Goal: Communication & Community: Answer question/provide support

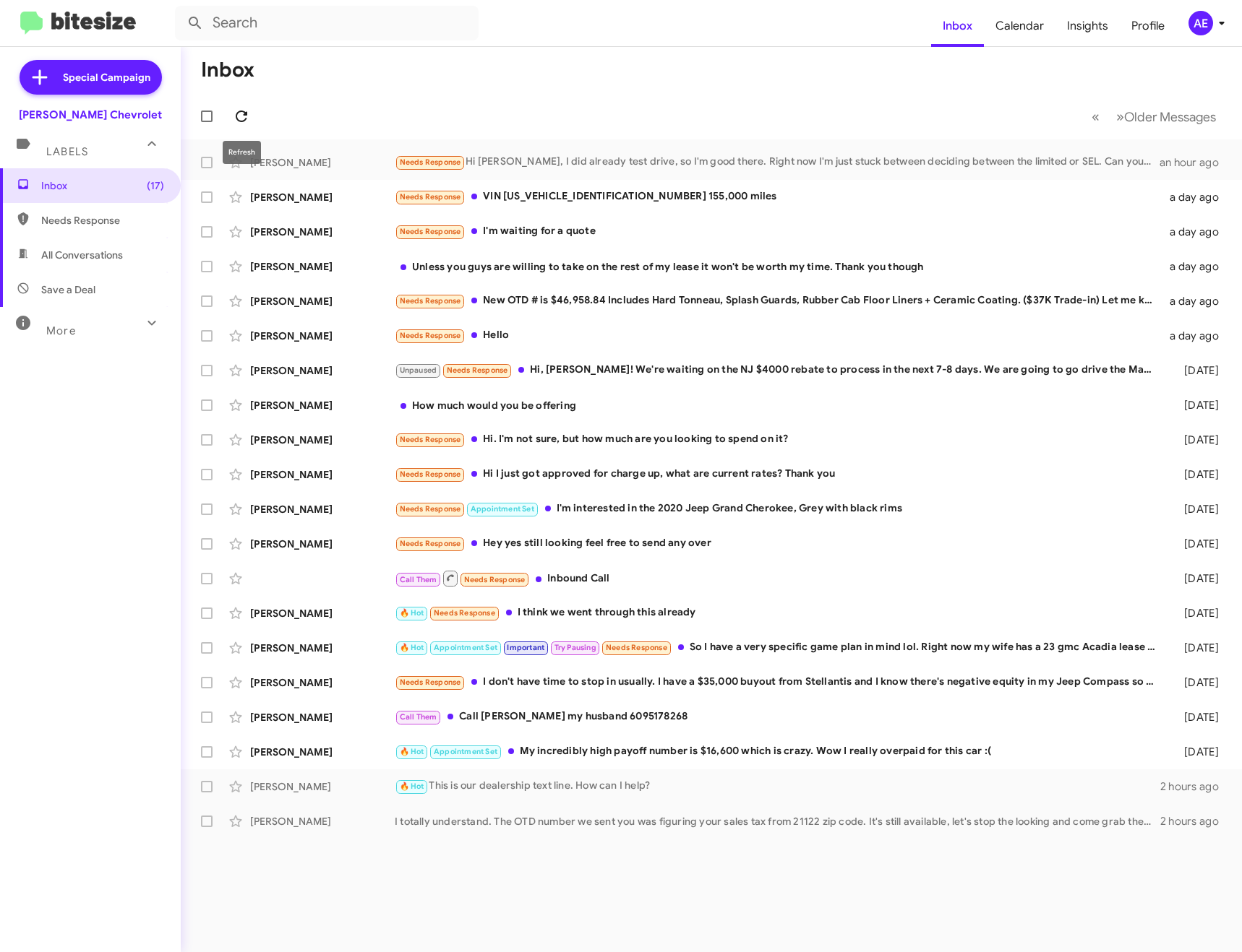
click at [248, 115] on icon at bounding box center [241, 116] width 18 height 18
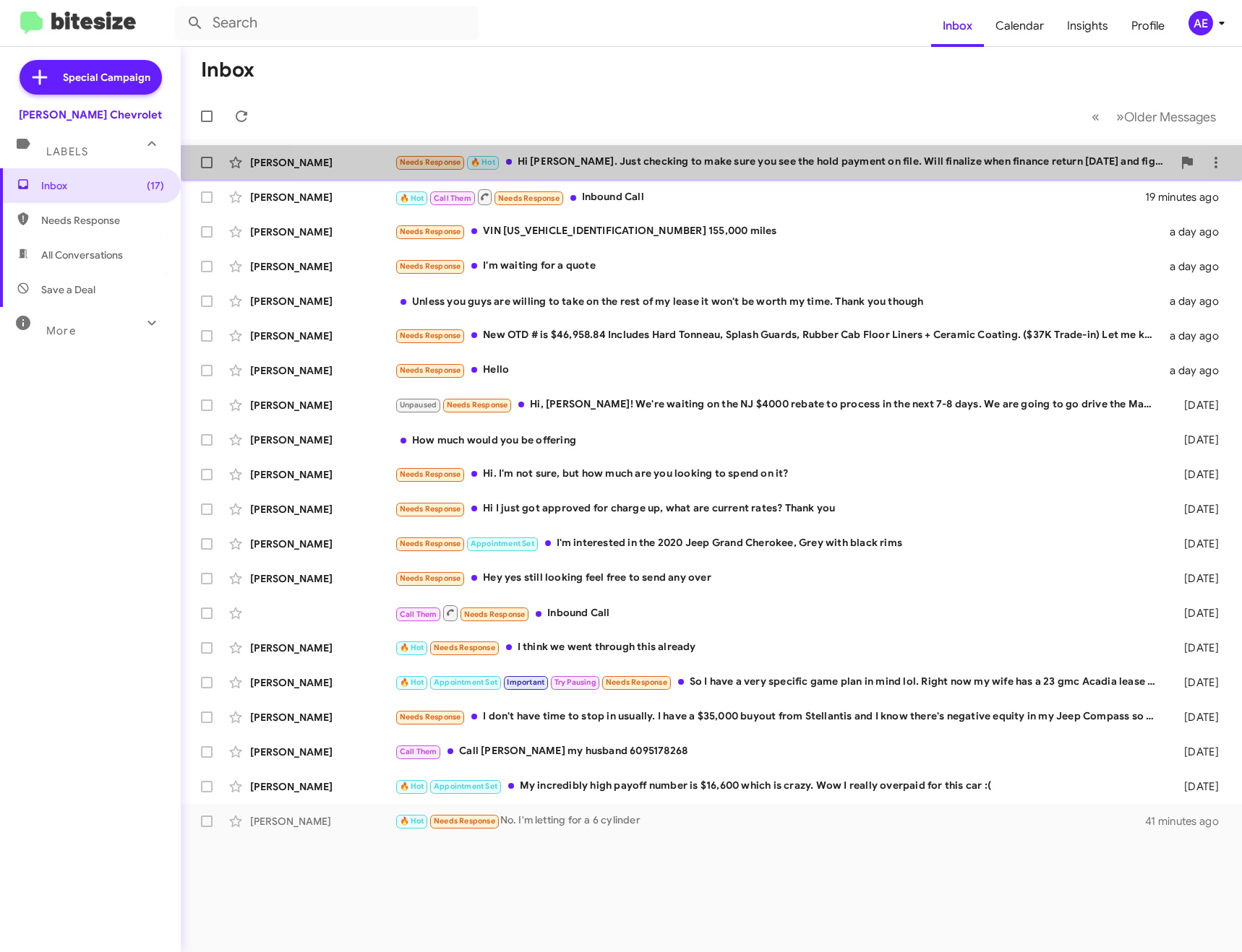
click at [675, 150] on div "[PERSON_NAME] Needs Response 🔥 Hot Hi [PERSON_NAME]. Just checking to make sure…" at bounding box center [711, 162] width 1038 height 29
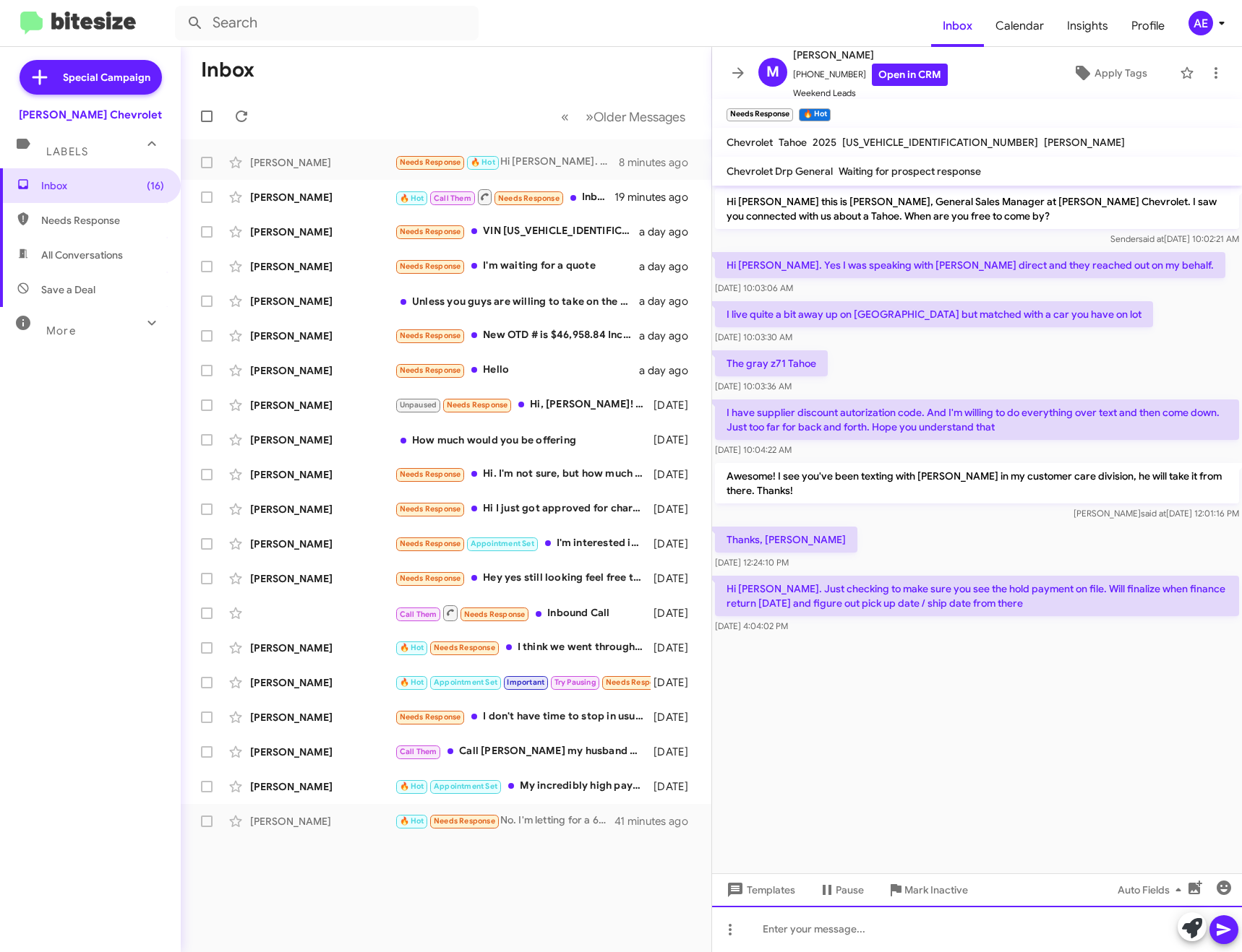
drag, startPoint x: 925, startPoint y: 928, endPoint x: 1054, endPoint y: 844, distance: 153.9
click at [925, 928] on div at bounding box center [977, 930] width 530 height 46
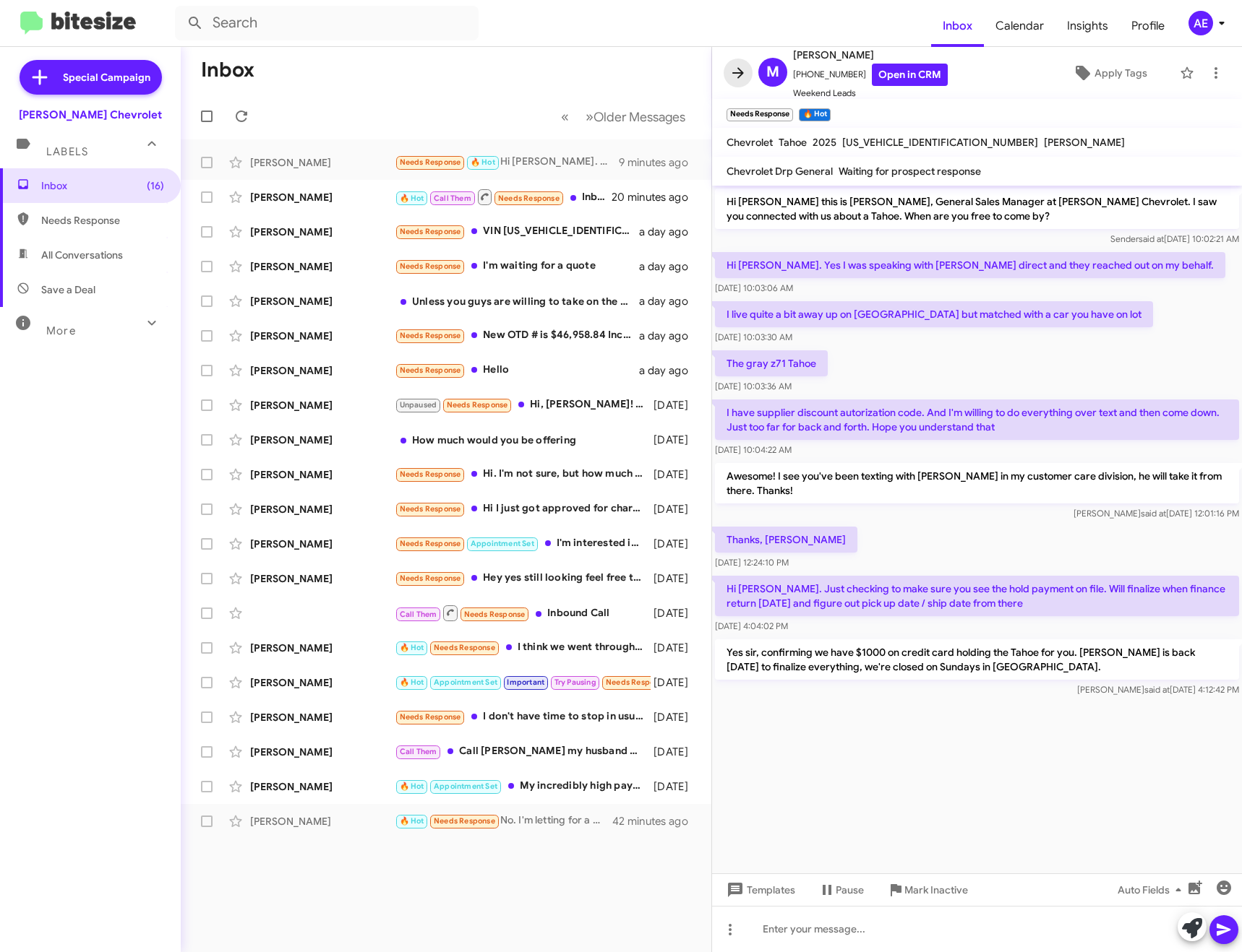
click at [740, 67] on icon at bounding box center [738, 72] width 18 height 18
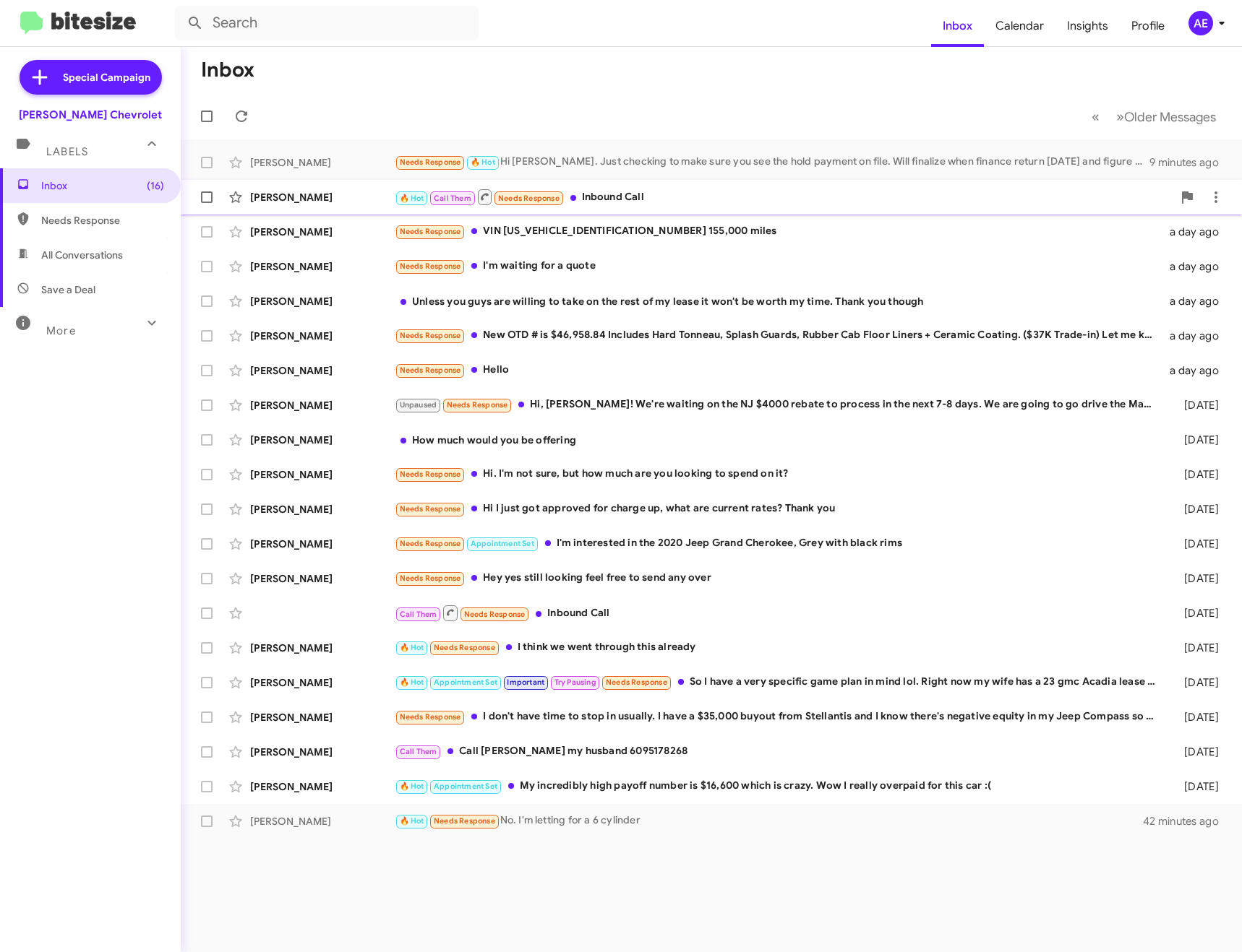
click at [666, 203] on div "🔥 Hot Call Them Needs Response Inbound Call" at bounding box center [783, 196] width 778 height 18
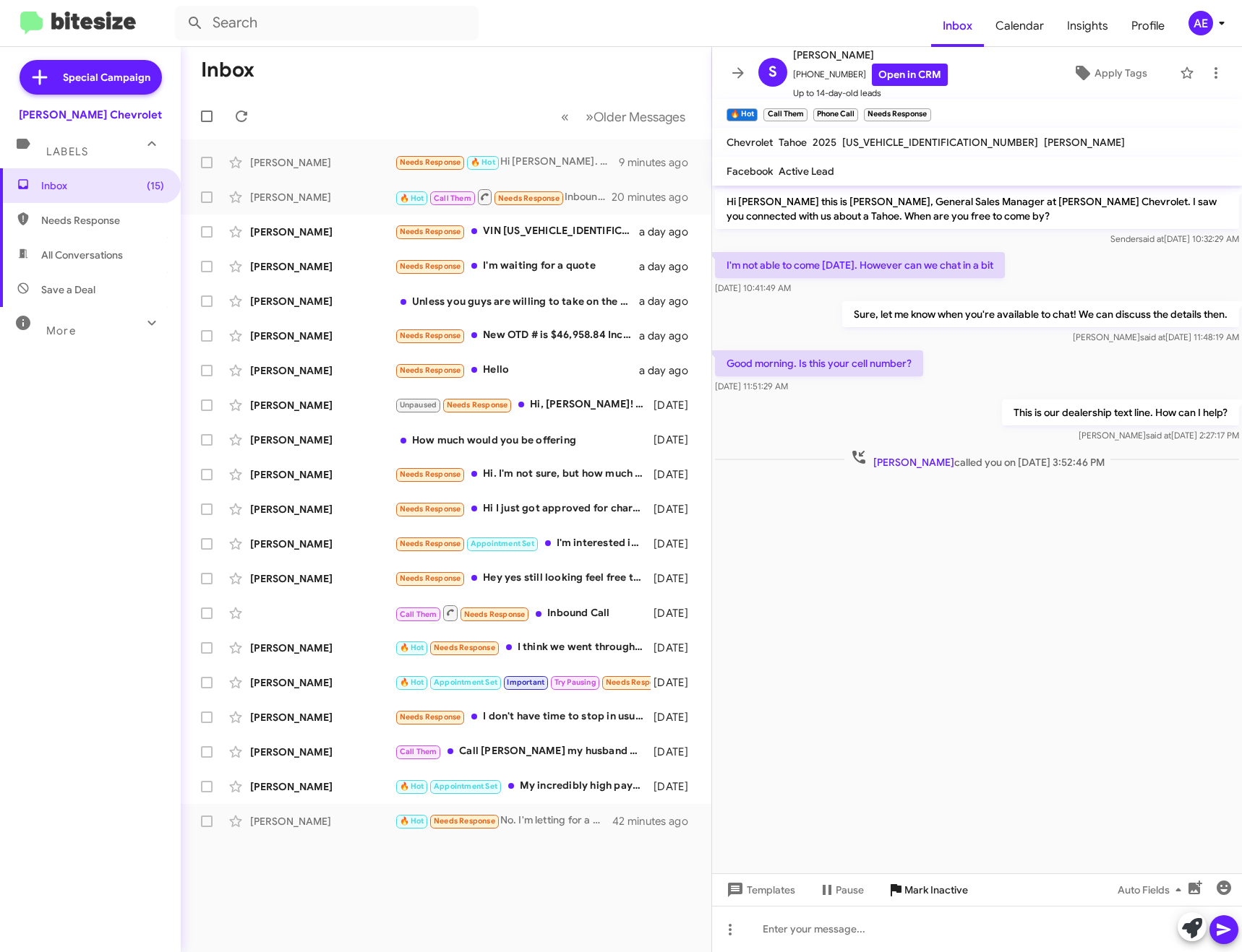
click at [944, 894] on span "Mark Inactive" at bounding box center [936, 890] width 64 height 26
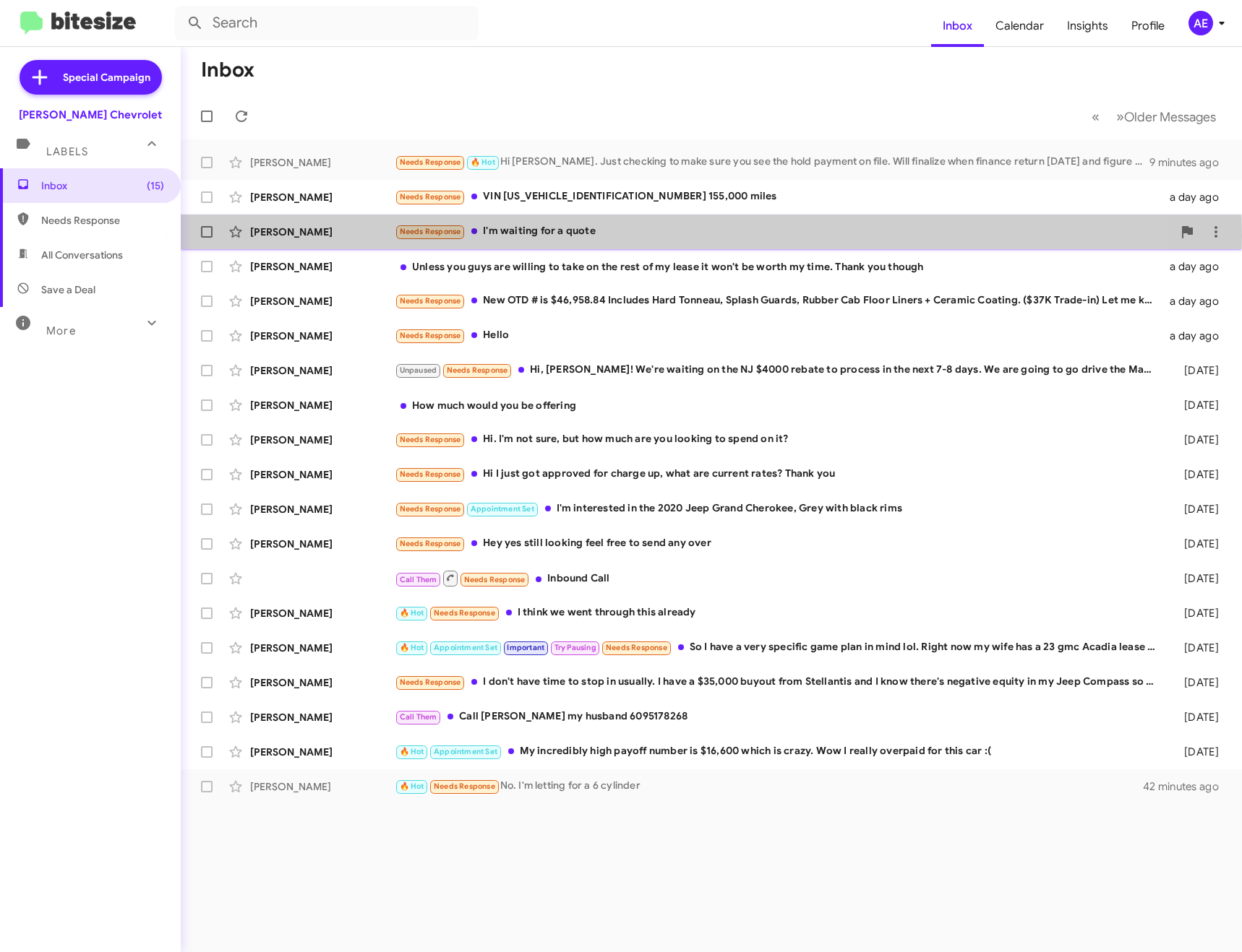
click at [562, 237] on div "Needs Response I'm waiting for a quote" at bounding box center [783, 232] width 778 height 17
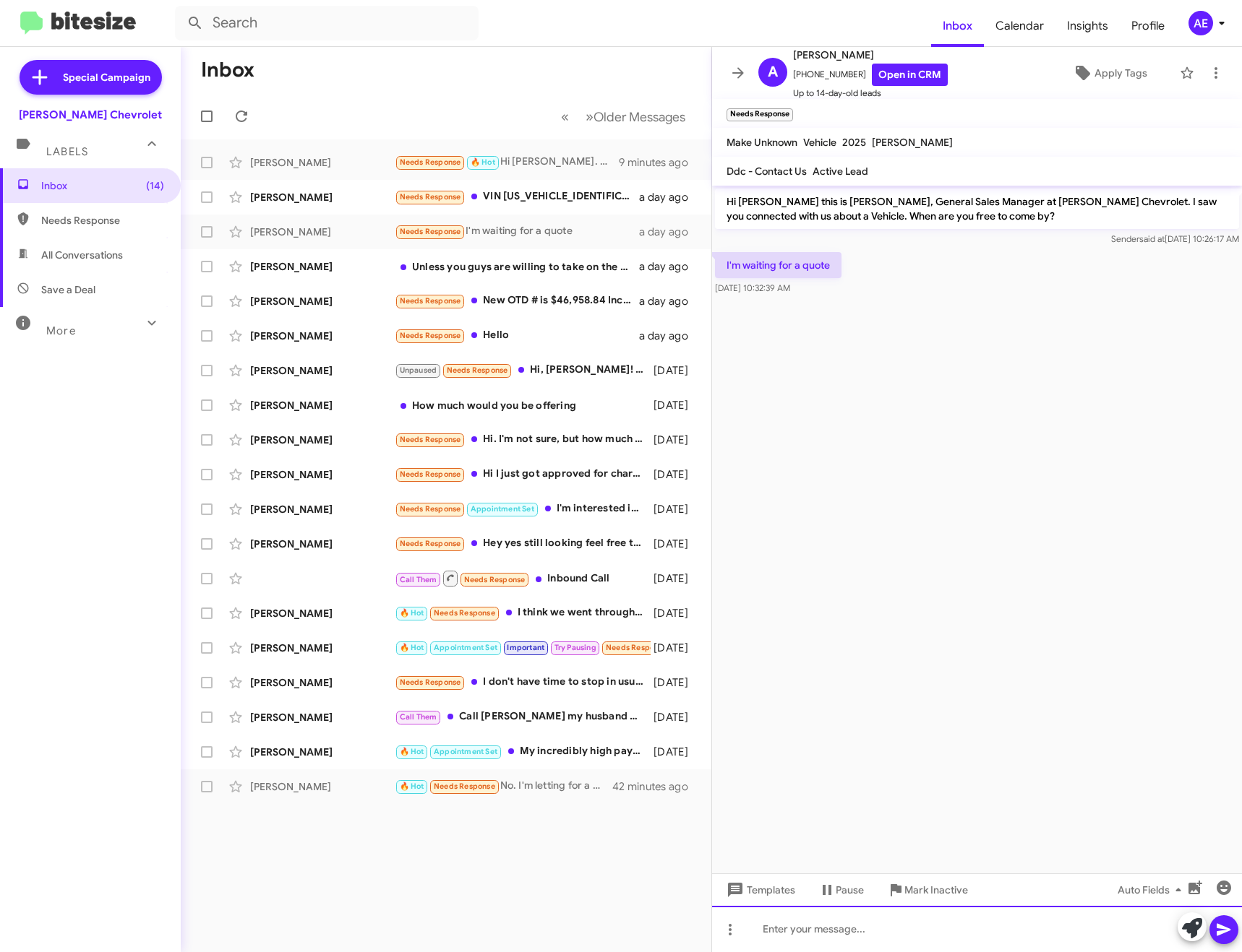
click at [865, 917] on div at bounding box center [977, 930] width 530 height 46
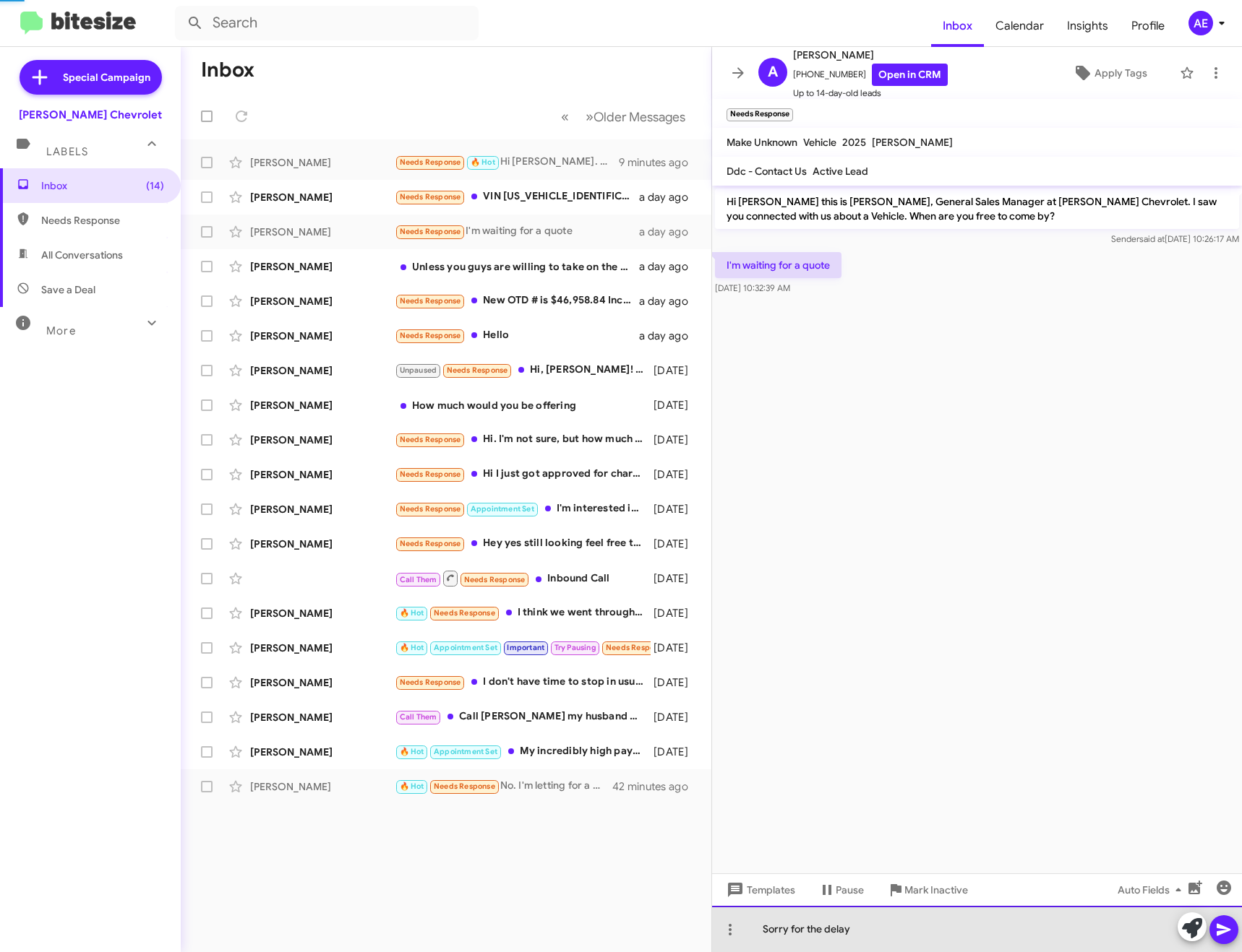
drag, startPoint x: 889, startPoint y: 938, endPoint x: 900, endPoint y: 933, distance: 12.1
click at [890, 937] on div "Sorry for the delay" at bounding box center [977, 930] width 530 height 46
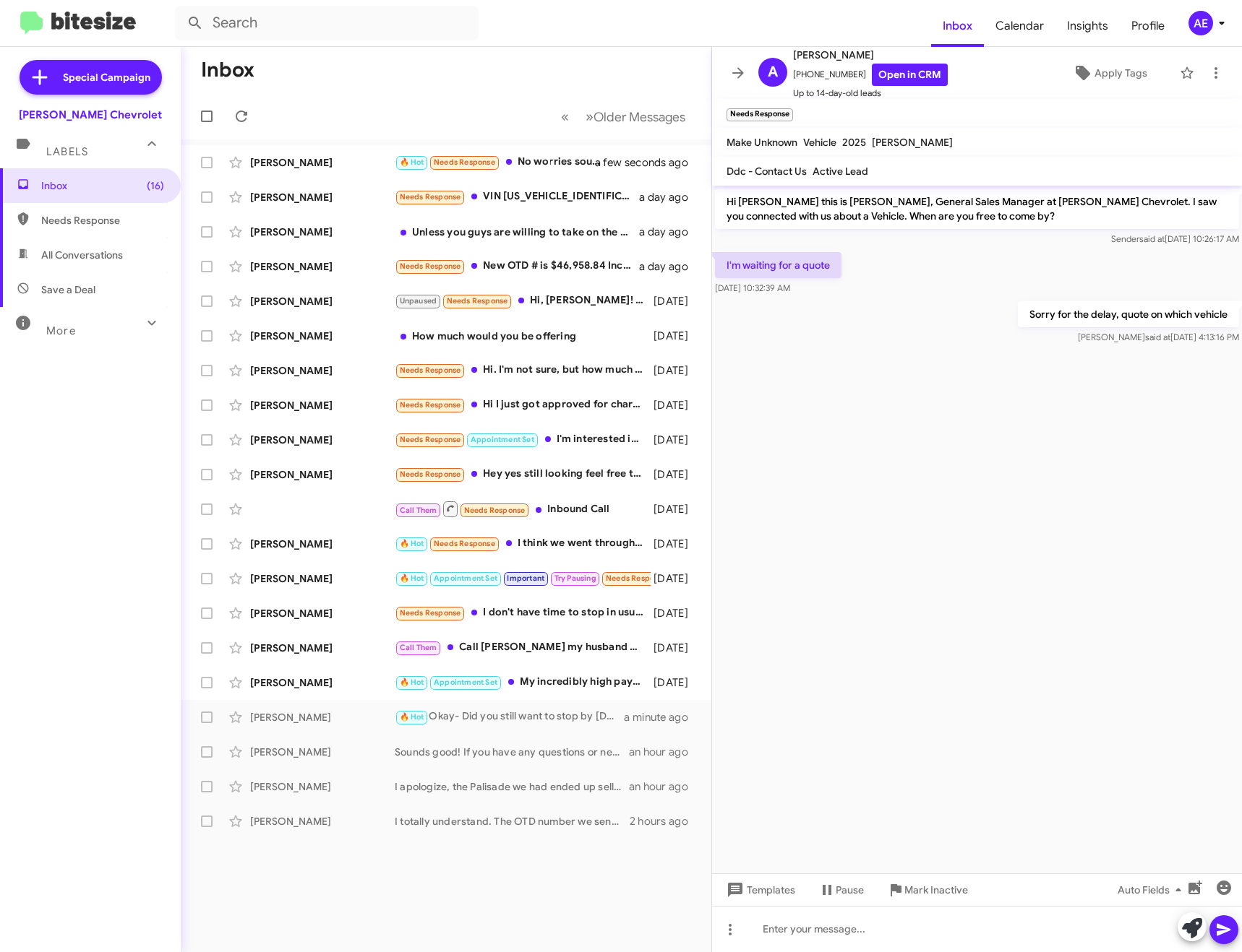
click at [744, 55] on mat-toolbar "A [PERSON_NAME] [PHONE_NUMBER] Open in CRM Up to 14-day-old leads Apply Tags" at bounding box center [977, 73] width 530 height 52
click at [745, 65] on icon at bounding box center [738, 72] width 18 height 18
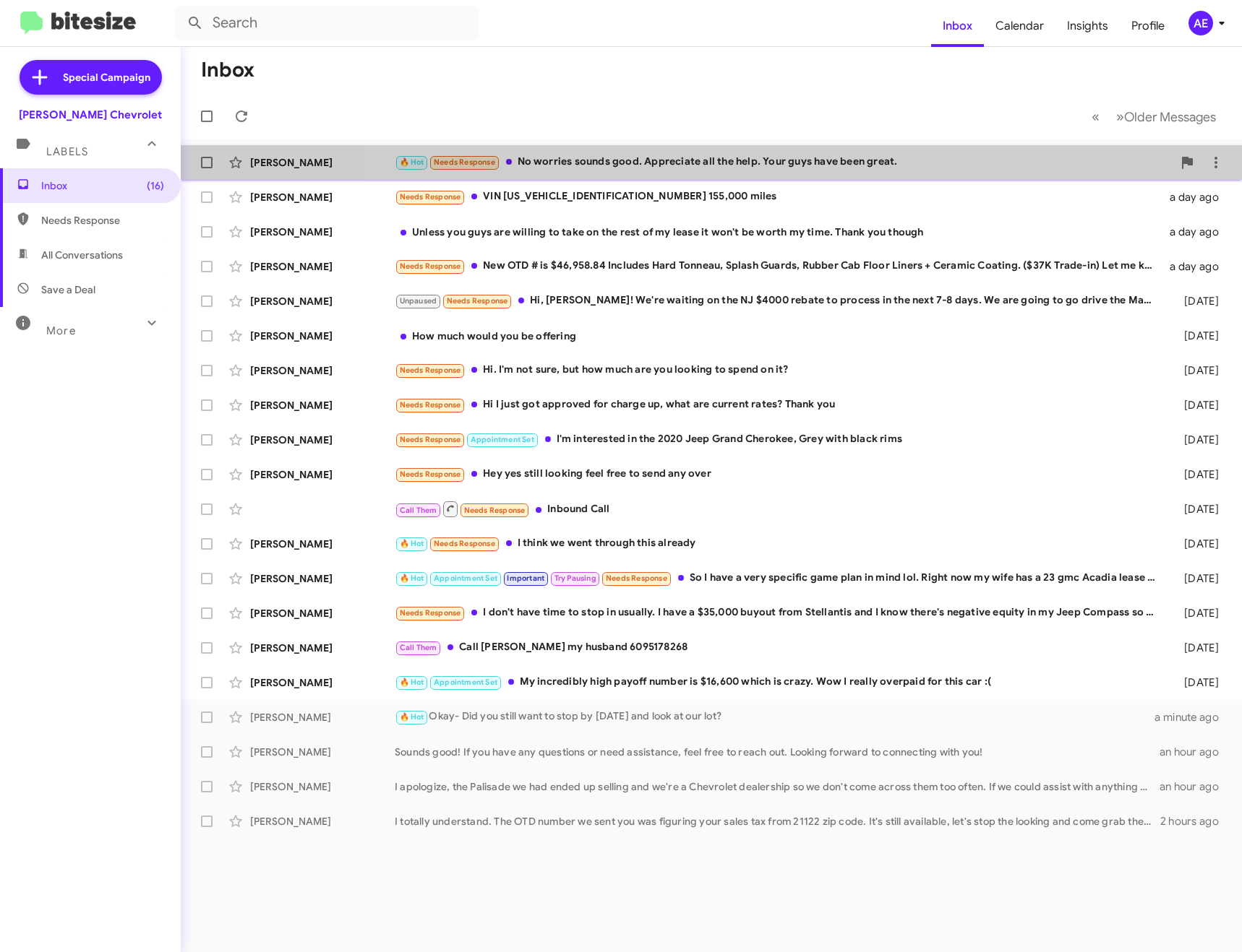
click at [758, 158] on div "🔥 Hot Needs Response No worries sounds good. Appreciate all the help. Your guys…" at bounding box center [783, 162] width 778 height 17
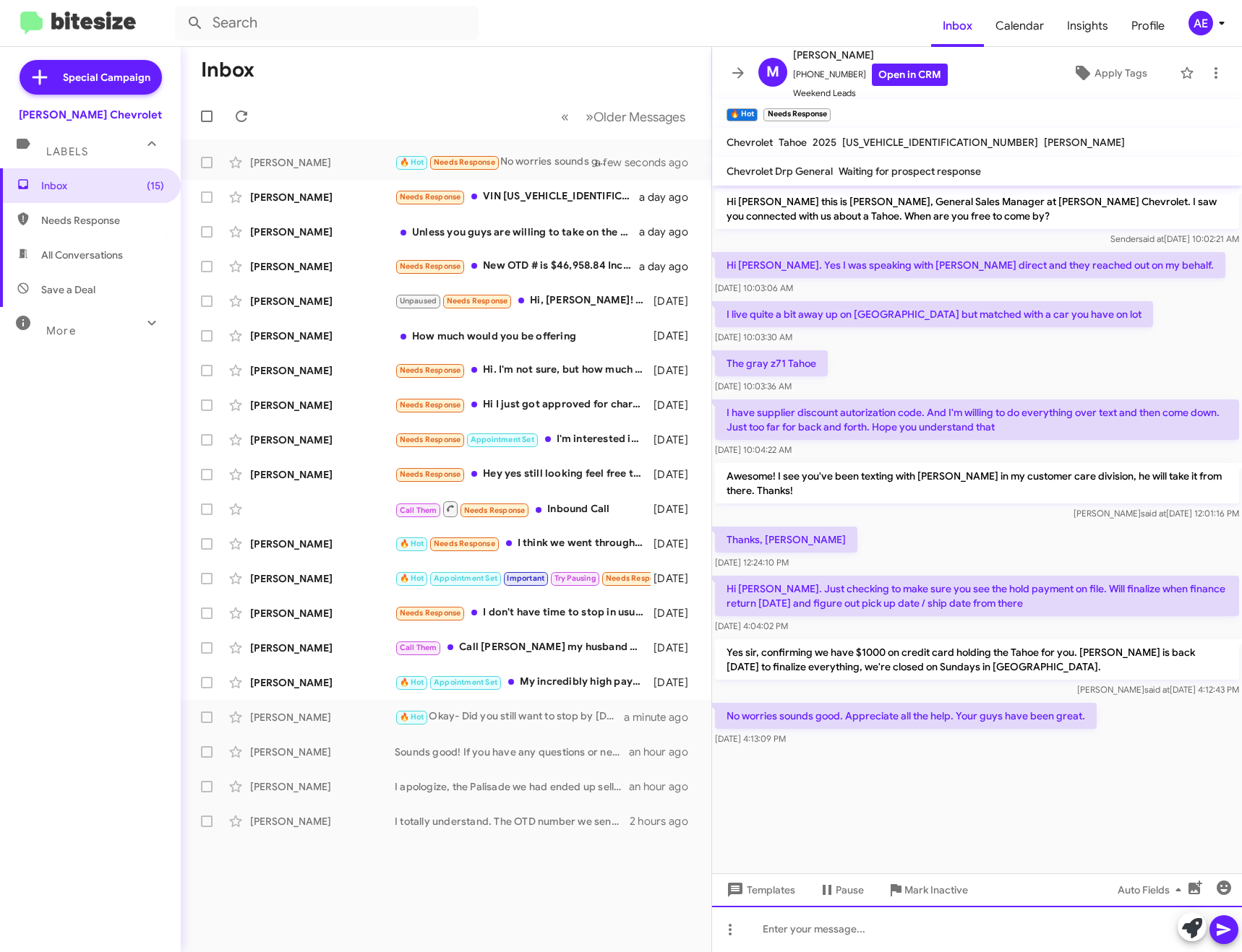
click at [892, 934] on div at bounding box center [977, 930] width 530 height 46
click at [743, 78] on icon at bounding box center [738, 72] width 18 height 18
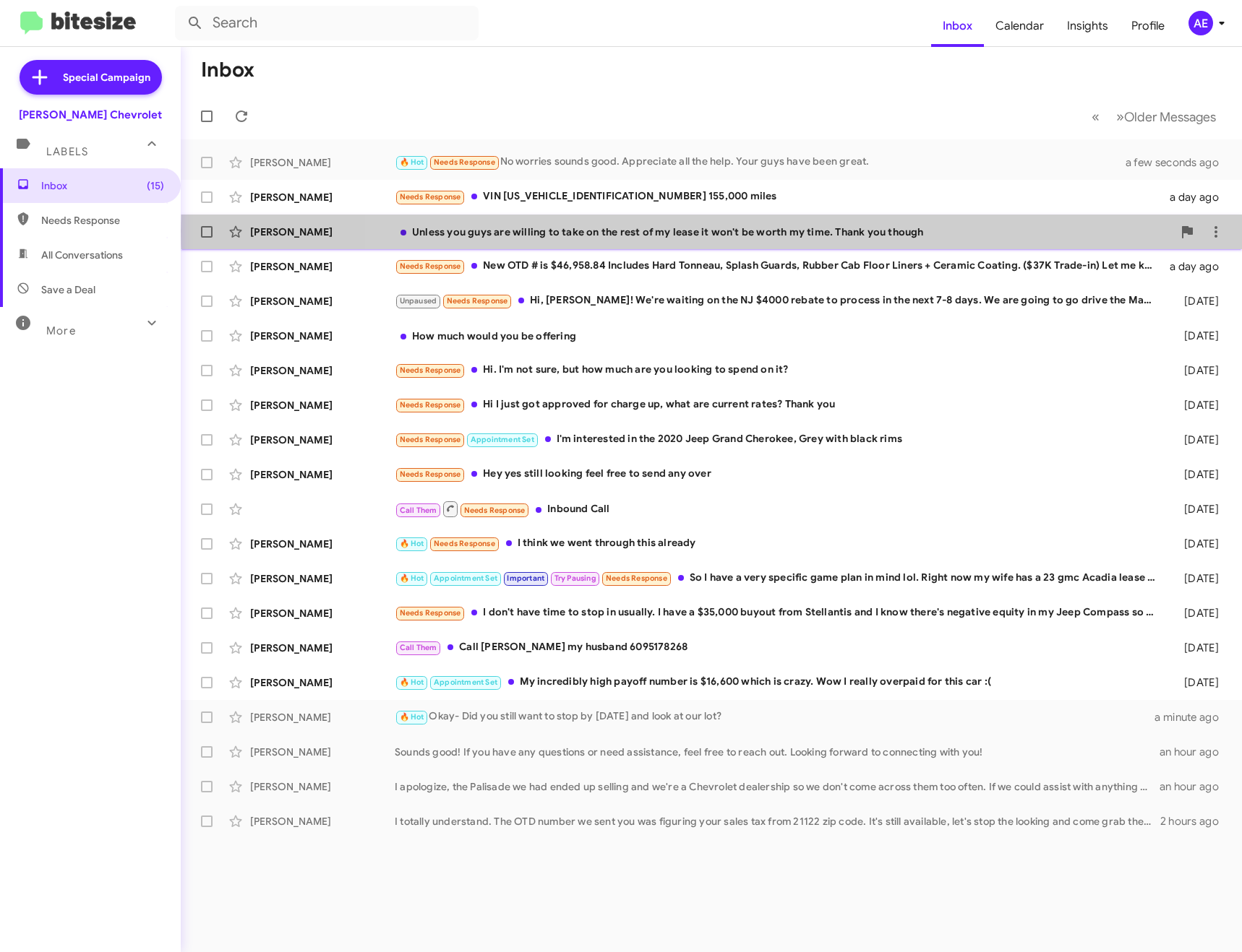
click at [776, 231] on div "Unless you guys are willing to take on the rest of my lease it won't be worth m…" at bounding box center [783, 232] width 778 height 15
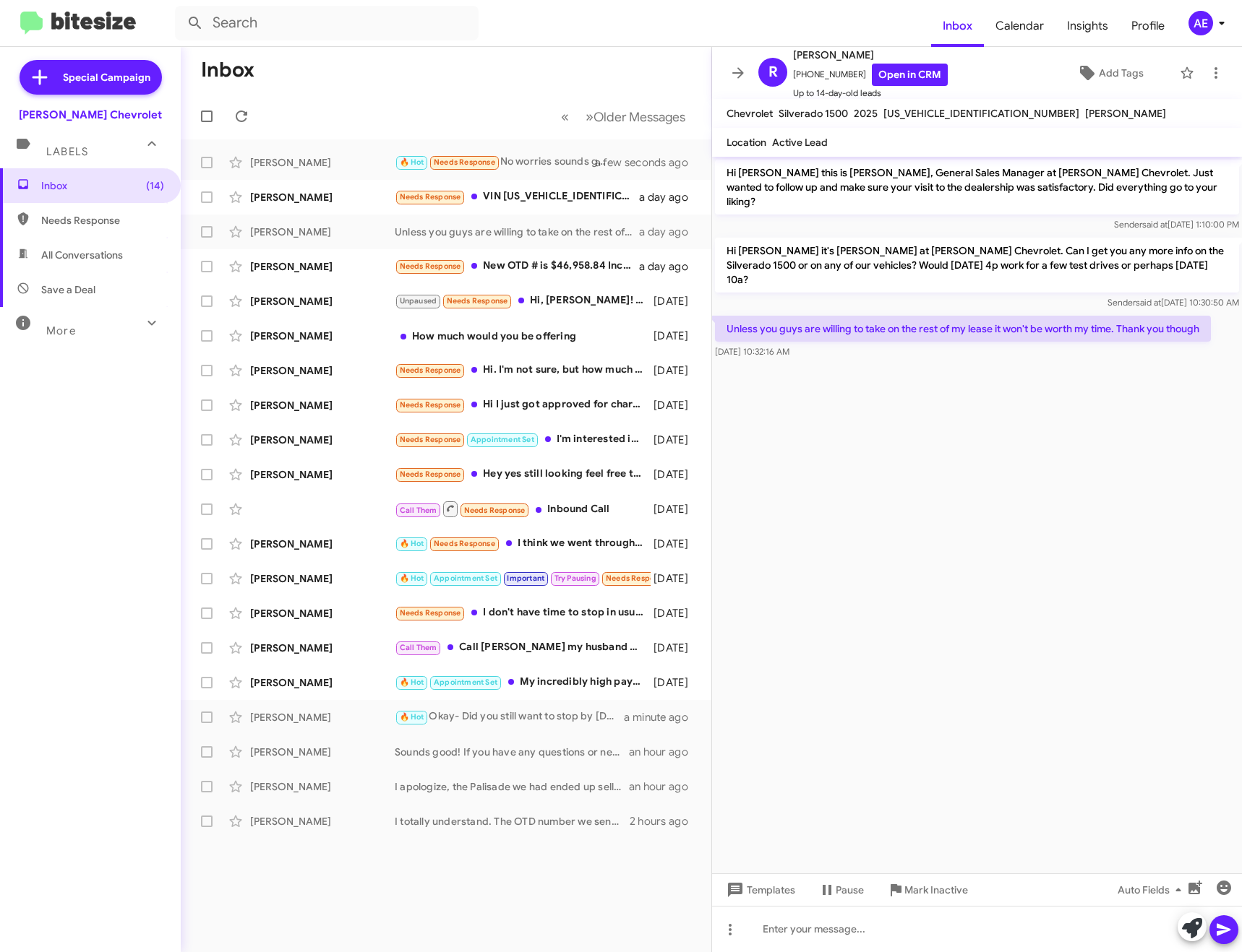
click at [912, 110] on span "[US_VEHICLE_IDENTIFICATION_NUMBER]" at bounding box center [981, 113] width 196 height 13
copy span "[US_VEHICLE_IDENTIFICATION_NUMBER]"
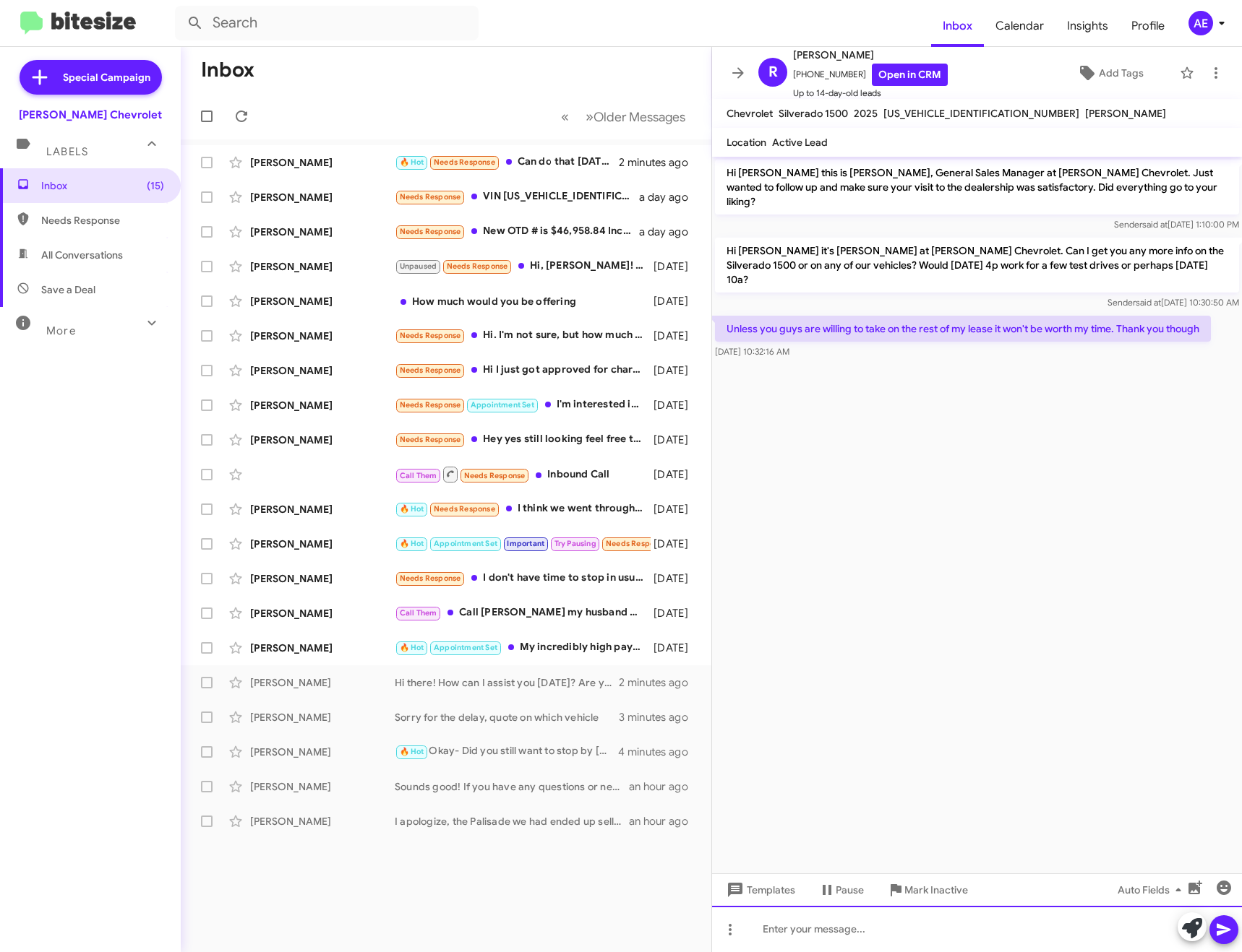
click at [833, 922] on div at bounding box center [977, 930] width 530 height 46
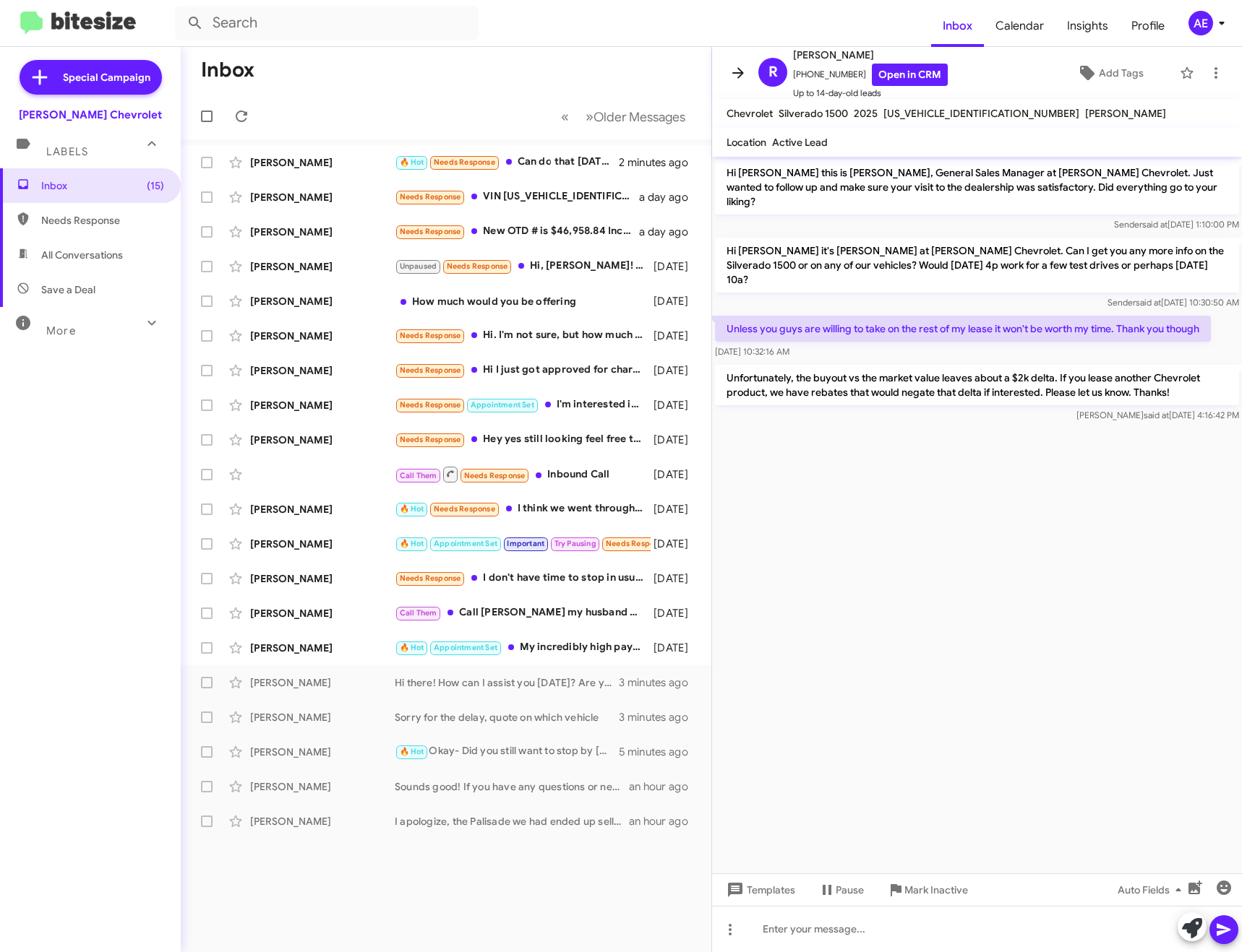
click at [734, 70] on icon at bounding box center [738, 72] width 18 height 18
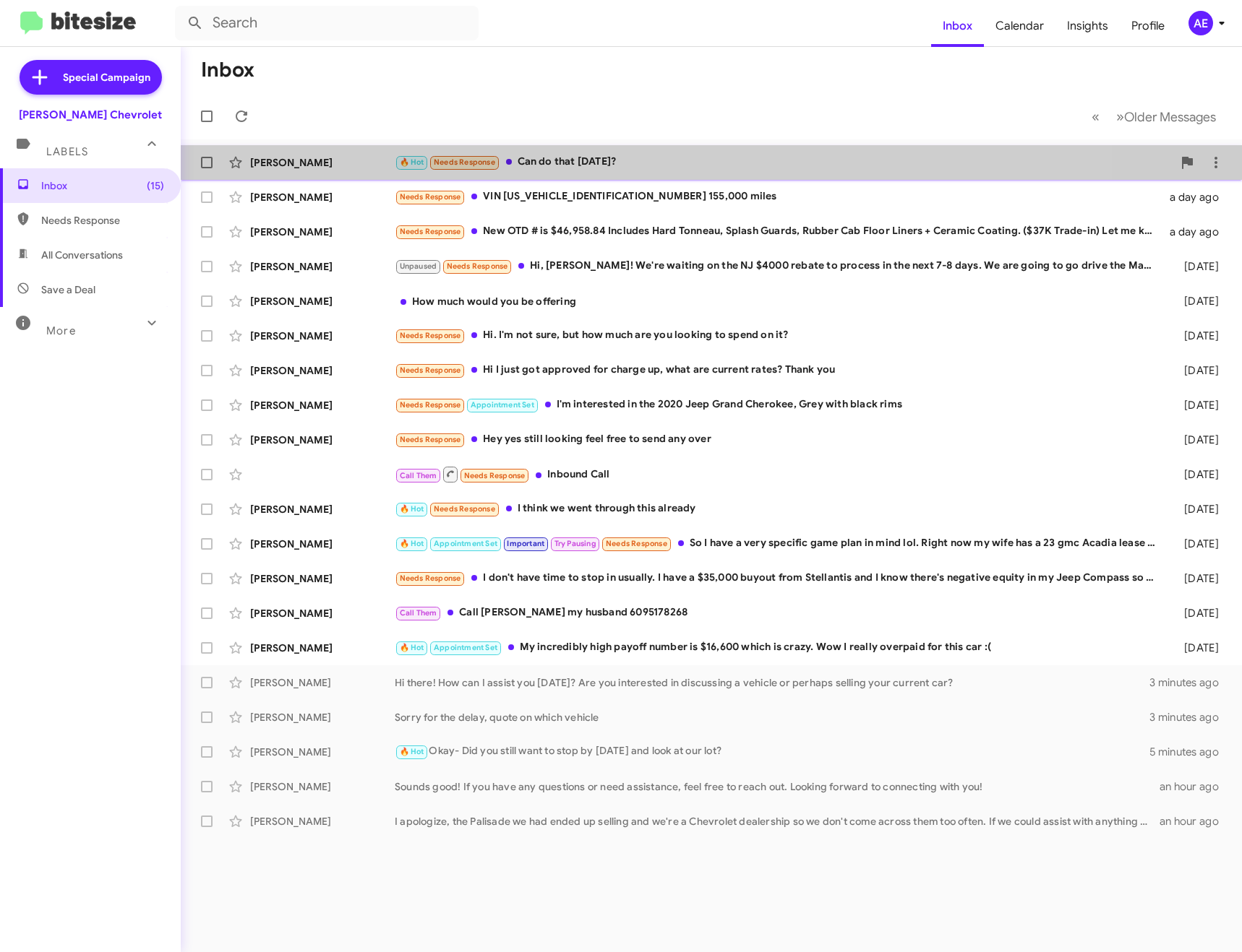
click at [627, 150] on div "[PERSON_NAME] 🔥 Hot Needs Response Can do that [DATE]? 2 minutes ago" at bounding box center [711, 162] width 1038 height 29
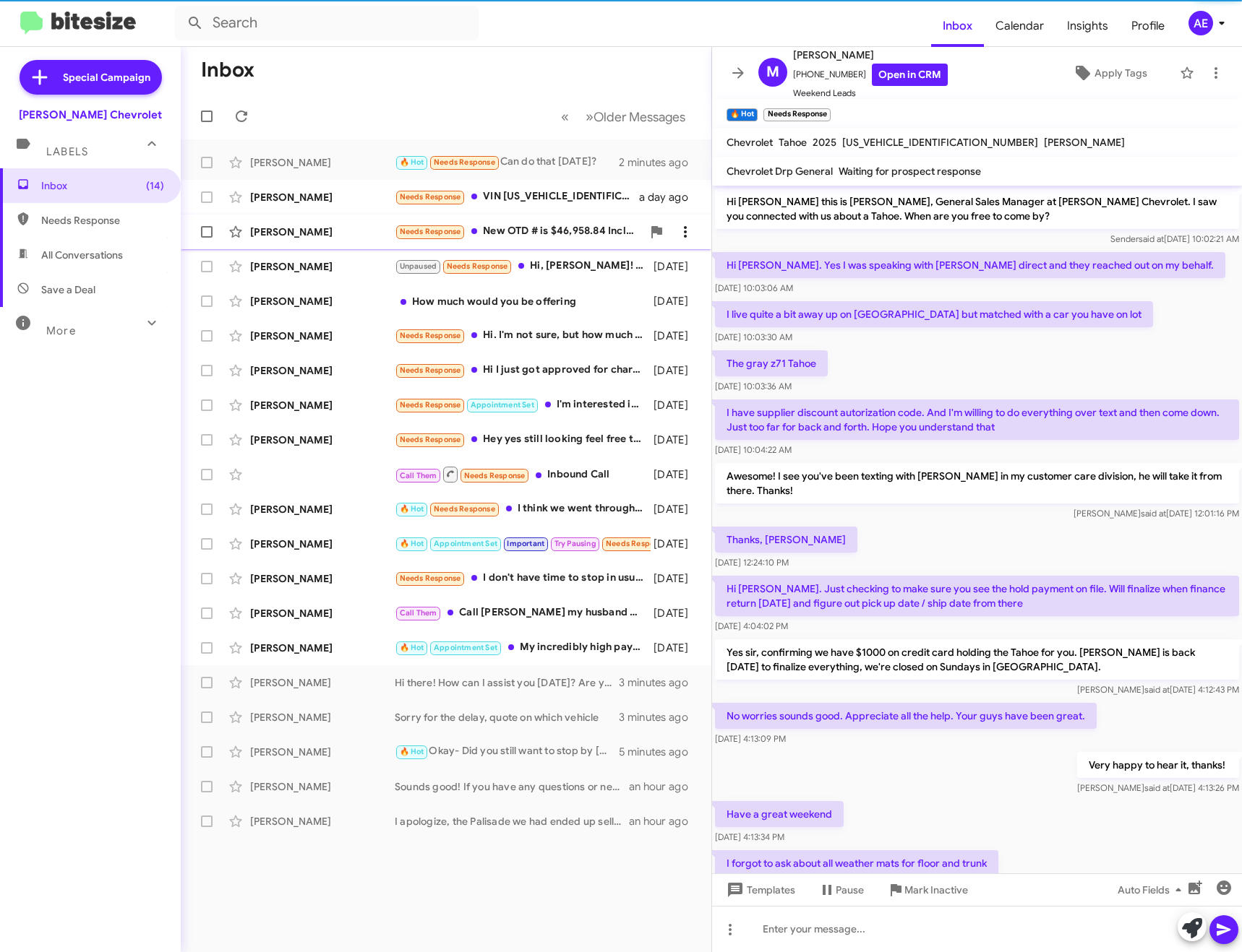
scroll to position [122, 0]
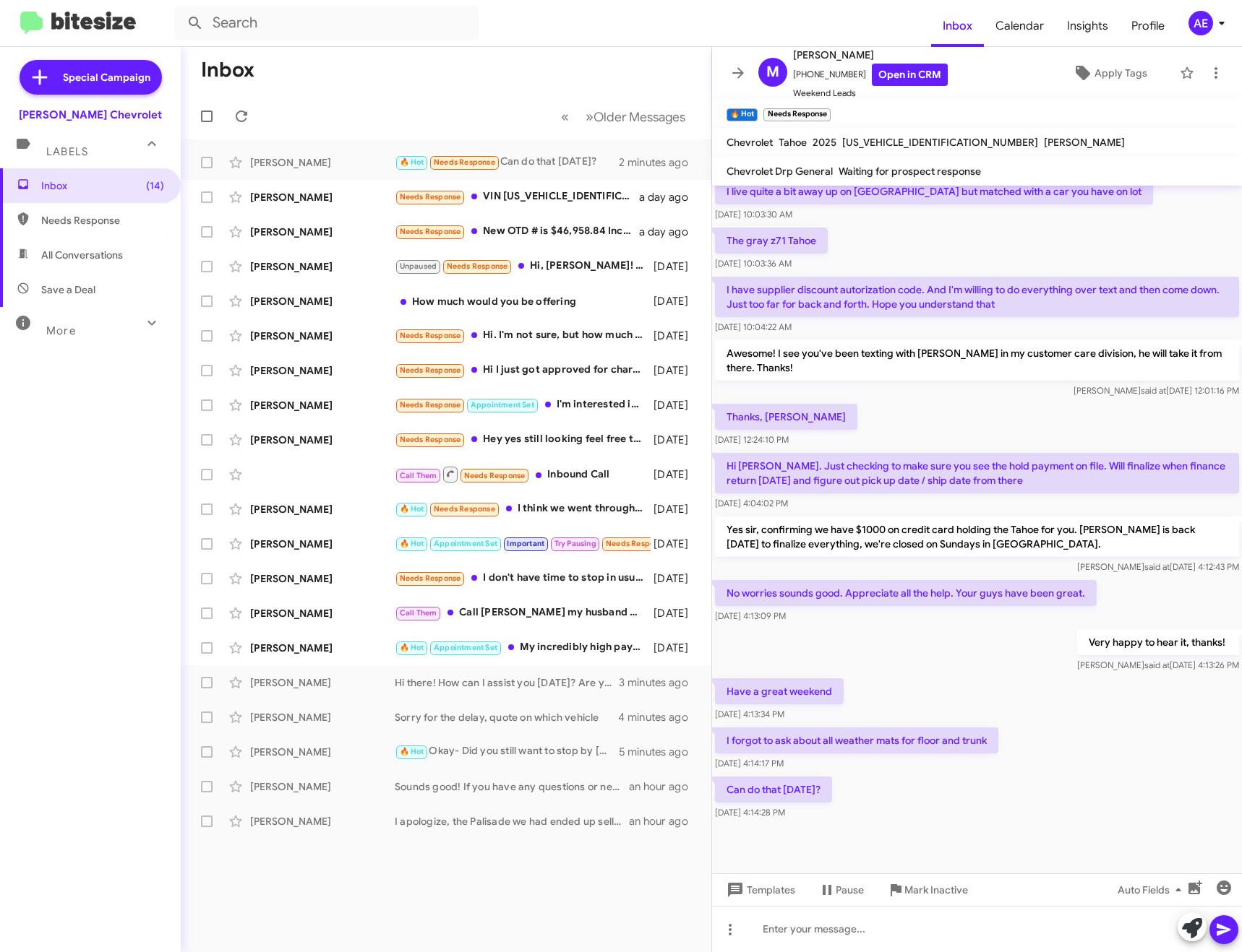
click at [905, 151] on mat-toolbar "Chevrolet Tahoe 2025 [US_VEHICLE_IDENTIFICATION_NUMBER] [PERSON_NAME]" at bounding box center [977, 142] width 530 height 29
click at [905, 142] on span "[US_VEHICLE_IDENTIFICATION_NUMBER]" at bounding box center [939, 142] width 196 height 13
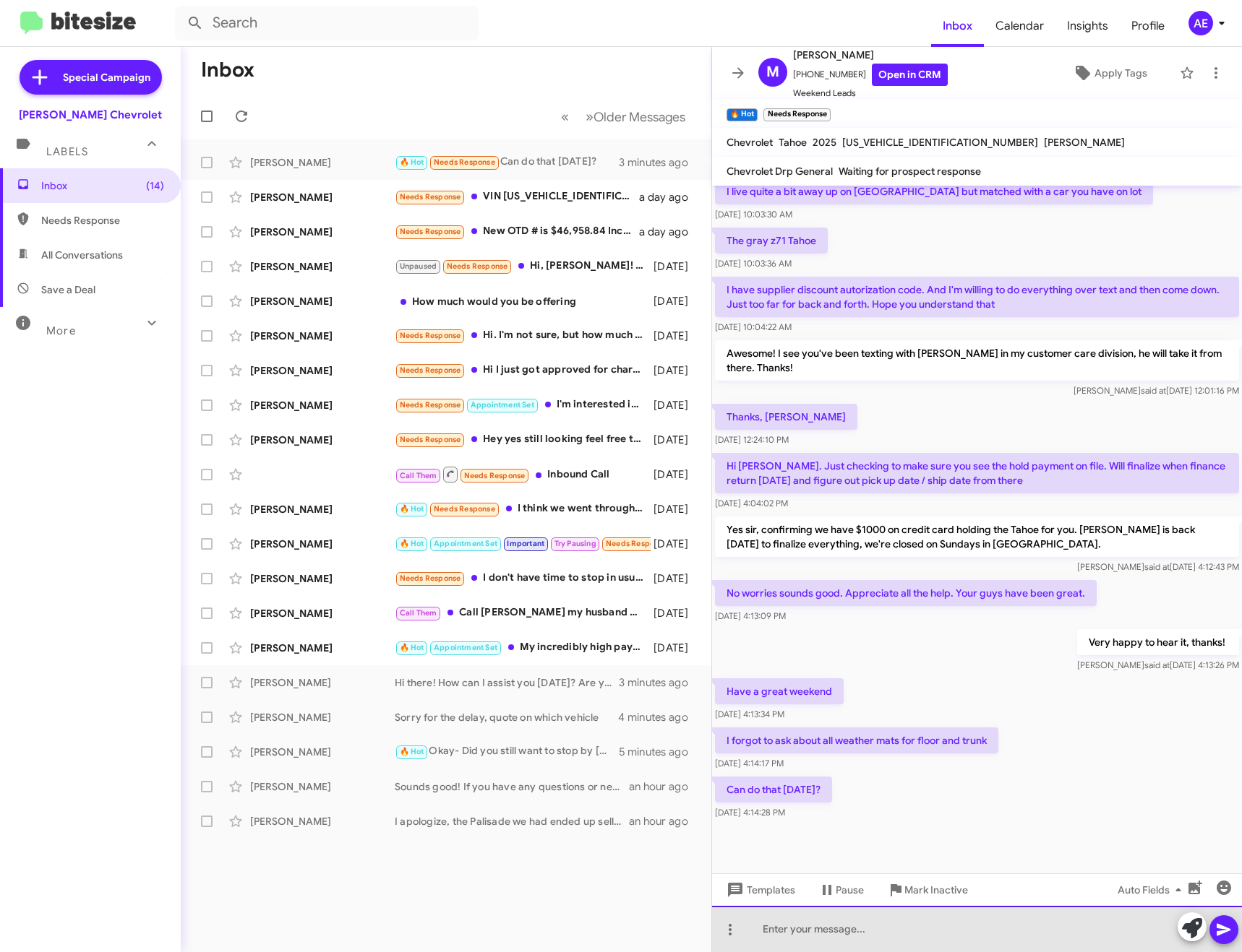
click at [838, 921] on div at bounding box center [977, 930] width 530 height 46
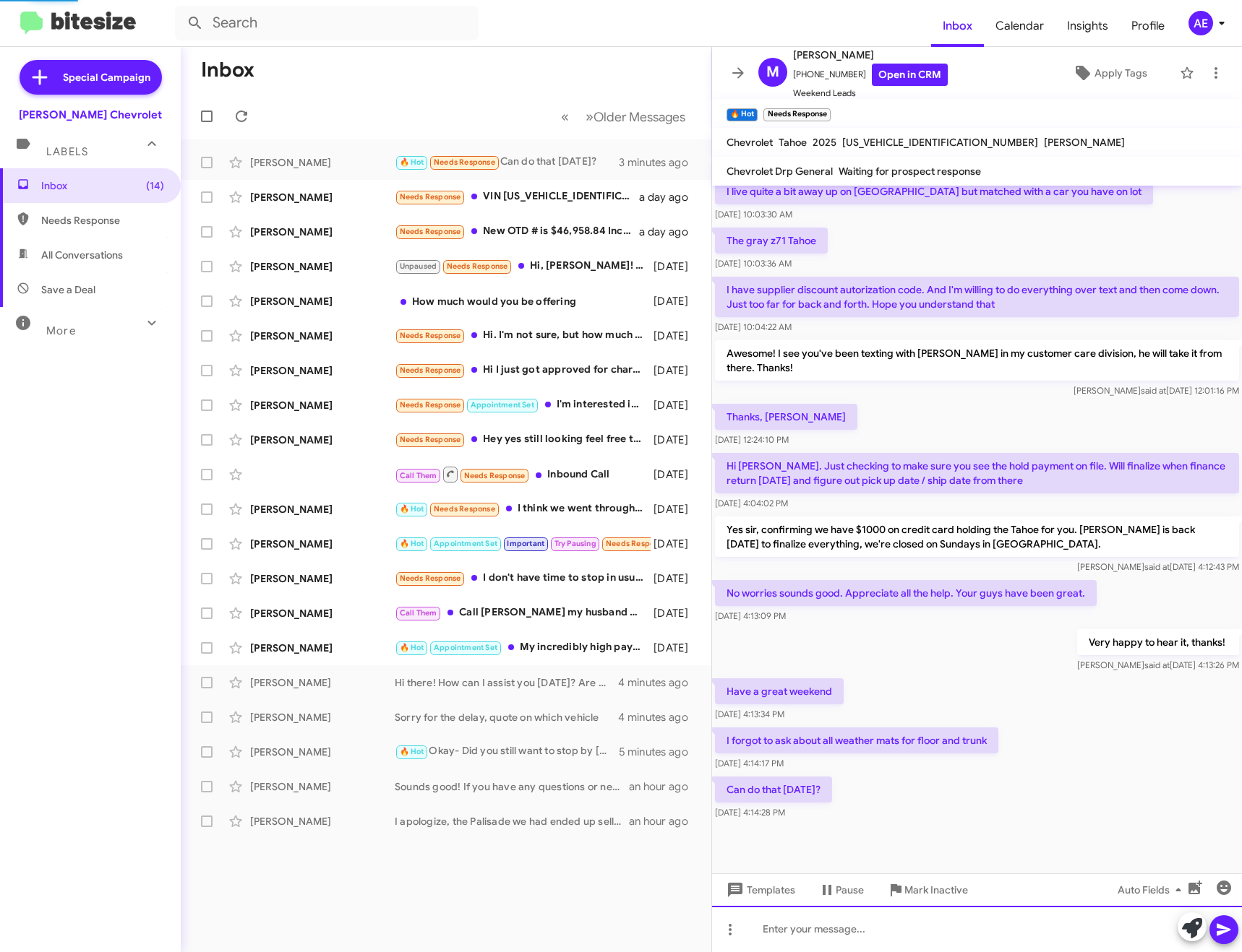
scroll to position [0, 0]
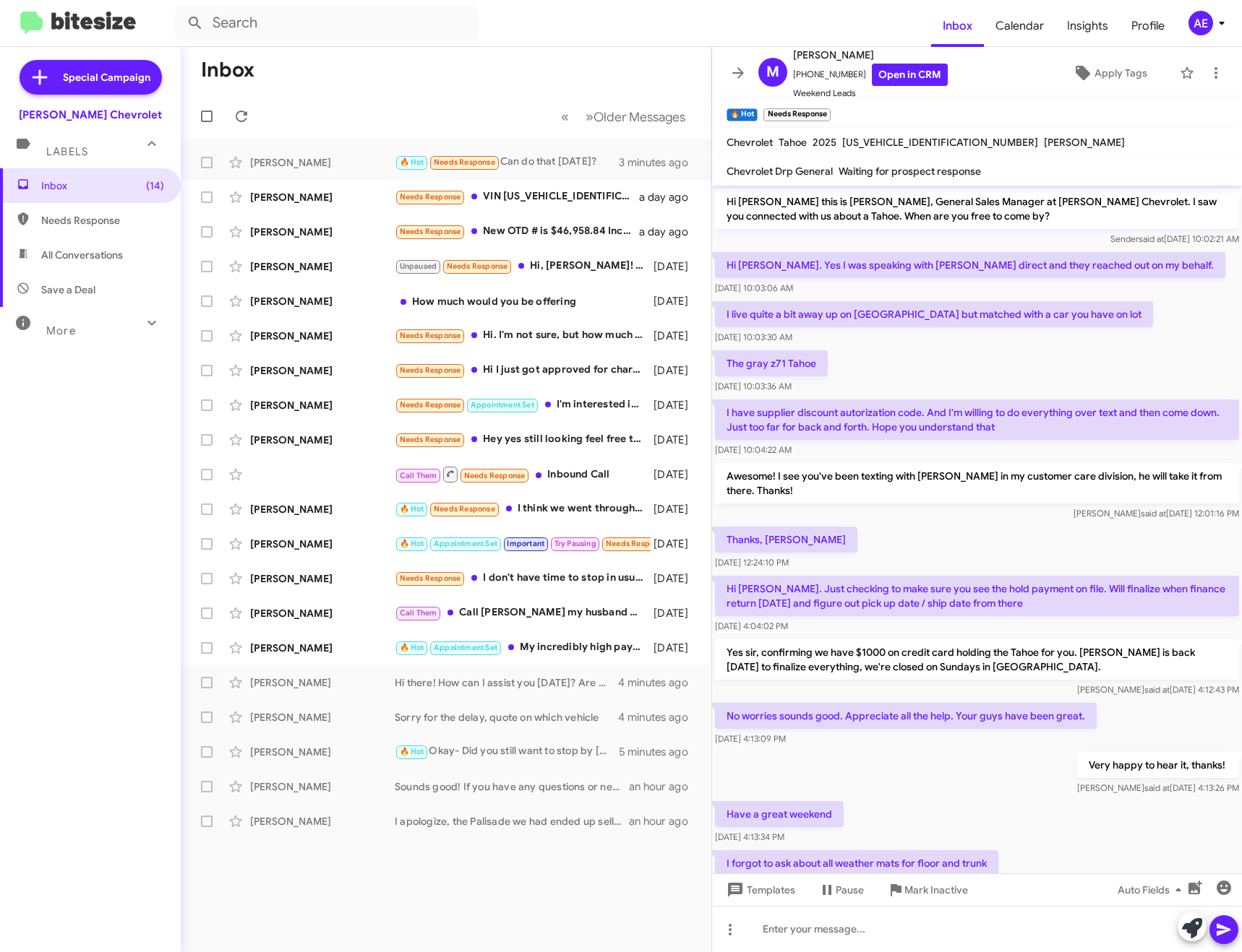
click at [741, 74] on icon at bounding box center [738, 72] width 18 height 18
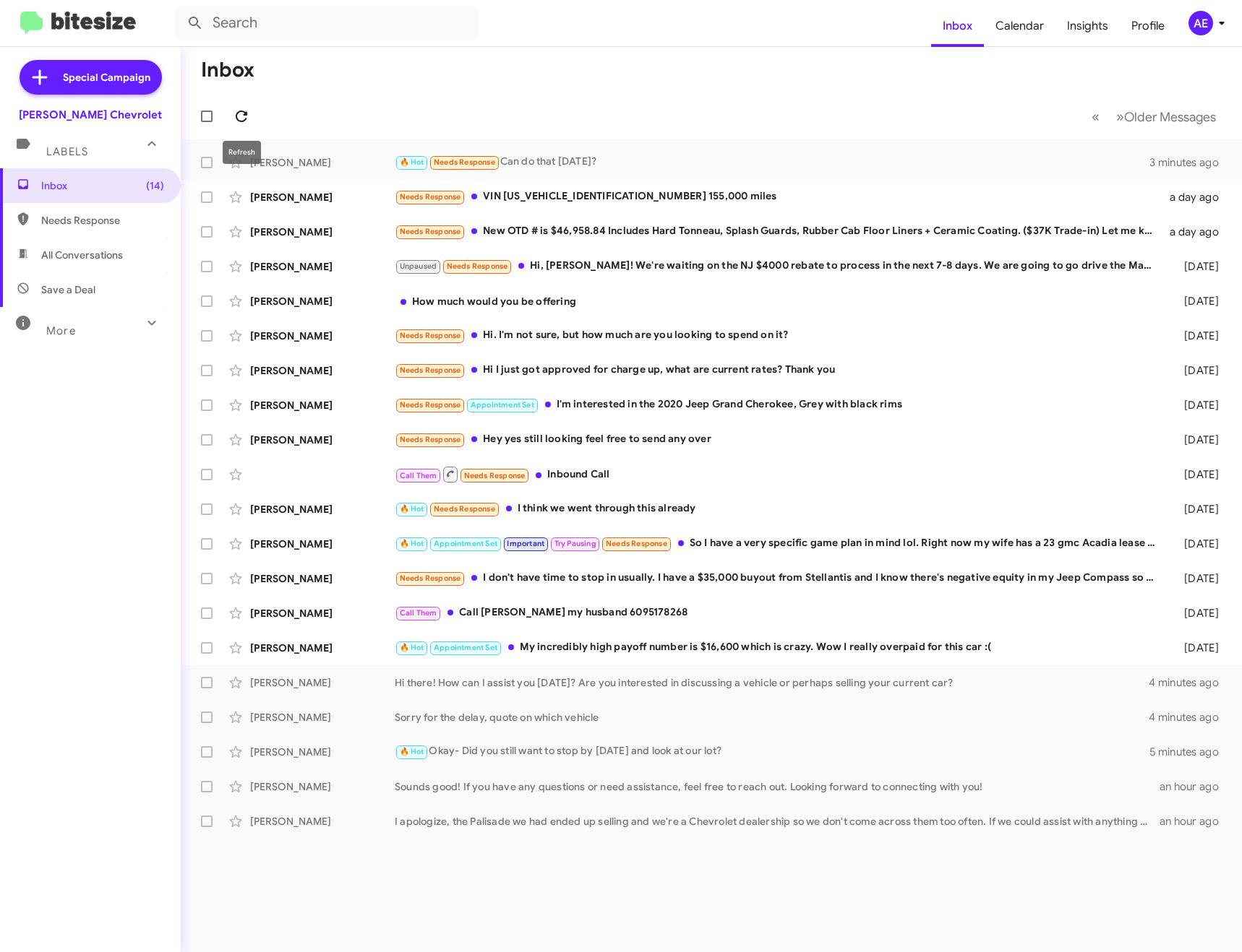
click at [244, 112] on icon at bounding box center [241, 116] width 11 height 11
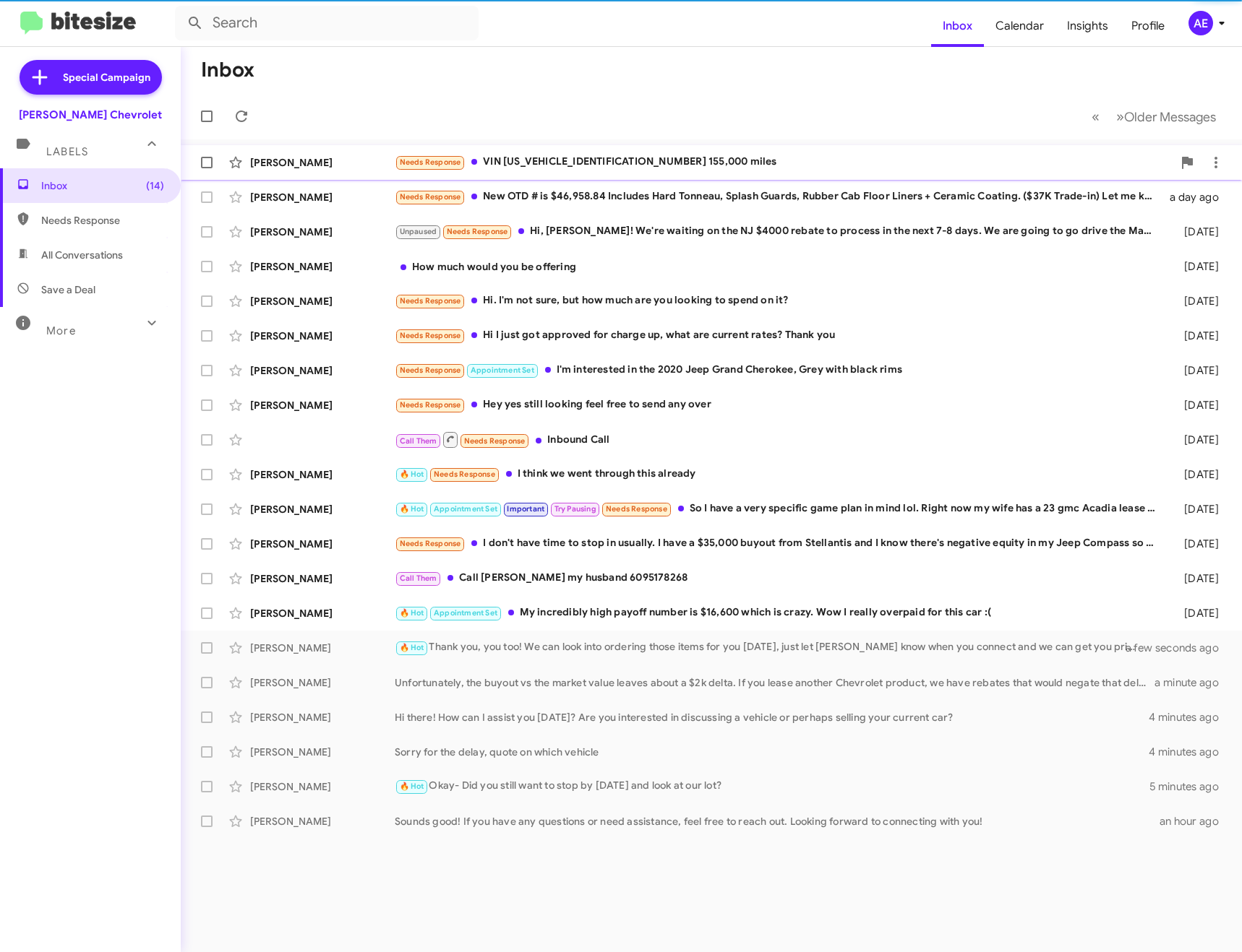
click at [609, 159] on div "Needs Response VIN [US_VEHICLE_IDENTIFICATION_NUMBER] 155,000 miles" at bounding box center [783, 162] width 778 height 17
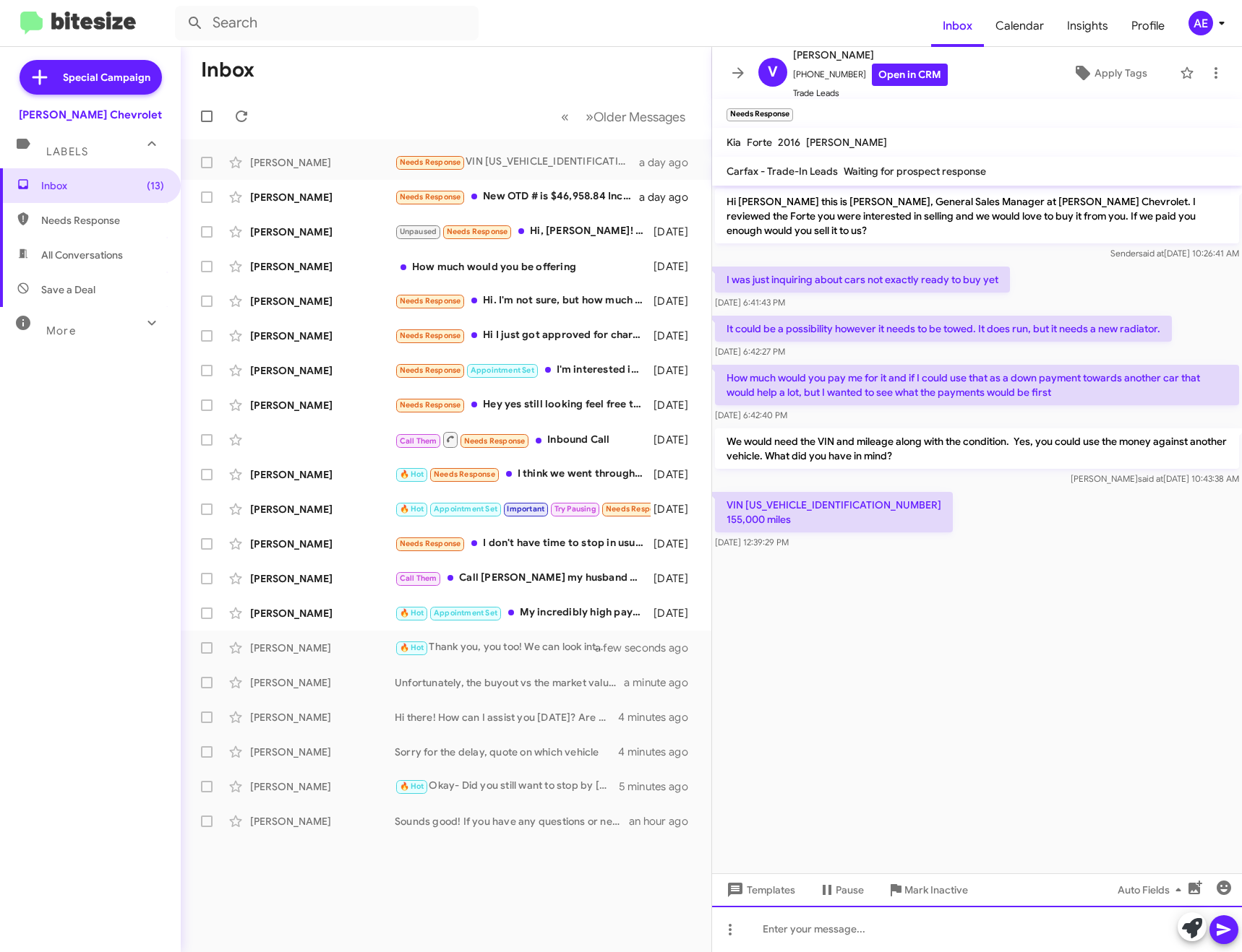
click at [834, 930] on div at bounding box center [977, 930] width 530 height 46
click at [737, 72] on icon at bounding box center [738, 72] width 11 height 11
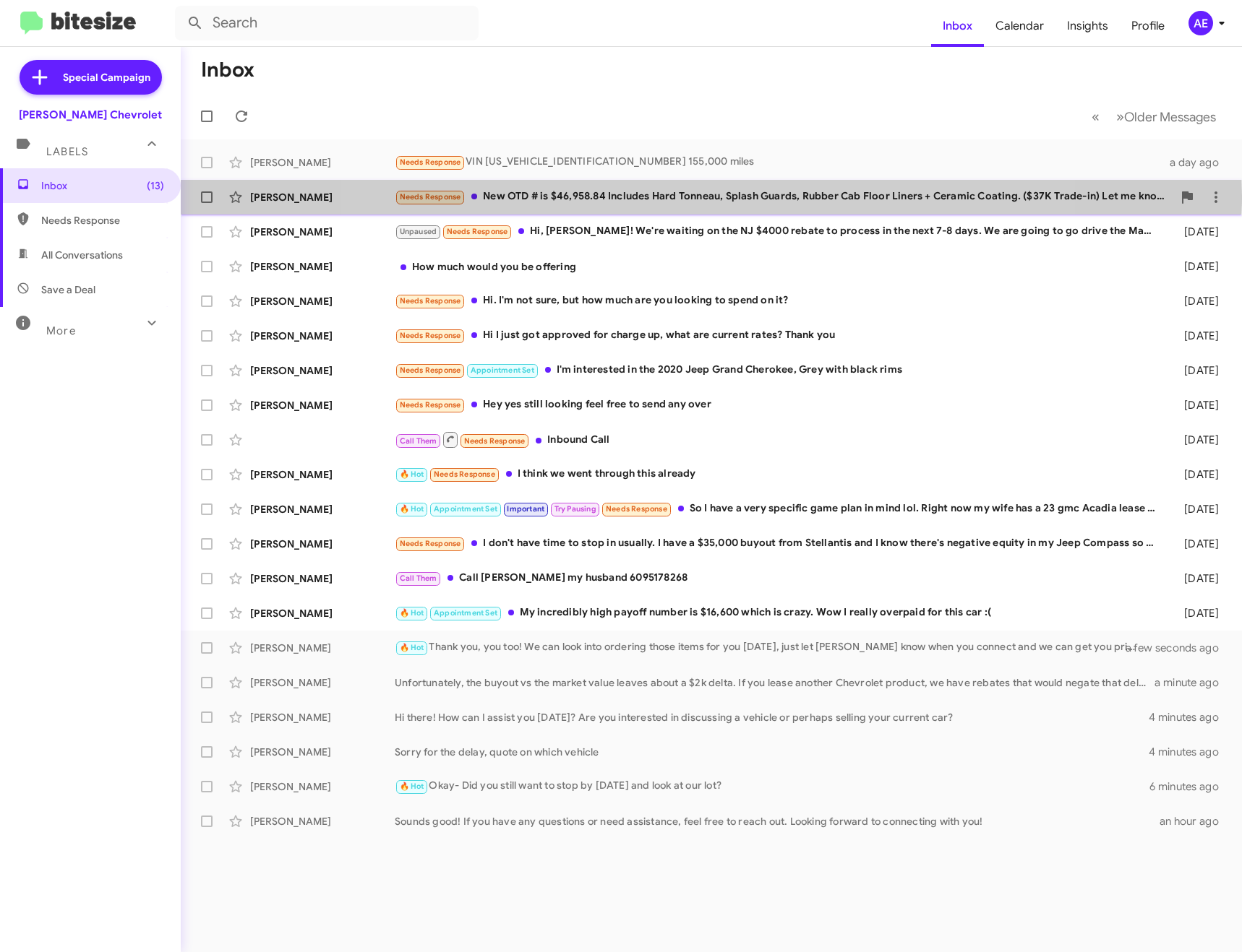
click at [699, 196] on div "Needs Response New OTD # is $46,958.84 Includes Hard Tonneau, Splash Guards, Ru…" at bounding box center [783, 197] width 778 height 17
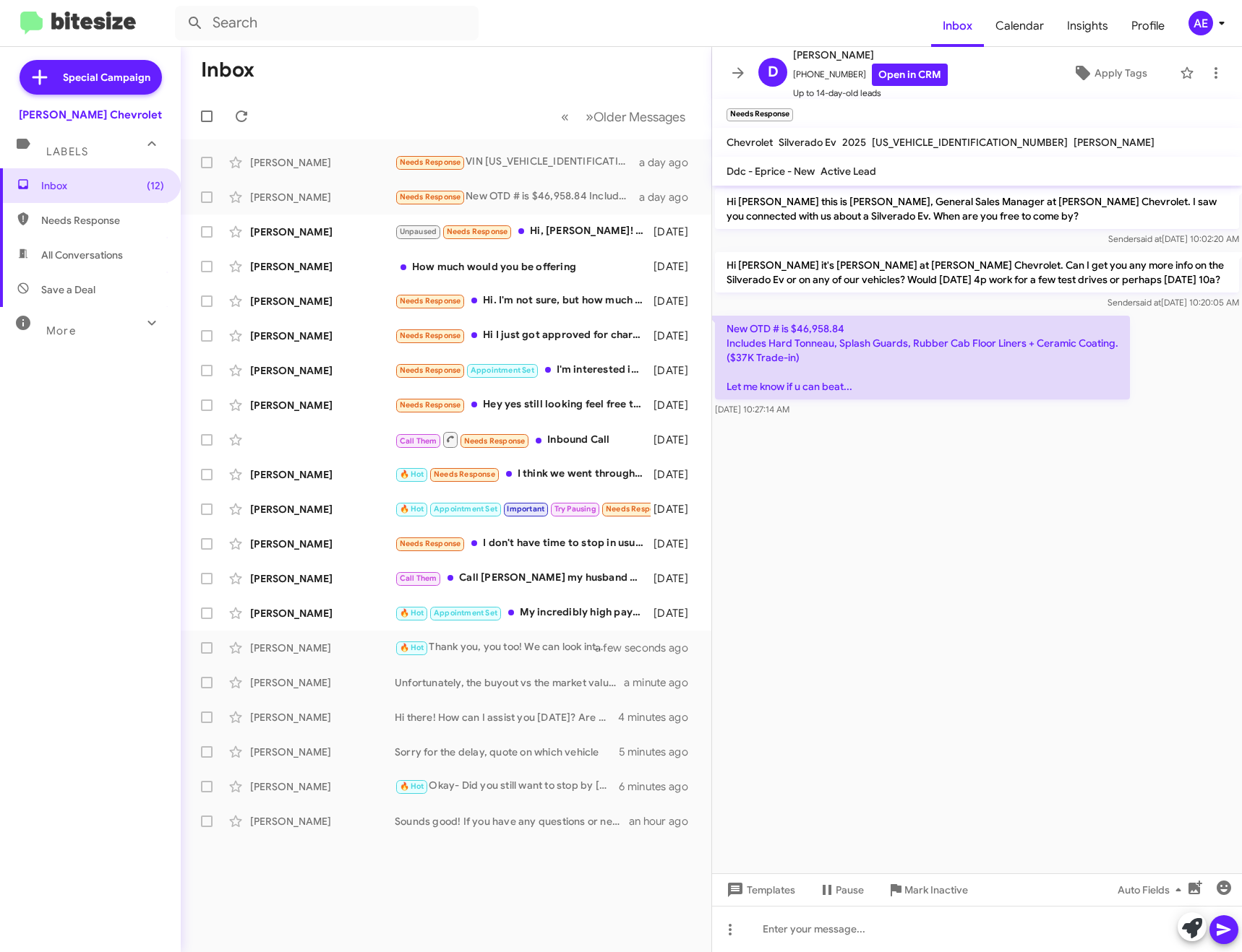
click at [934, 145] on span "[US_VEHICLE_IDENTIFICATION_NUMBER]" at bounding box center [969, 142] width 196 height 13
copy span "[US_VEHICLE_IDENTIFICATION_NUMBER]"
drag, startPoint x: 847, startPoint y: 933, endPoint x: 841, endPoint y: 877, distance: 56.3
click at [847, 933] on div at bounding box center [977, 930] width 530 height 46
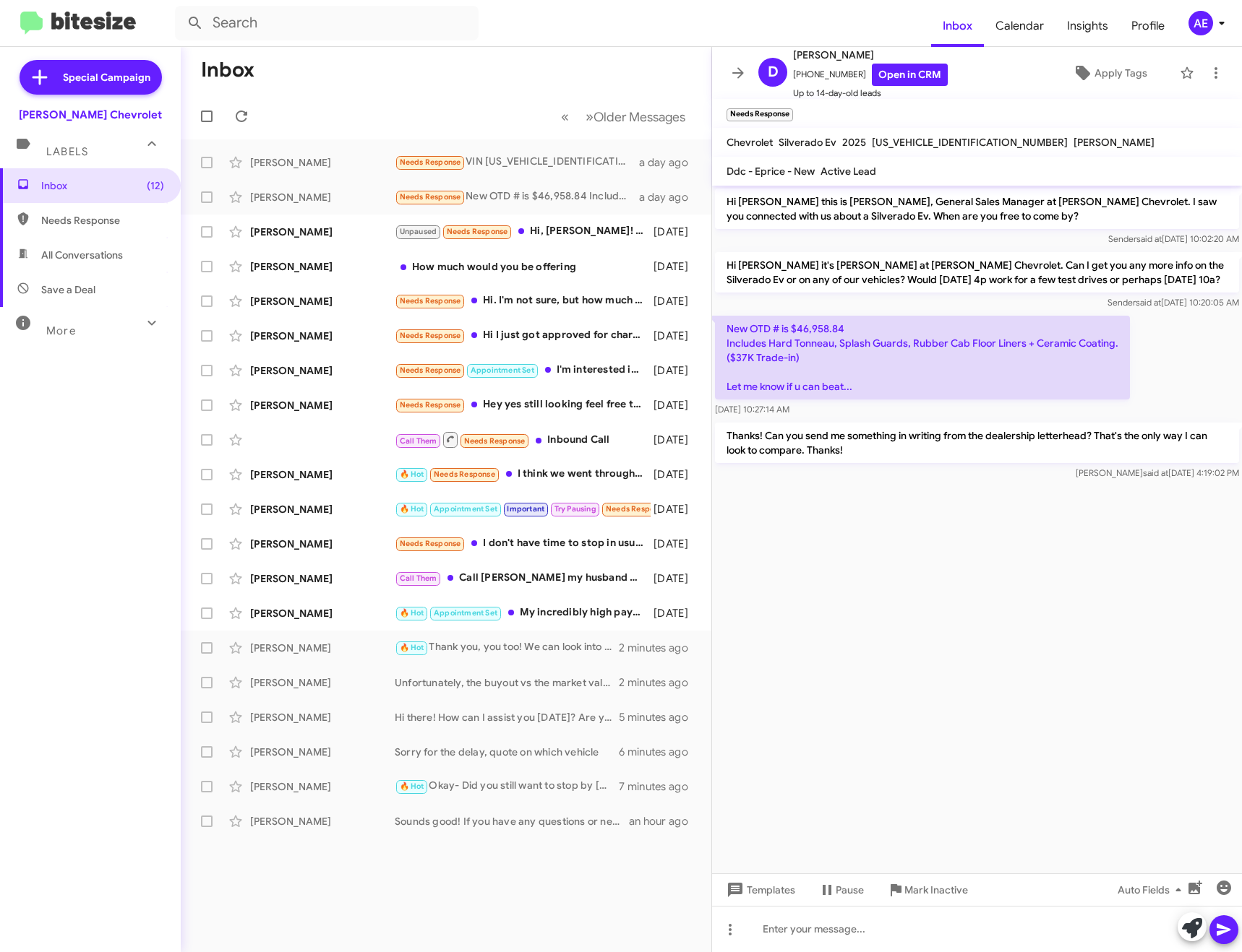
click at [748, 60] on mat-toolbar "D [PERSON_NAME] [PHONE_NUMBER] Open in CRM Up to 14-day-old leads Apply Tags" at bounding box center [977, 73] width 530 height 52
click at [739, 65] on icon at bounding box center [738, 72] width 18 height 18
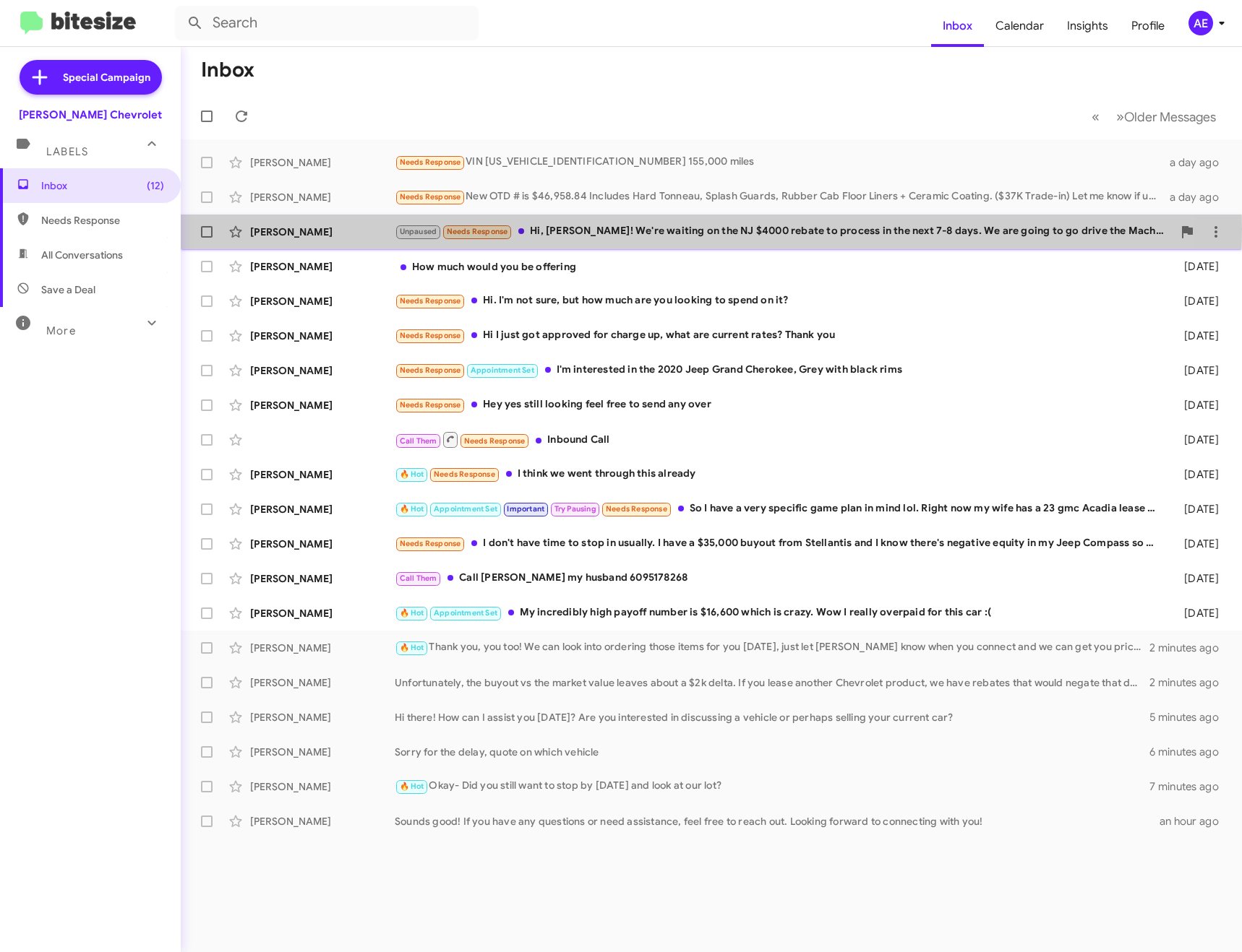
click at [575, 229] on div "Unpaused Needs Response Hi, [PERSON_NAME]! We're waiting on the NJ $4000 rebate…" at bounding box center [783, 232] width 778 height 17
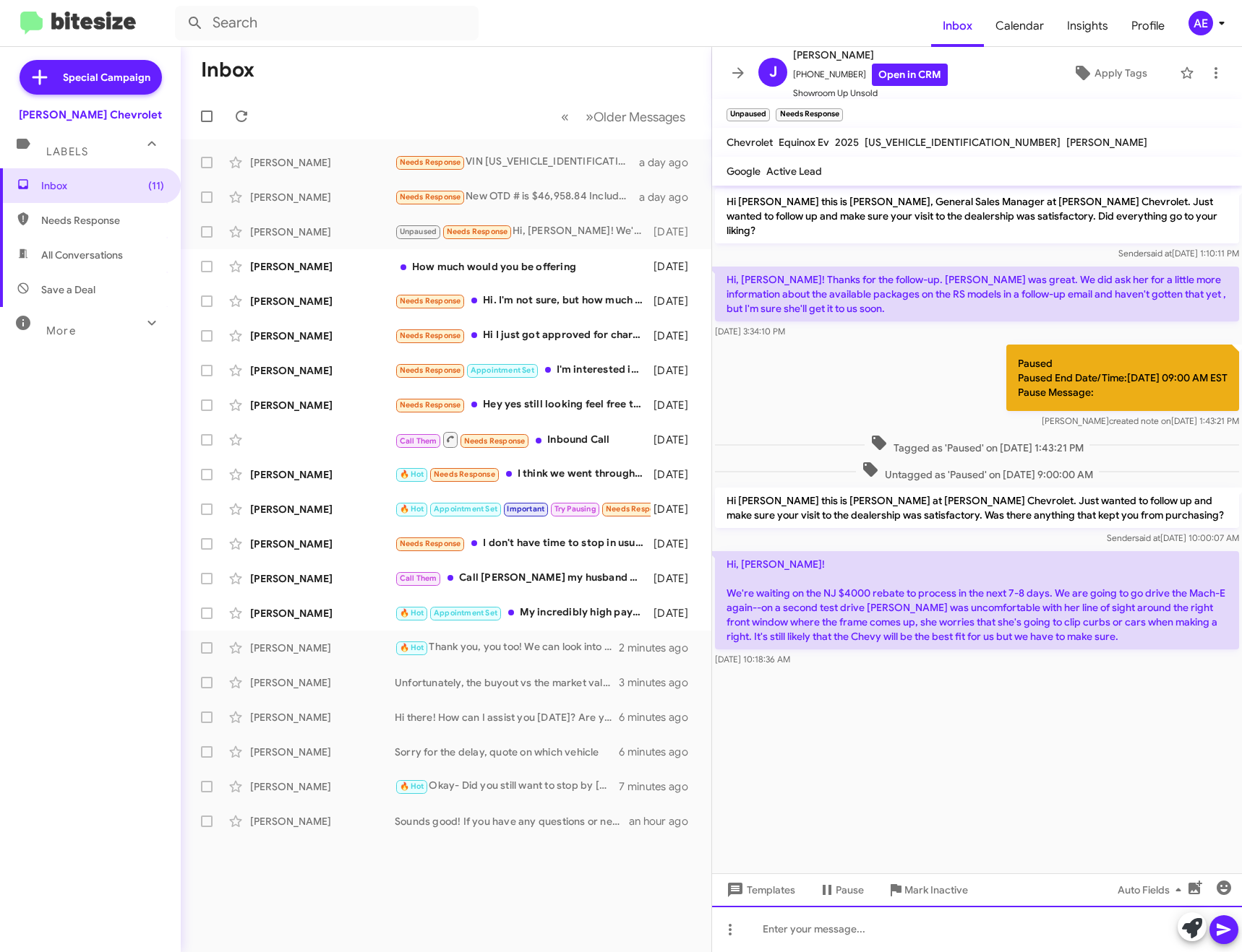
click at [858, 933] on div at bounding box center [977, 930] width 530 height 46
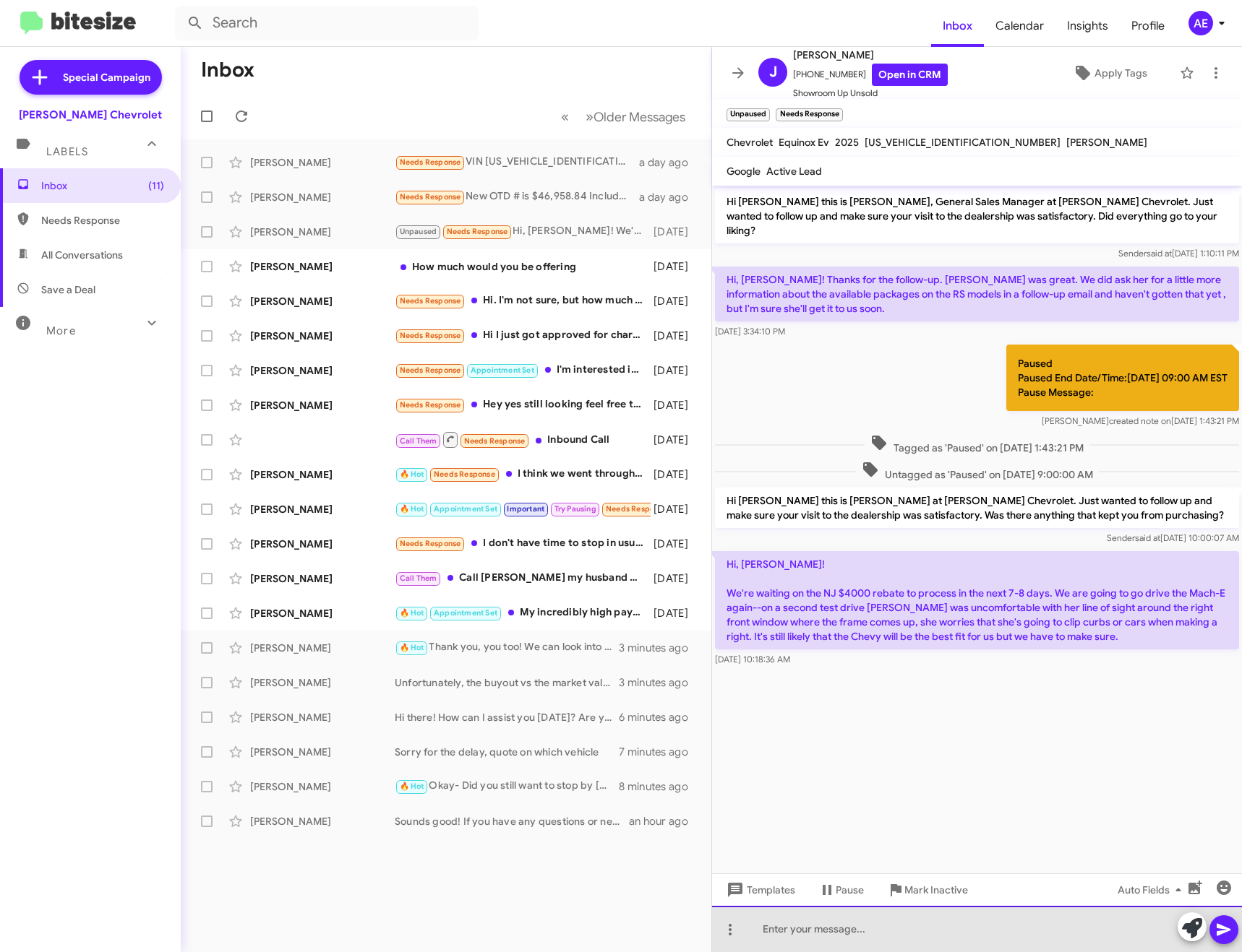
click at [897, 938] on div at bounding box center [977, 930] width 530 height 46
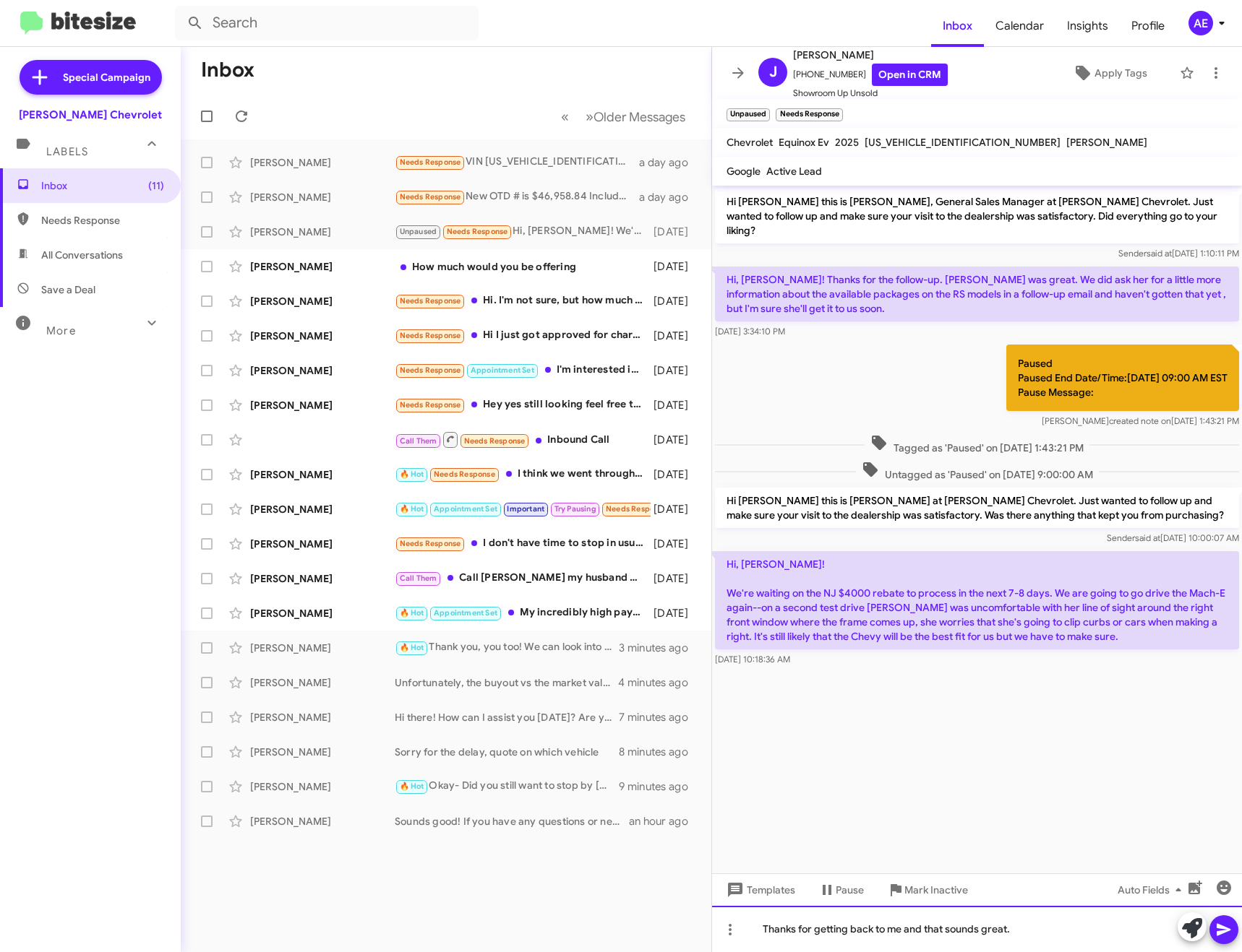
click at [1046, 930] on div "Thanks for getting back to me and that sounds great." at bounding box center [977, 930] width 530 height 46
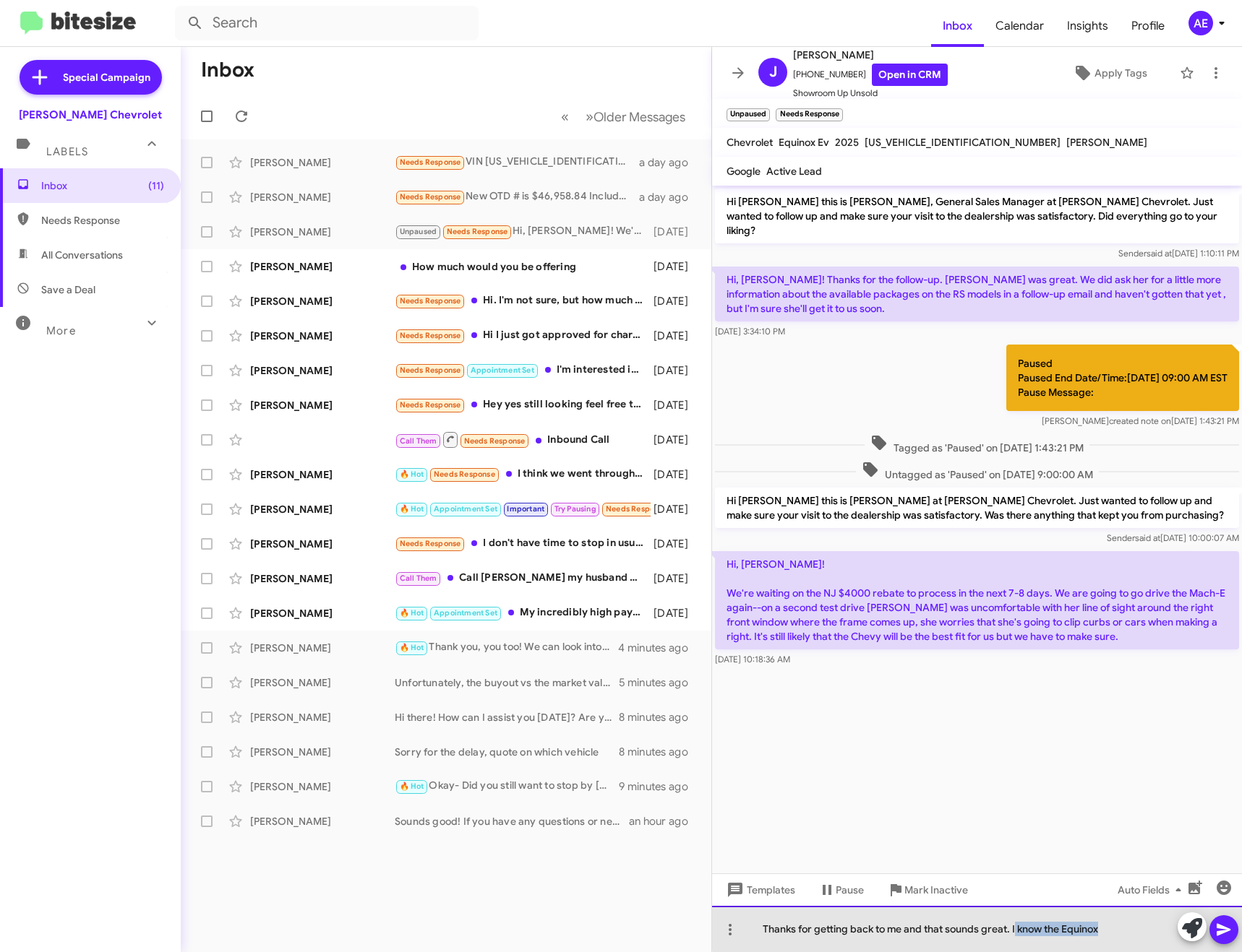
drag, startPoint x: 1014, startPoint y: 930, endPoint x: 1107, endPoint y: 925, distance: 93.1
click at [1107, 925] on div "Thanks for getting back to me and that sounds great. I know the Equinox" at bounding box center [977, 930] width 530 height 46
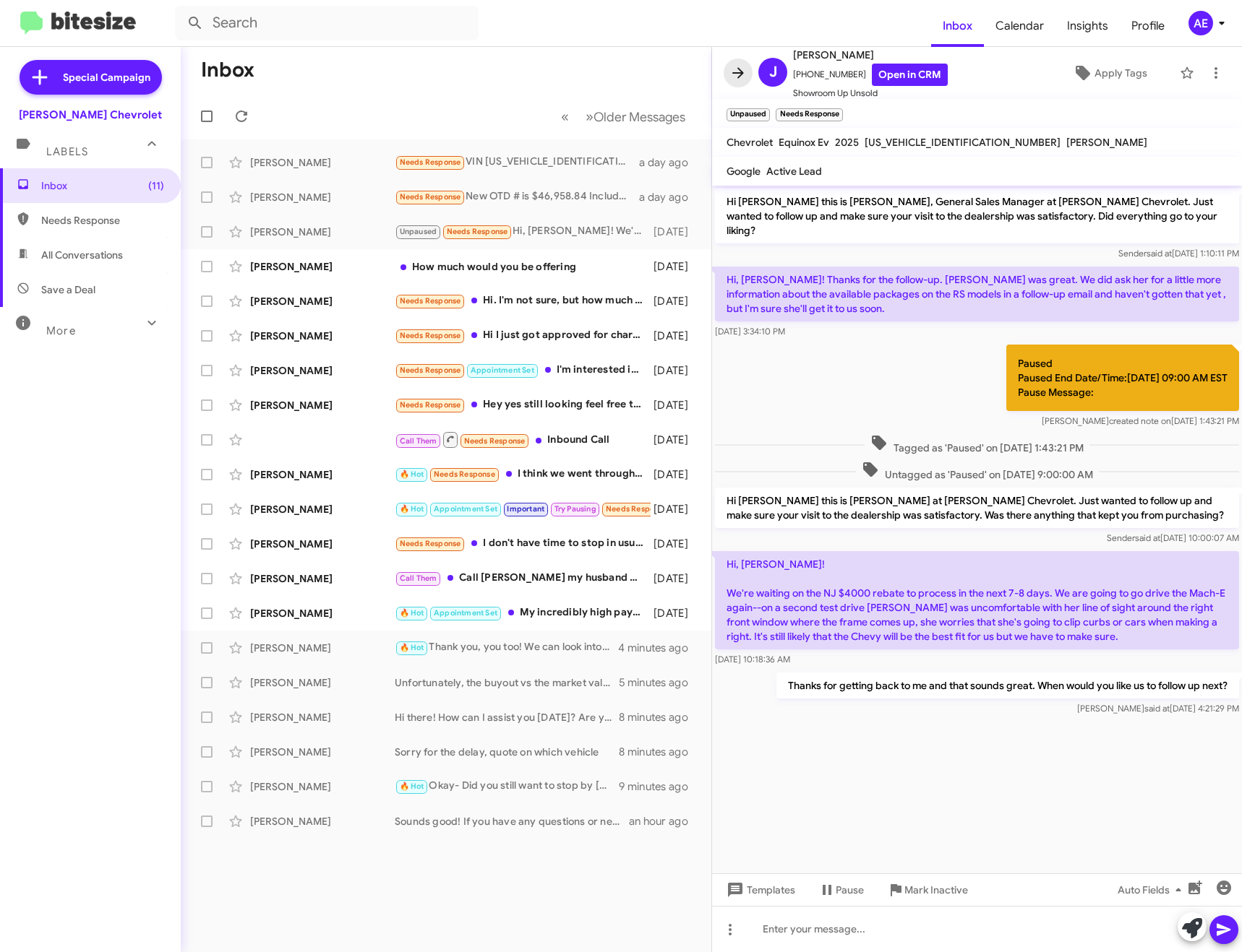
click at [730, 65] on icon at bounding box center [738, 72] width 18 height 18
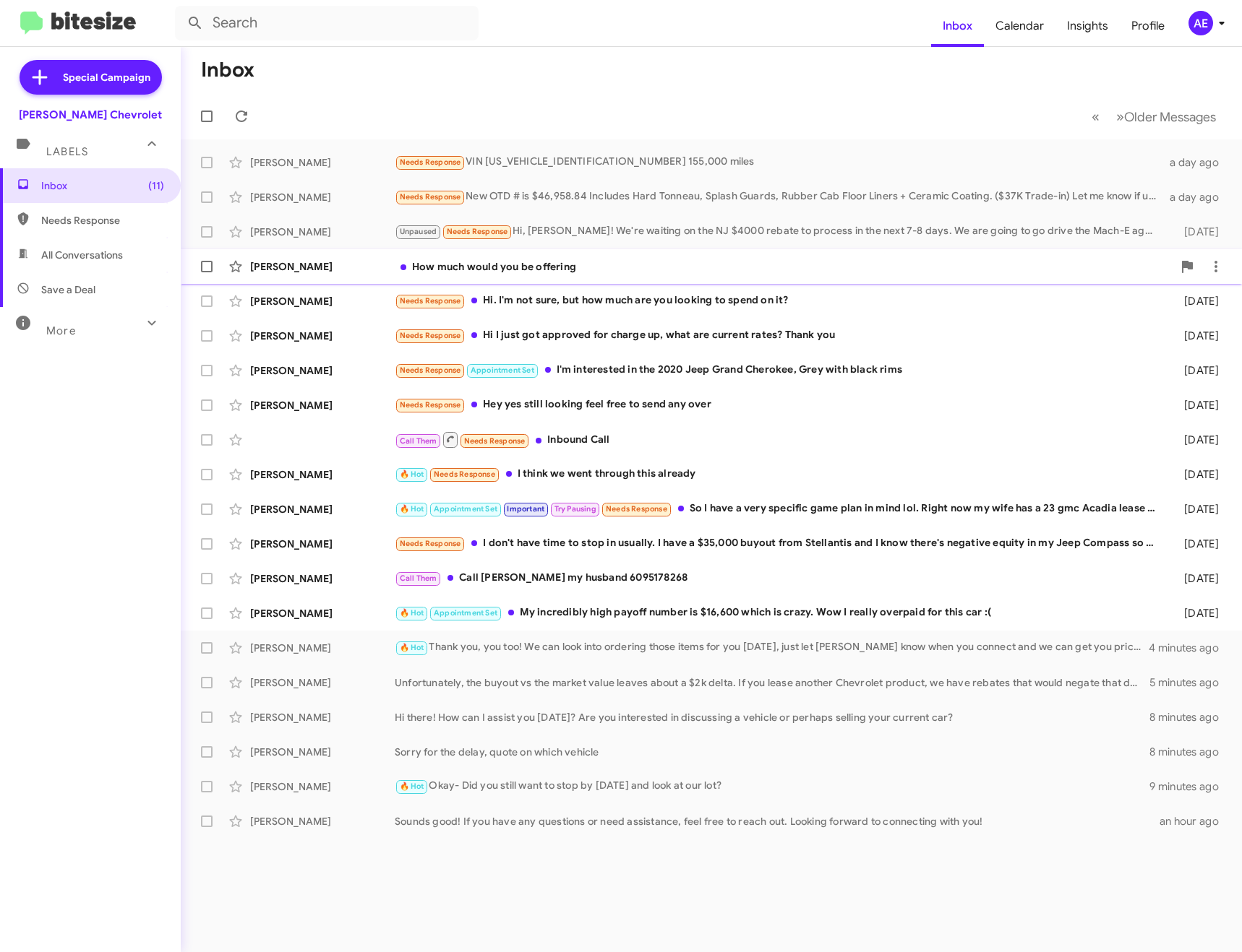
click at [616, 262] on div "How much would you be offering" at bounding box center [783, 267] width 778 height 15
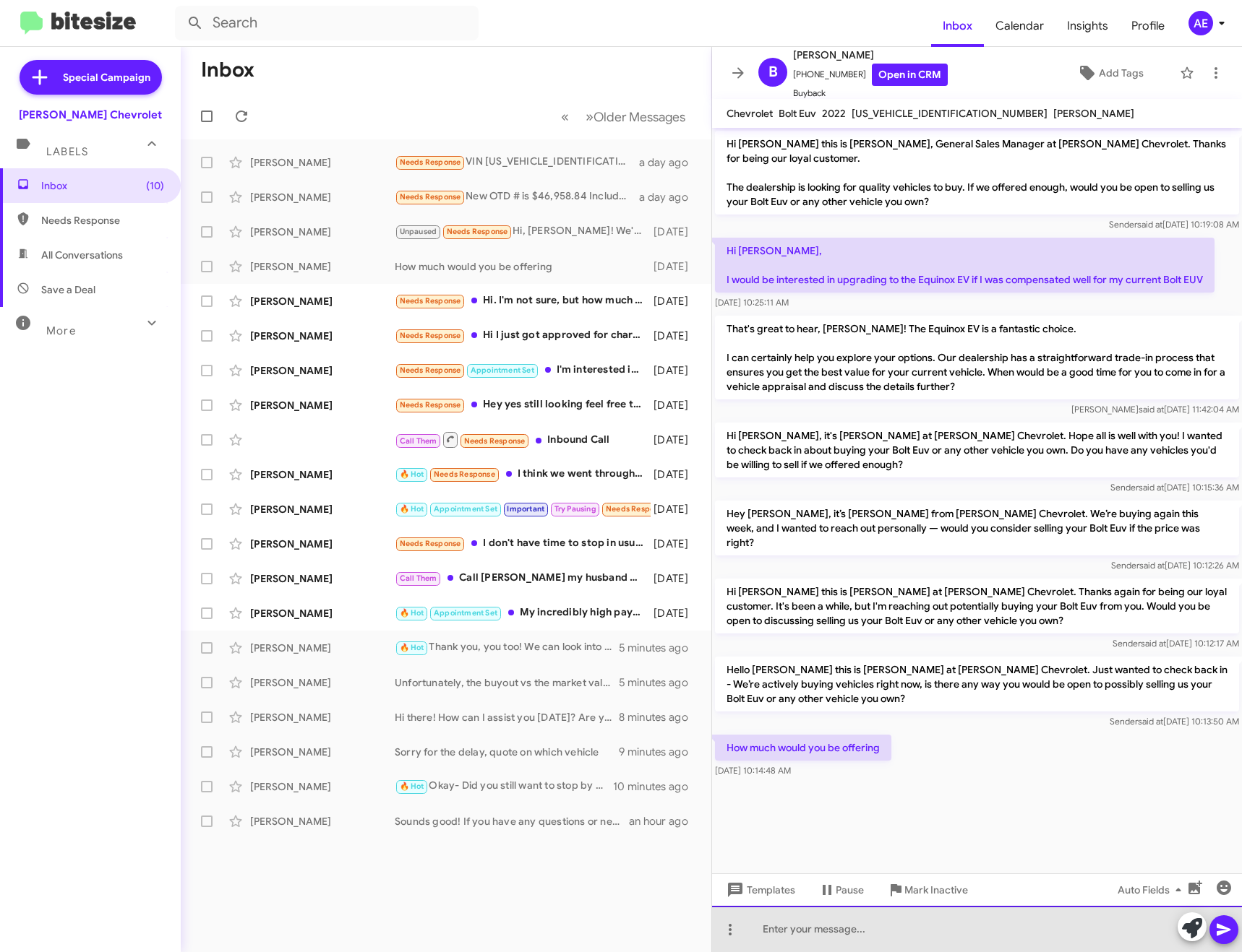
click at [912, 932] on div at bounding box center [977, 930] width 530 height 46
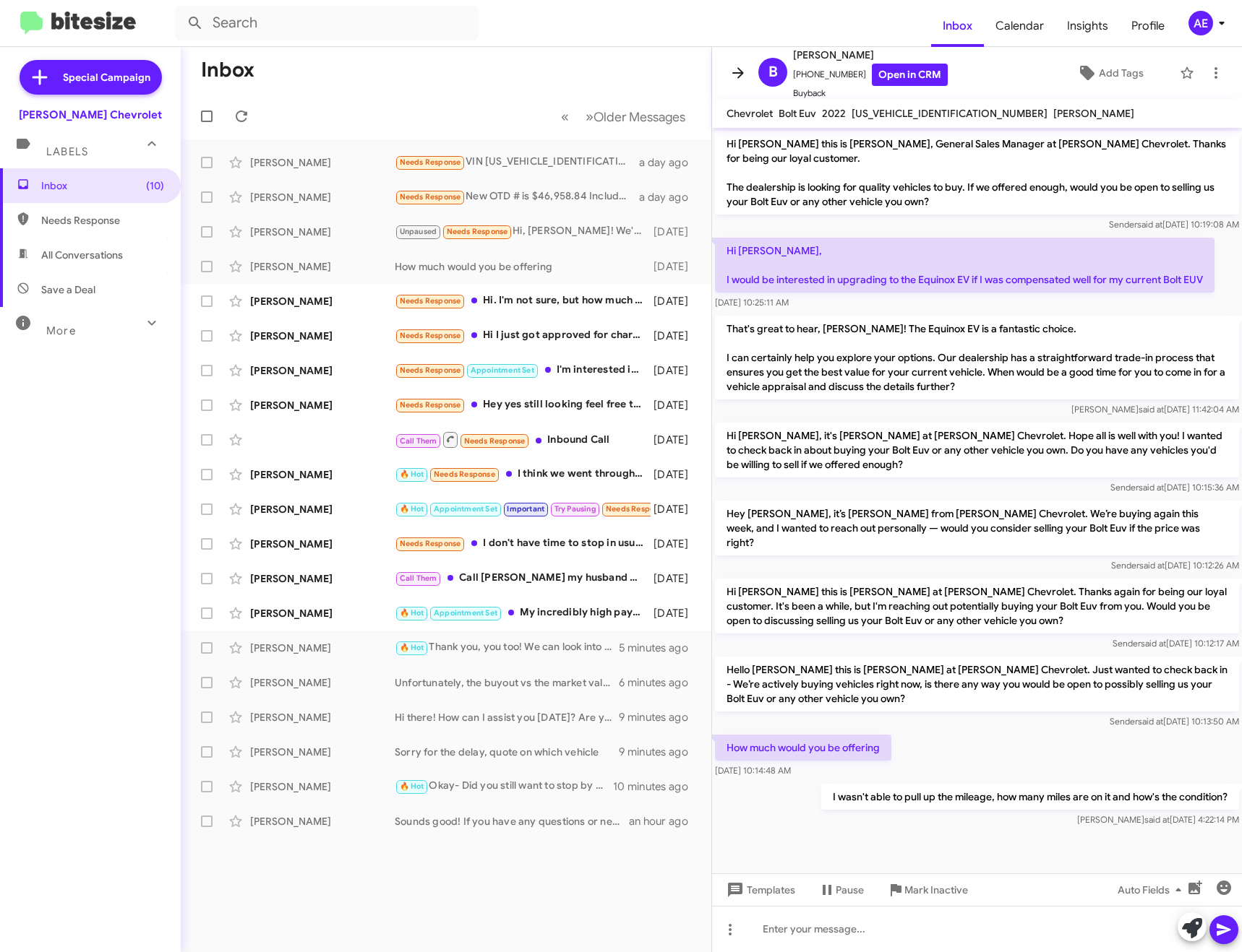
click at [736, 67] on icon at bounding box center [738, 72] width 18 height 18
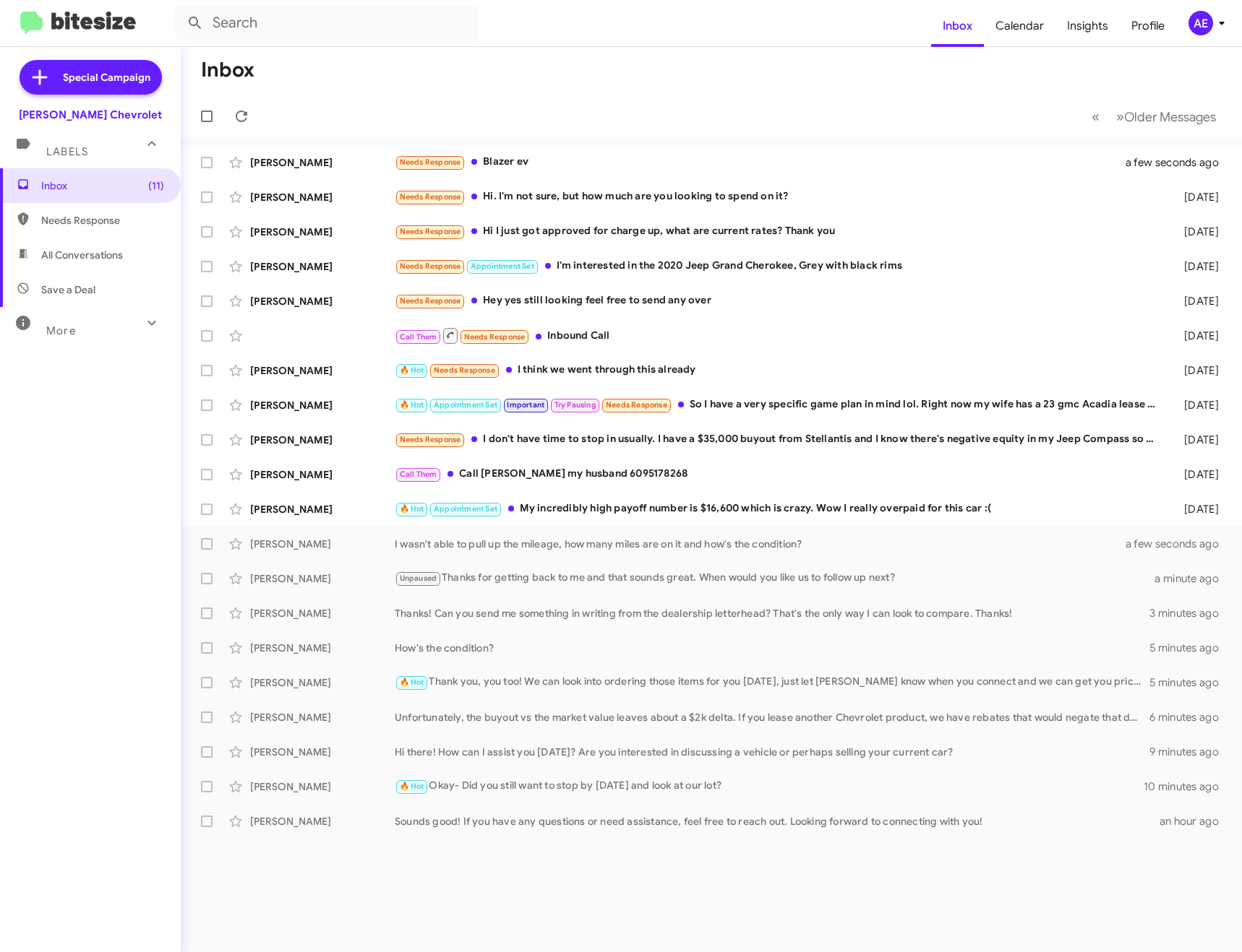
click at [537, 145] on mat-action-list "[PERSON_NAME] Needs Response Blazer ev a few seconds ago [PERSON_NAME] Needs Re…" at bounding box center [711, 489] width 1061 height 700
click at [538, 153] on div "[PERSON_NAME] Needs Response Blazer ev a few seconds ago" at bounding box center [711, 162] width 1038 height 29
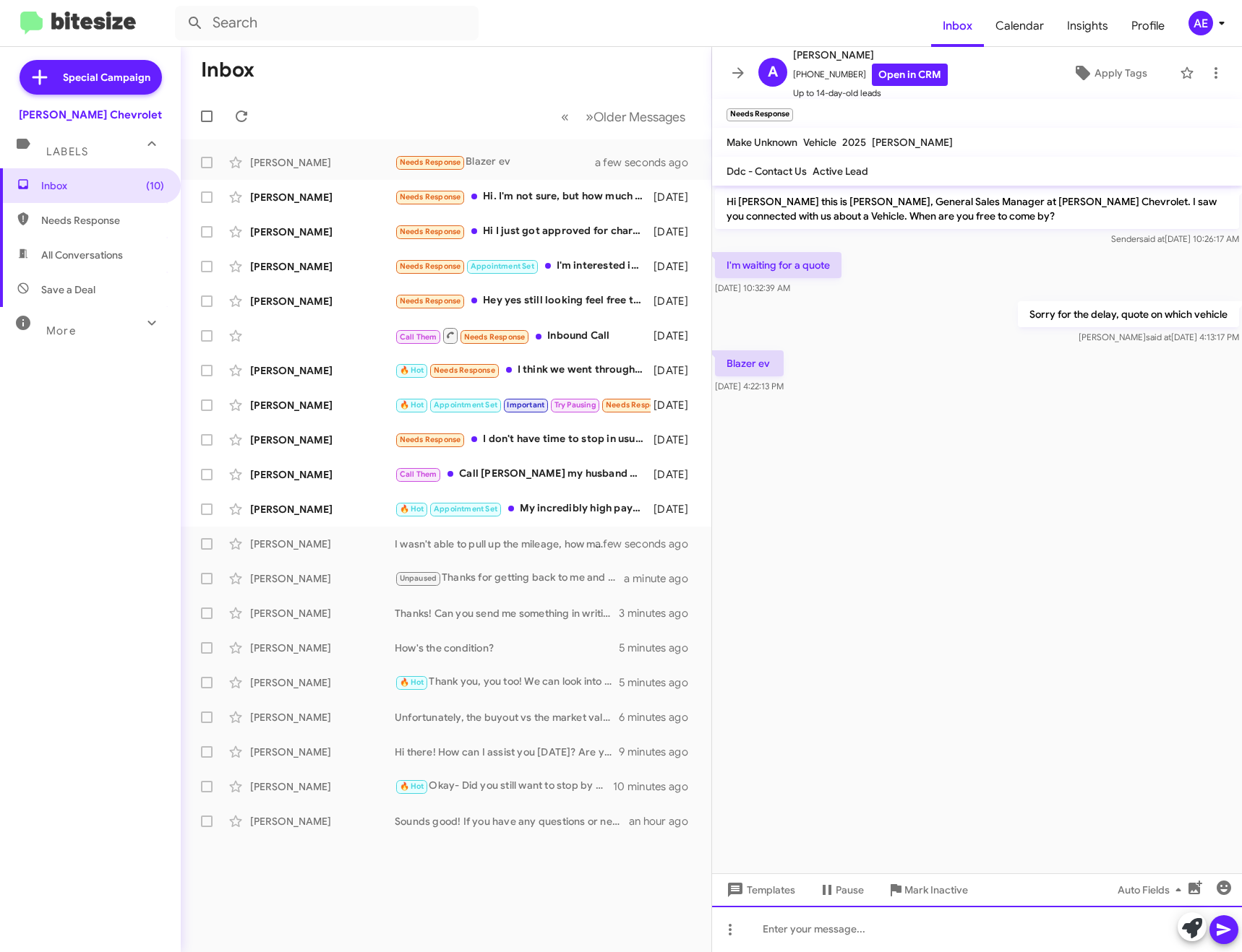
click at [878, 930] on div at bounding box center [977, 930] width 530 height 46
click at [725, 70] on span at bounding box center [738, 72] width 29 height 18
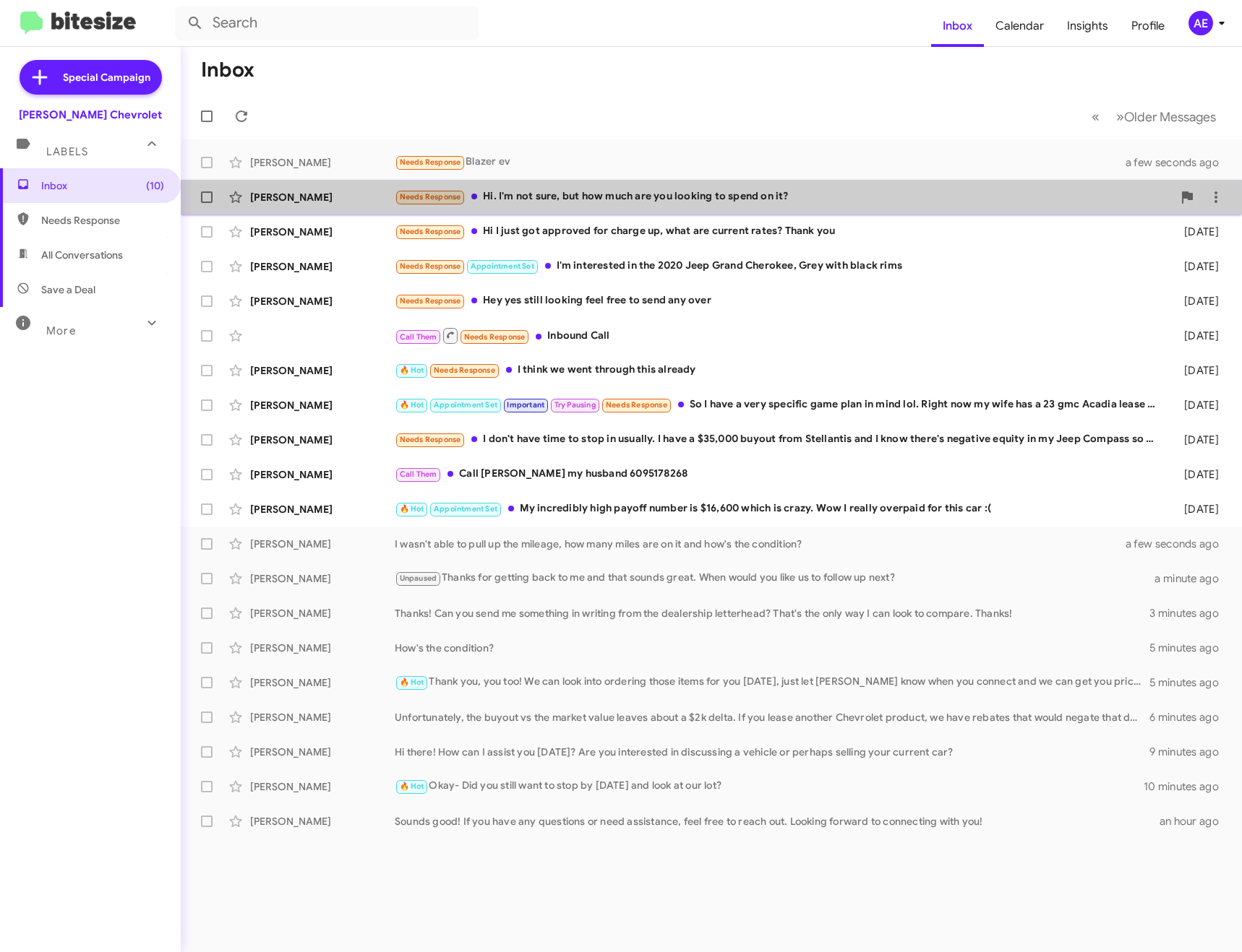
click at [669, 193] on div "Needs Response Hi. I'm not sure, but how much are you looking to spend on it?" at bounding box center [783, 197] width 778 height 17
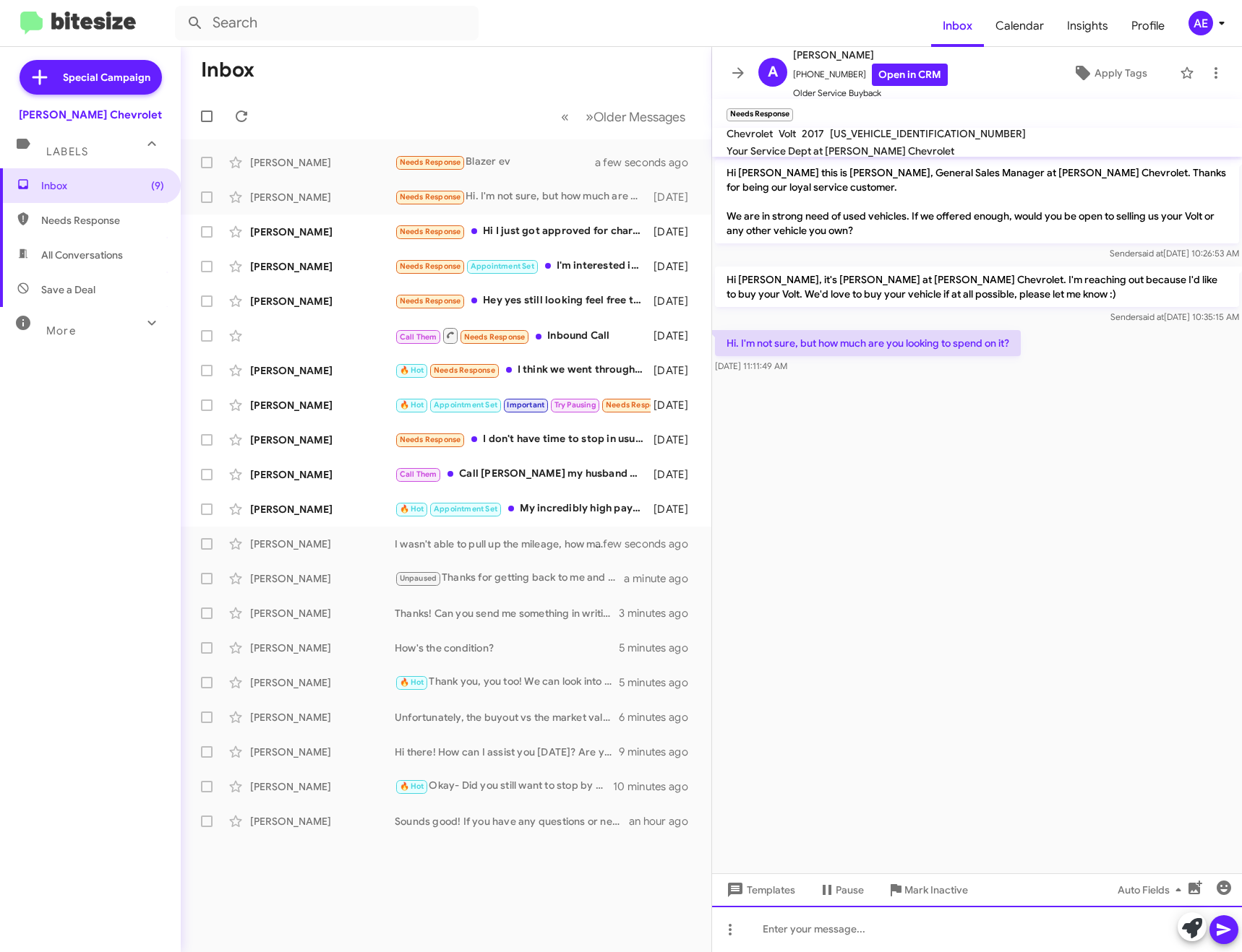
click at [861, 923] on div at bounding box center [977, 930] width 530 height 46
click at [723, 71] on mat-toolbar "A [PERSON_NAME] [PHONE_NUMBER] Open in CRM Older Service Buyback Apply Tags" at bounding box center [977, 73] width 530 height 52
click at [737, 76] on icon at bounding box center [738, 72] width 18 height 18
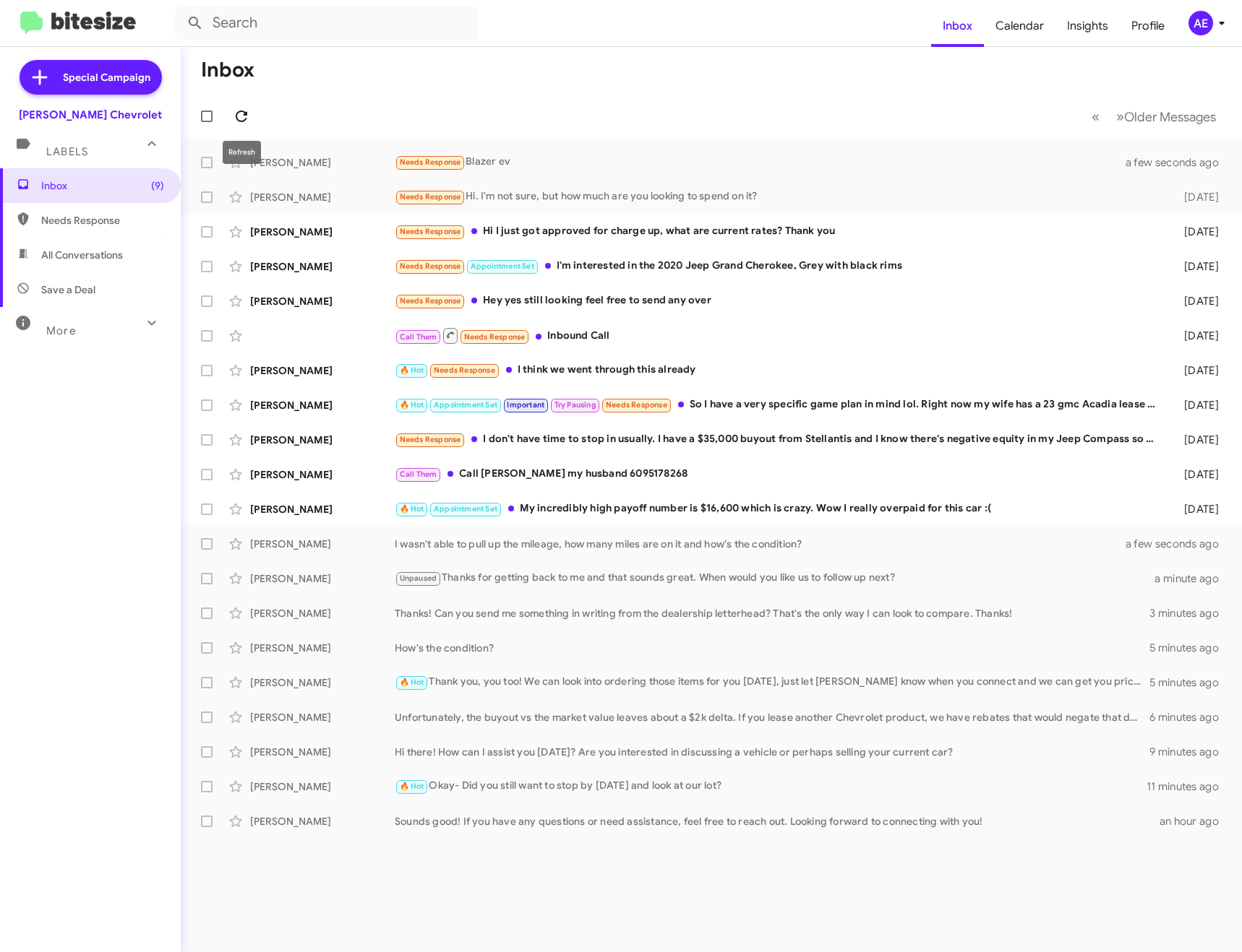
click at [247, 116] on icon at bounding box center [241, 116] width 18 height 18
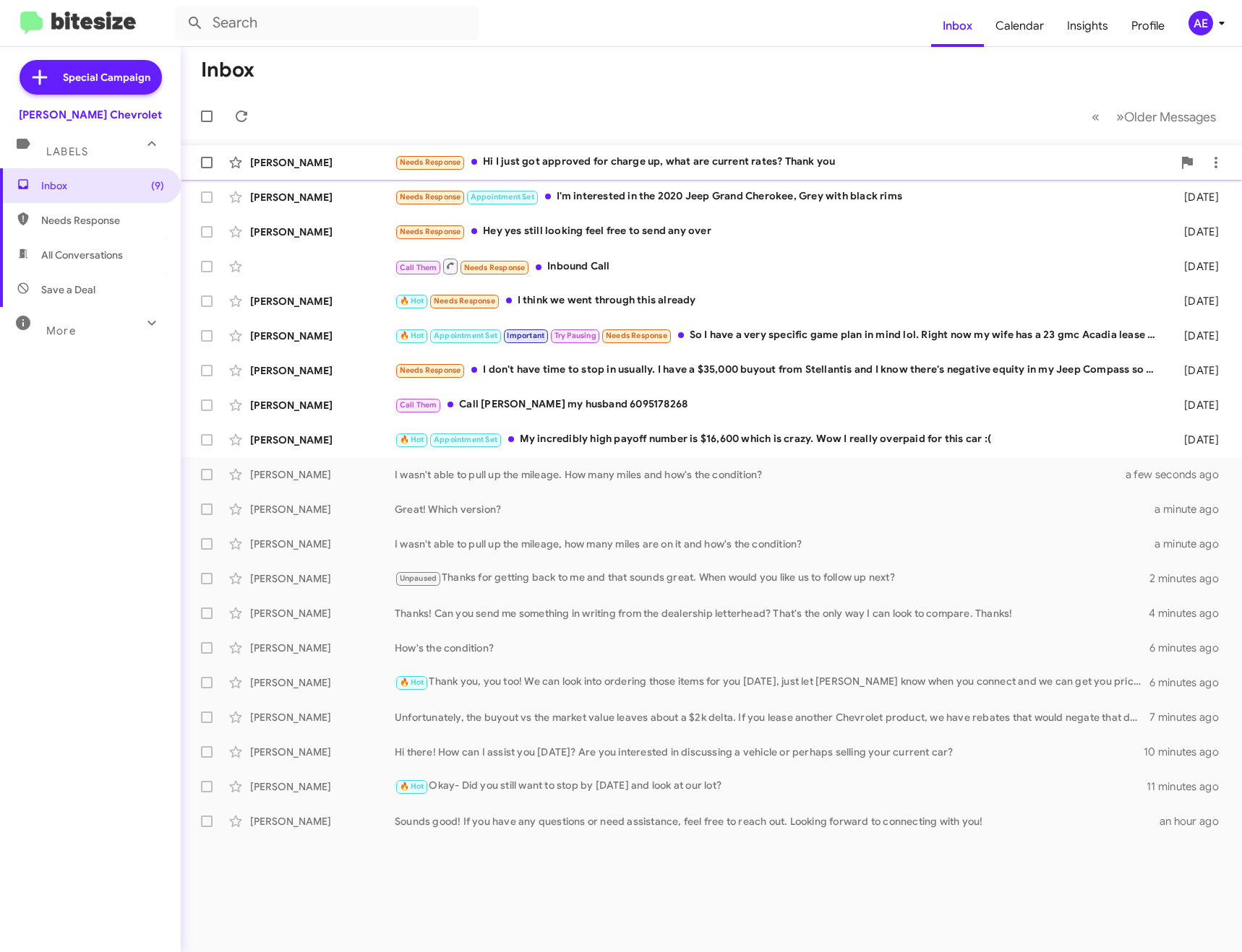
click at [686, 152] on div "[PERSON_NAME] Needs Response Hi I just got approved for charge up, what are cur…" at bounding box center [711, 162] width 1038 height 29
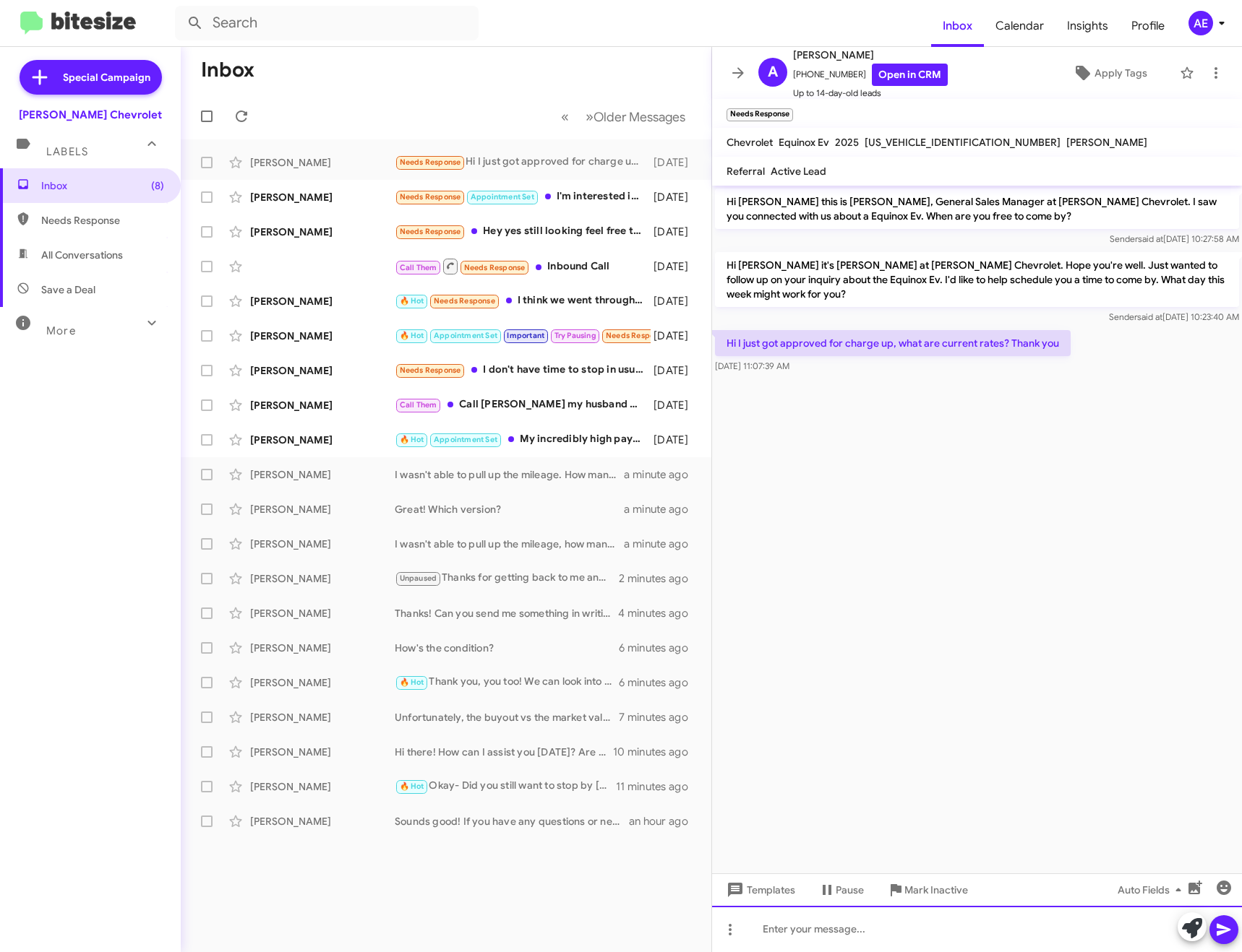
click at [904, 922] on div at bounding box center [977, 930] width 530 height 46
click at [743, 78] on icon at bounding box center [738, 72] width 18 height 18
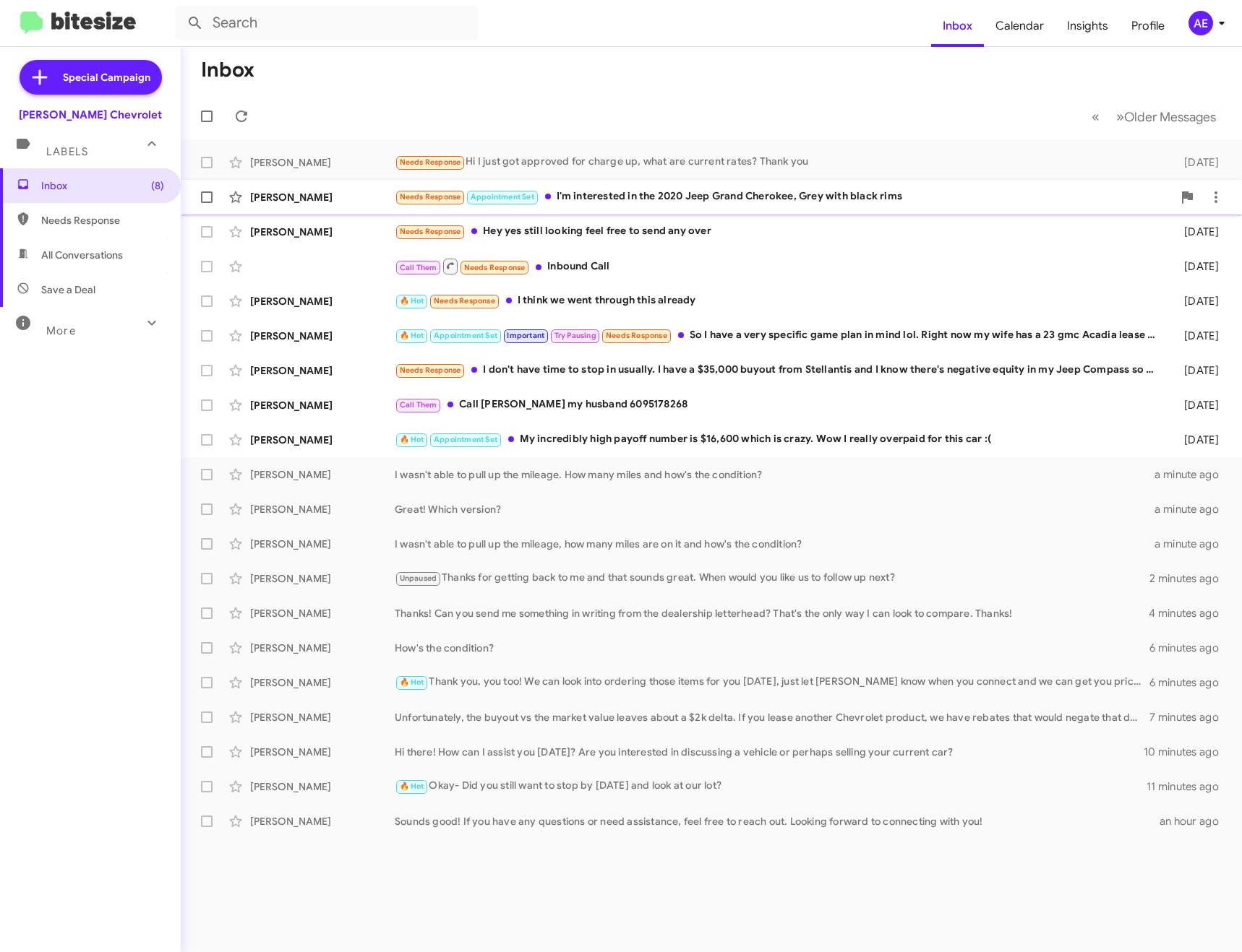
click at [603, 201] on div "Needs Response Appointment Set I'm interested in the 2020 Jeep Grand Cherokee, …" at bounding box center [783, 197] width 778 height 17
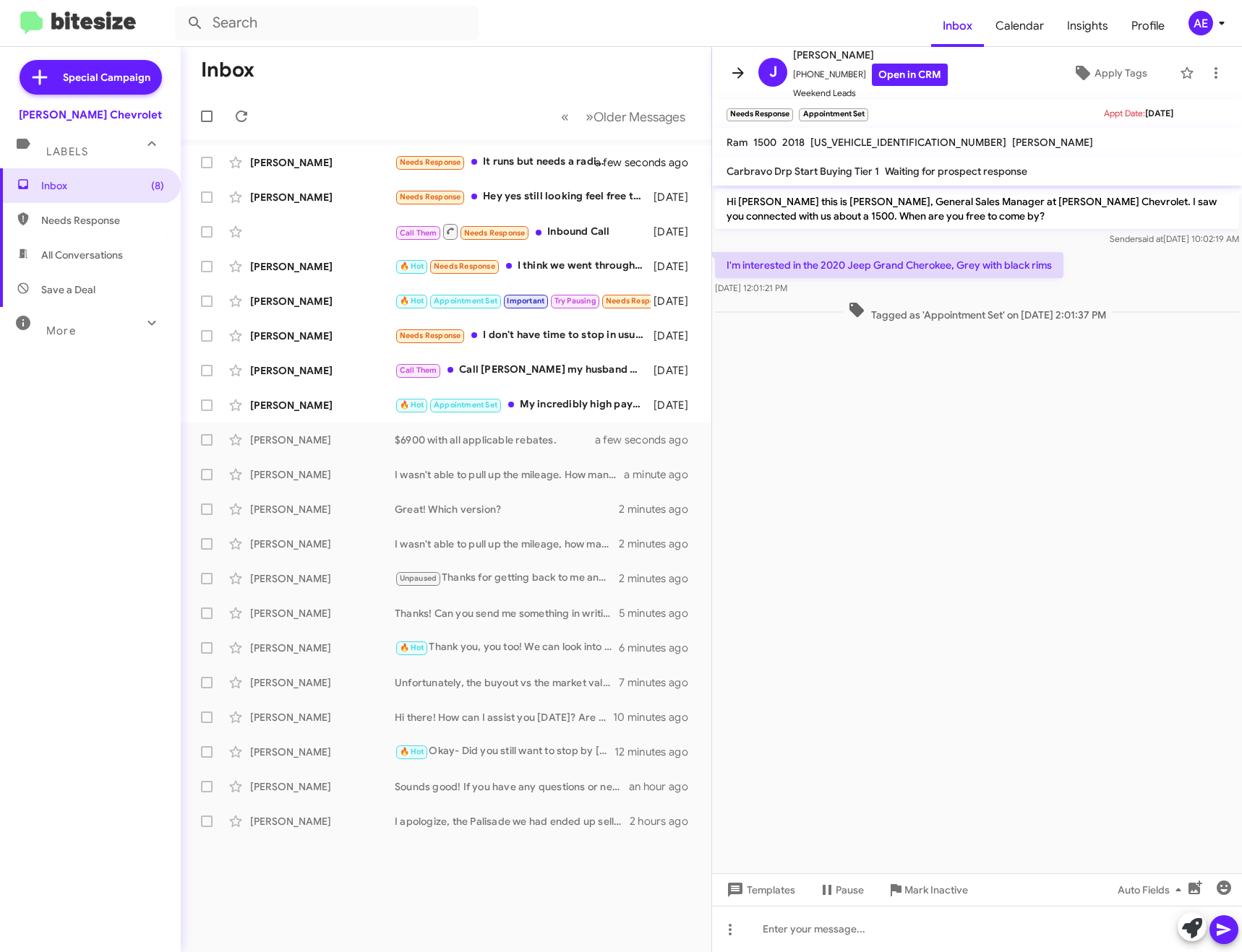
click at [744, 67] on icon at bounding box center [738, 72] width 18 height 18
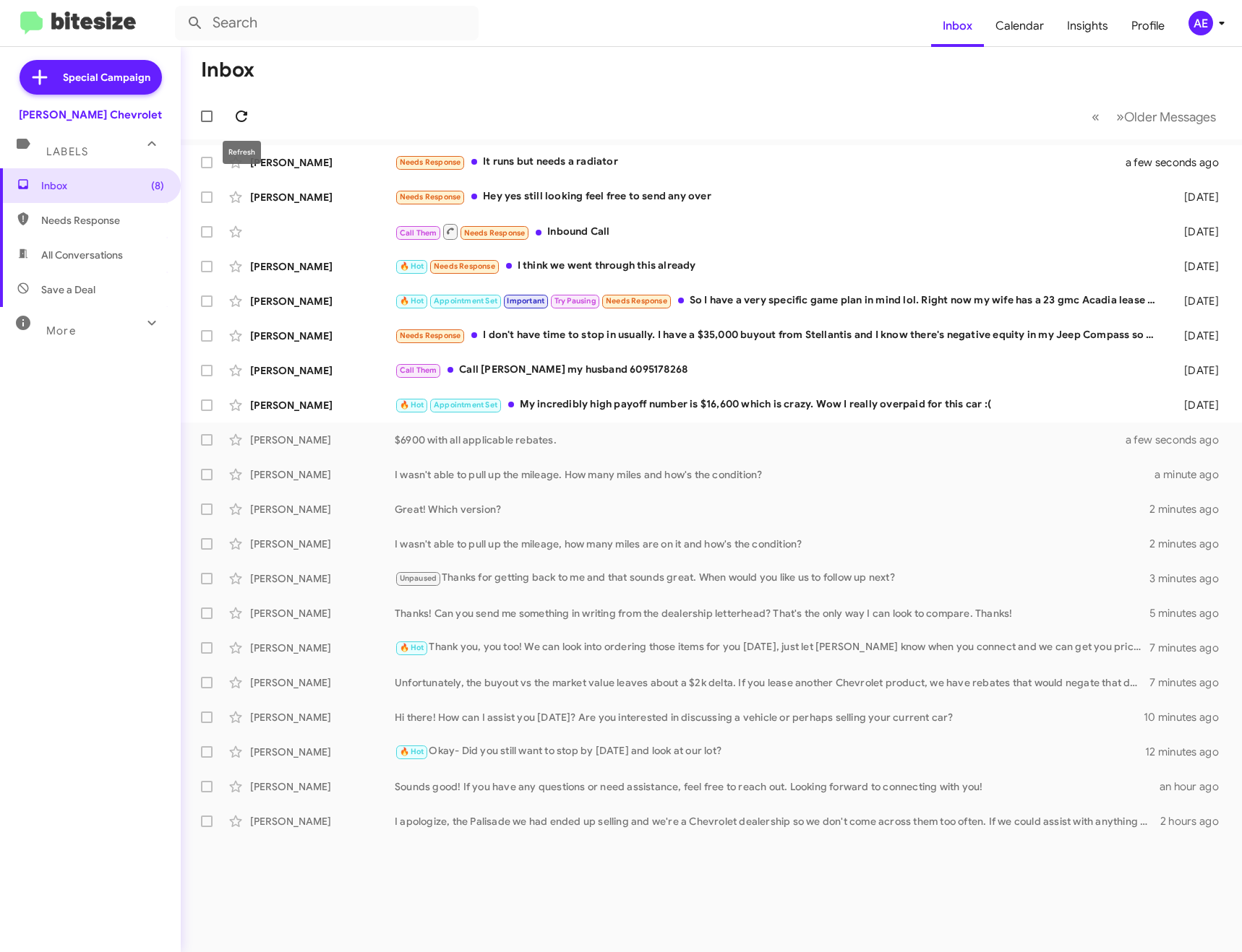
click at [243, 112] on icon at bounding box center [241, 116] width 11 height 11
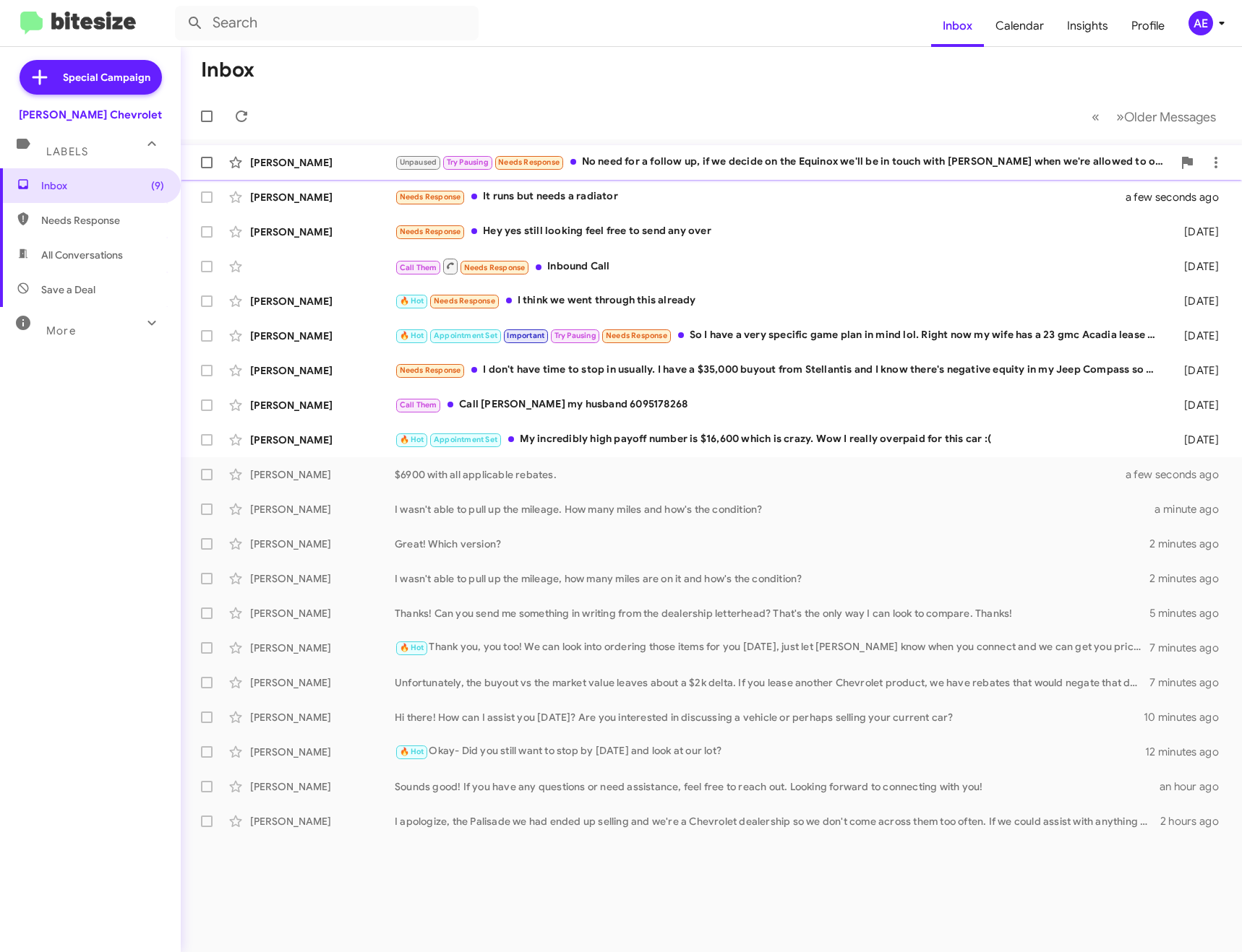
click at [652, 156] on div "Unpaused Try Pausing Needs Response No need for a follow up, if we decide on th…" at bounding box center [783, 162] width 778 height 17
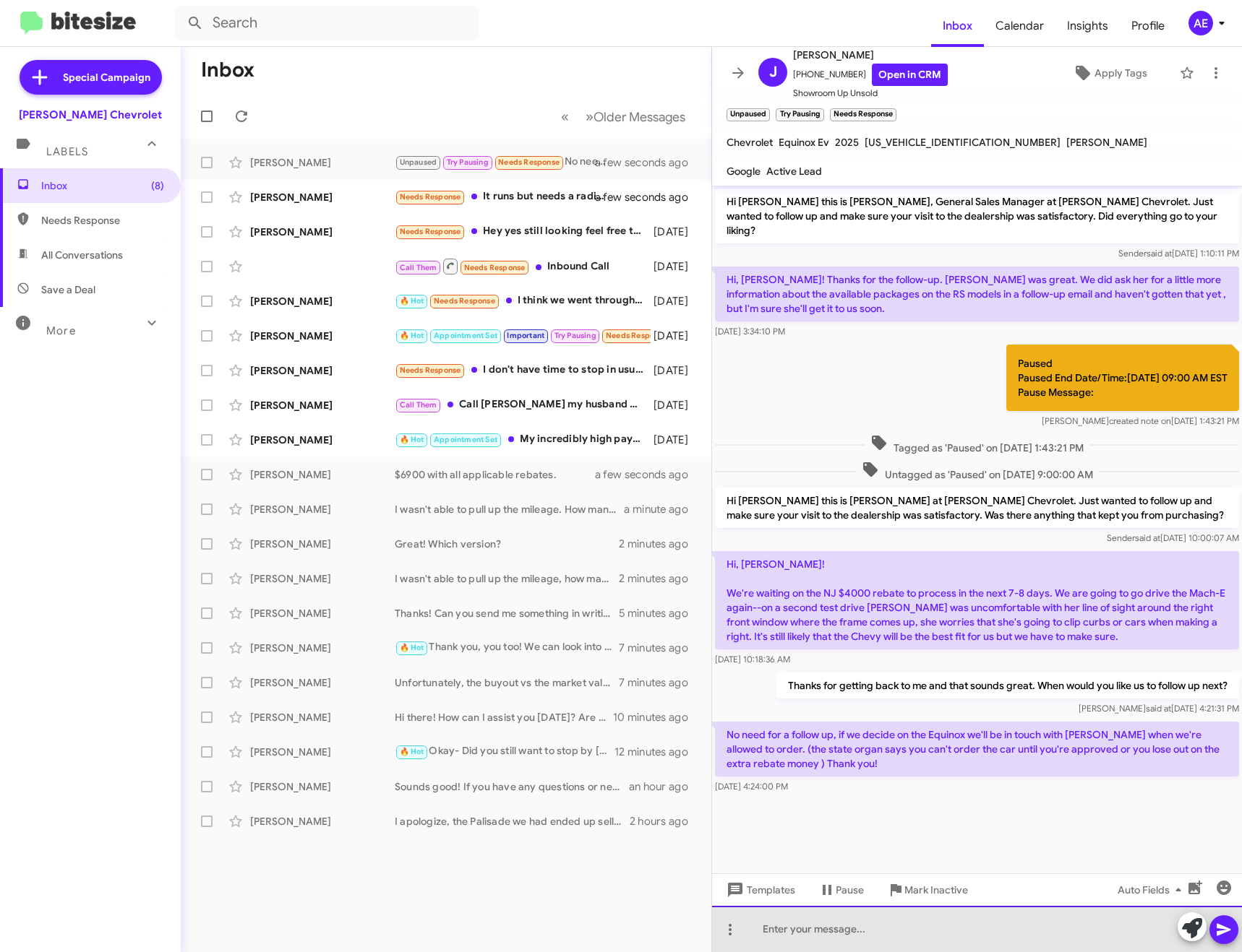
click at [809, 933] on div at bounding box center [977, 930] width 530 height 46
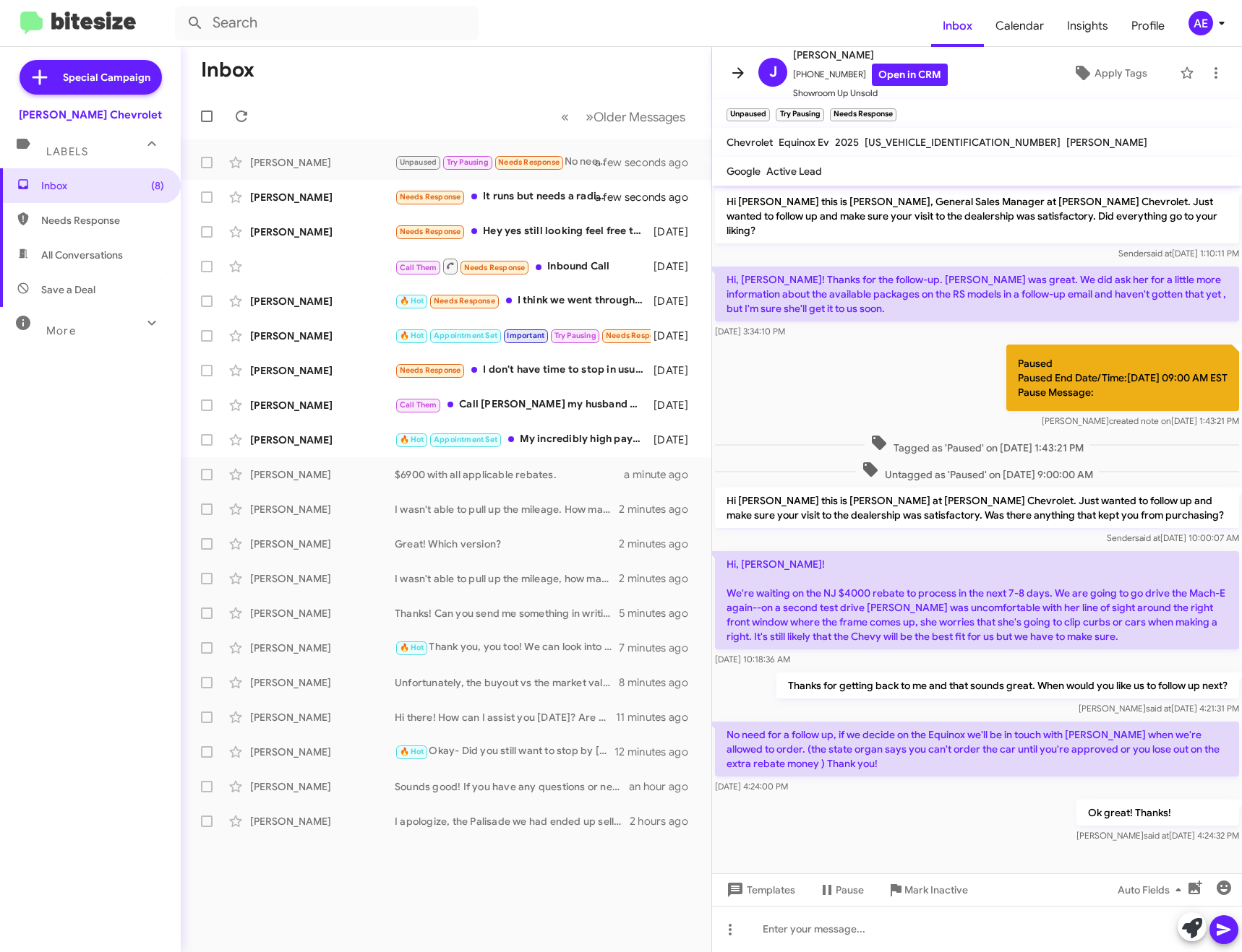
click at [747, 69] on span at bounding box center [738, 72] width 29 height 18
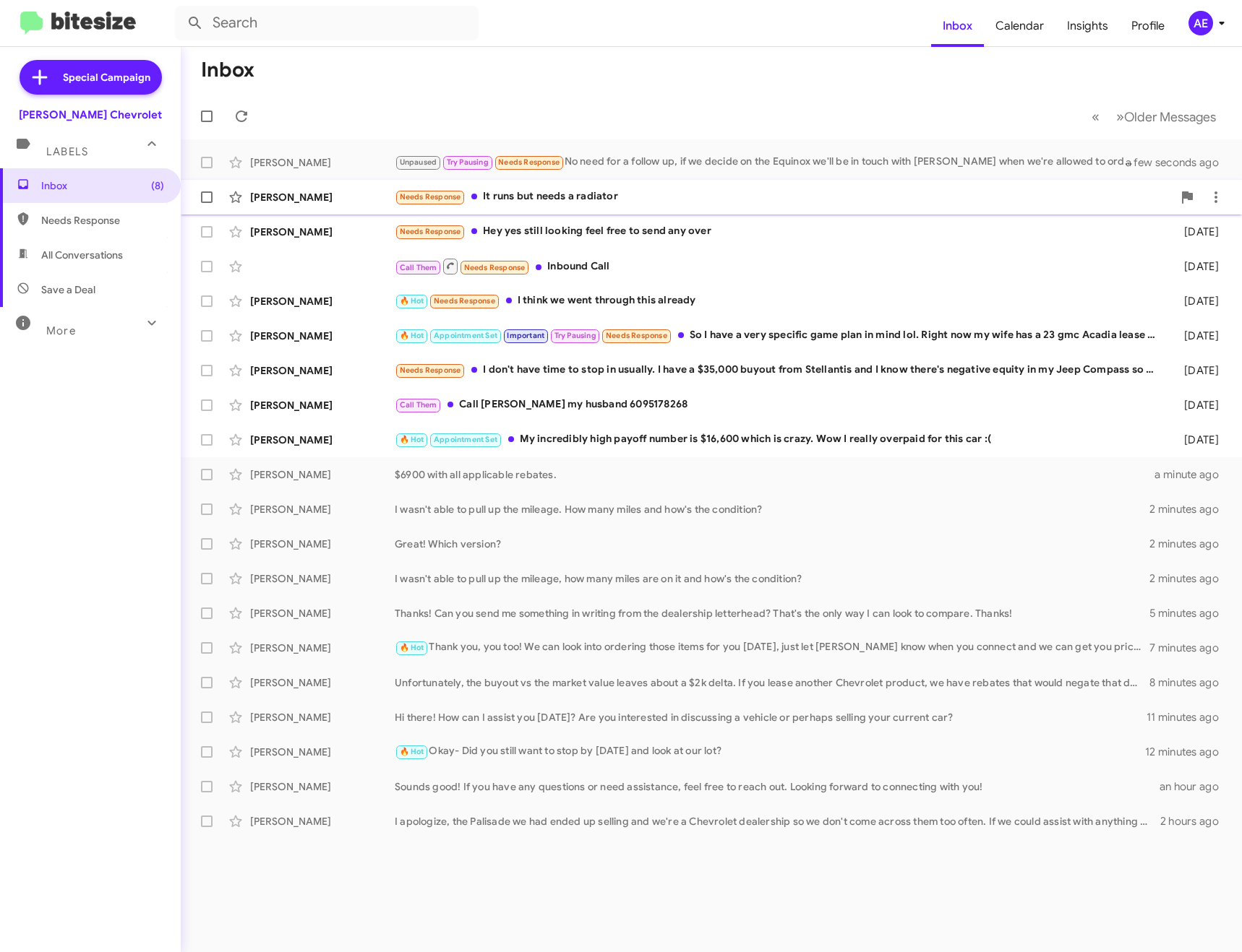
click at [565, 207] on div "[PERSON_NAME] Needs Response It runs but needs a radiator a few seconds ago" at bounding box center [711, 197] width 1038 height 29
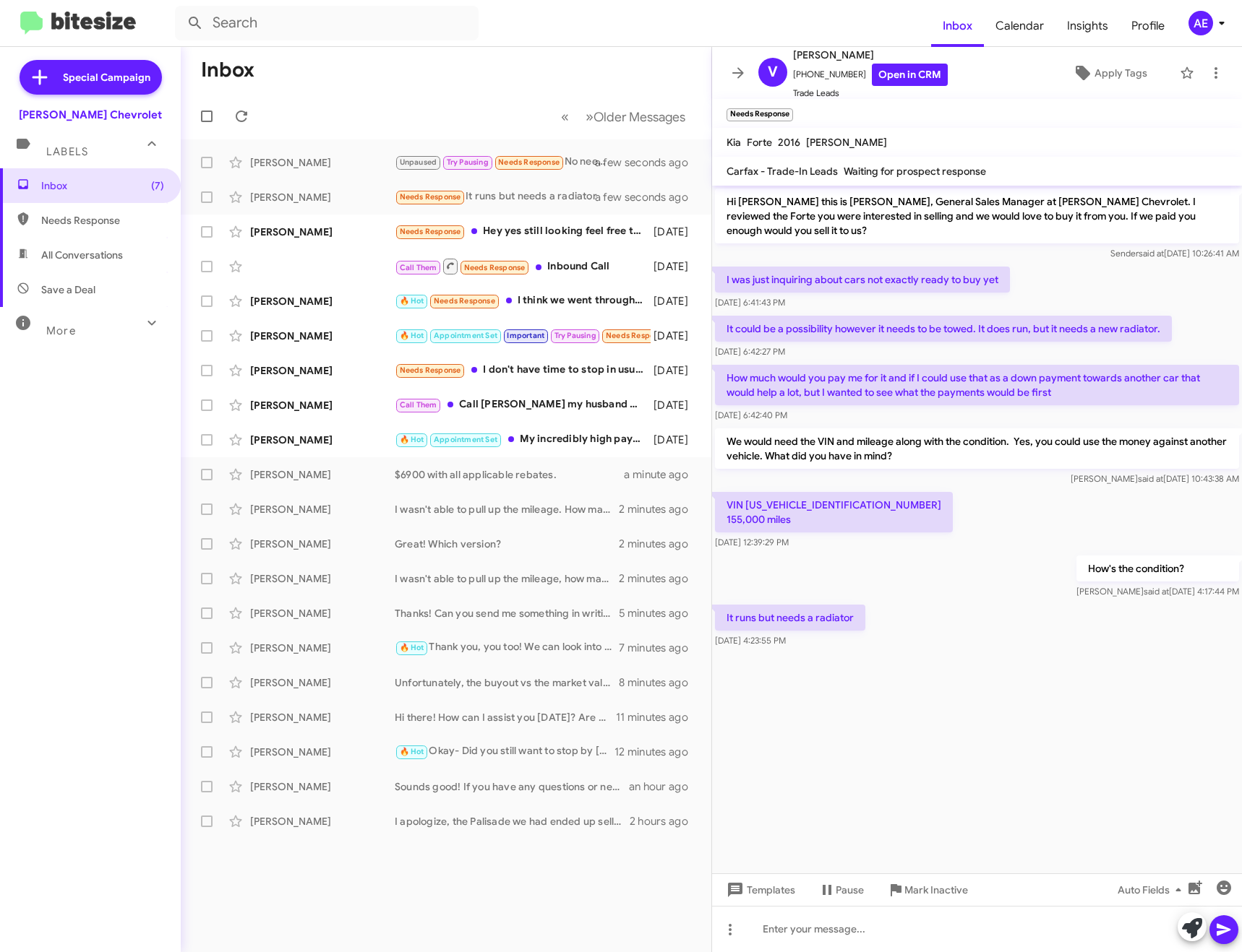
click at [814, 492] on p "VIN [US_VEHICLE_IDENTIFICATION_NUMBER] 155,000 miles" at bounding box center [834, 512] width 238 height 41
copy p "[US_VEHICLE_IDENTIFICATION_NUMBER]"
click at [783, 930] on div at bounding box center [977, 930] width 530 height 46
click at [743, 62] on button at bounding box center [738, 72] width 29 height 29
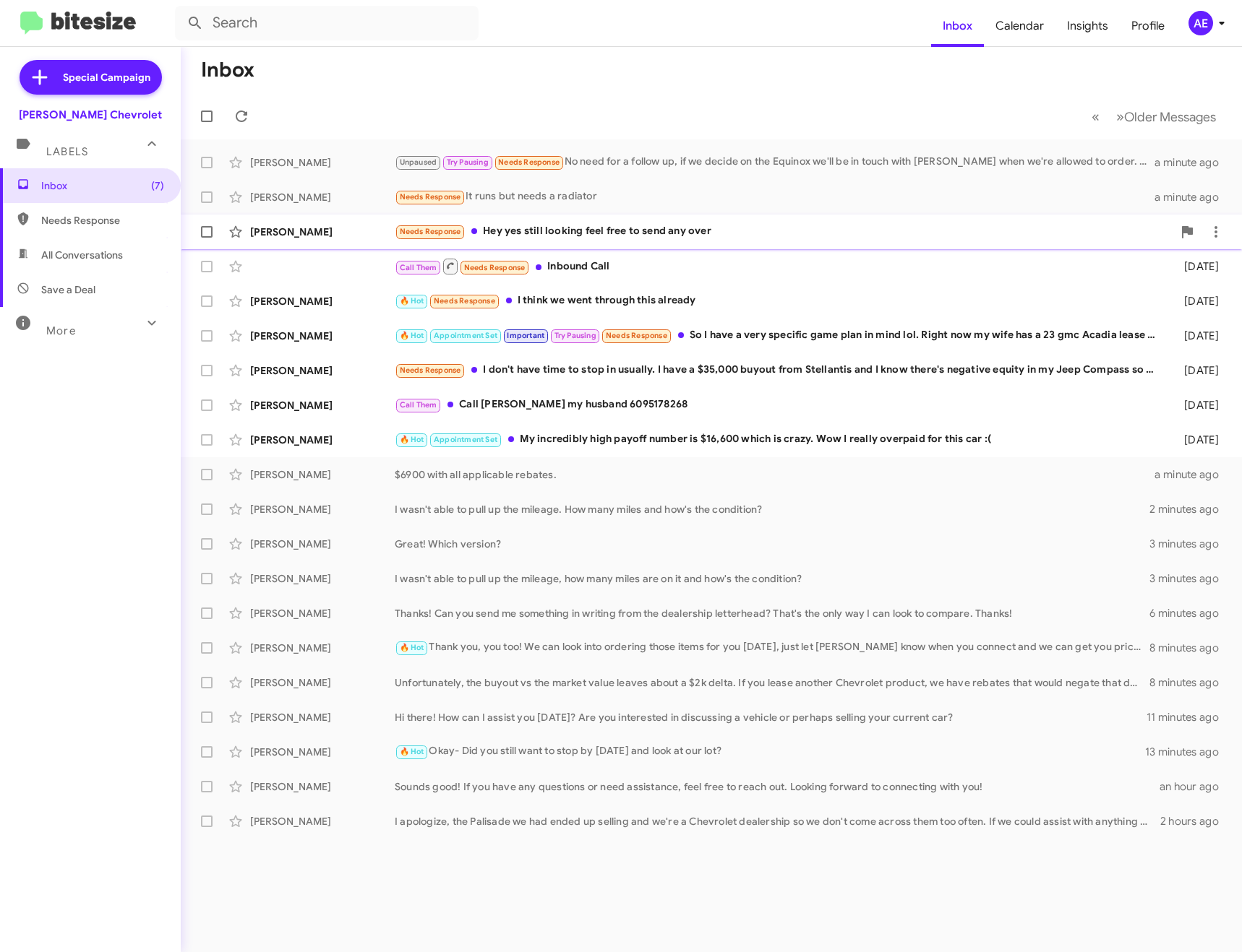
click at [627, 237] on div "Needs Response Hey yes still looking feel free to send any over" at bounding box center [783, 232] width 778 height 17
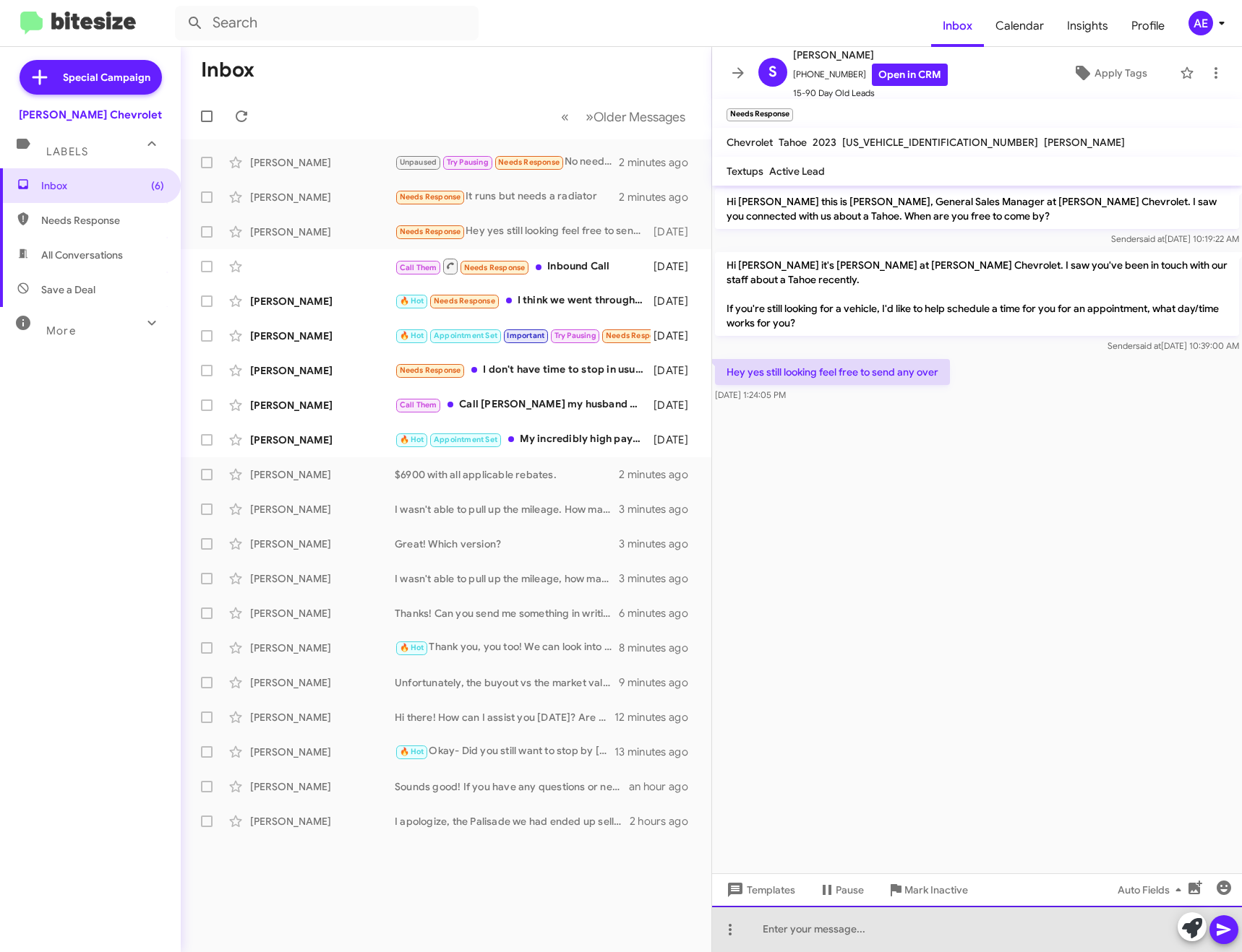
click at [855, 933] on div at bounding box center [977, 930] width 530 height 46
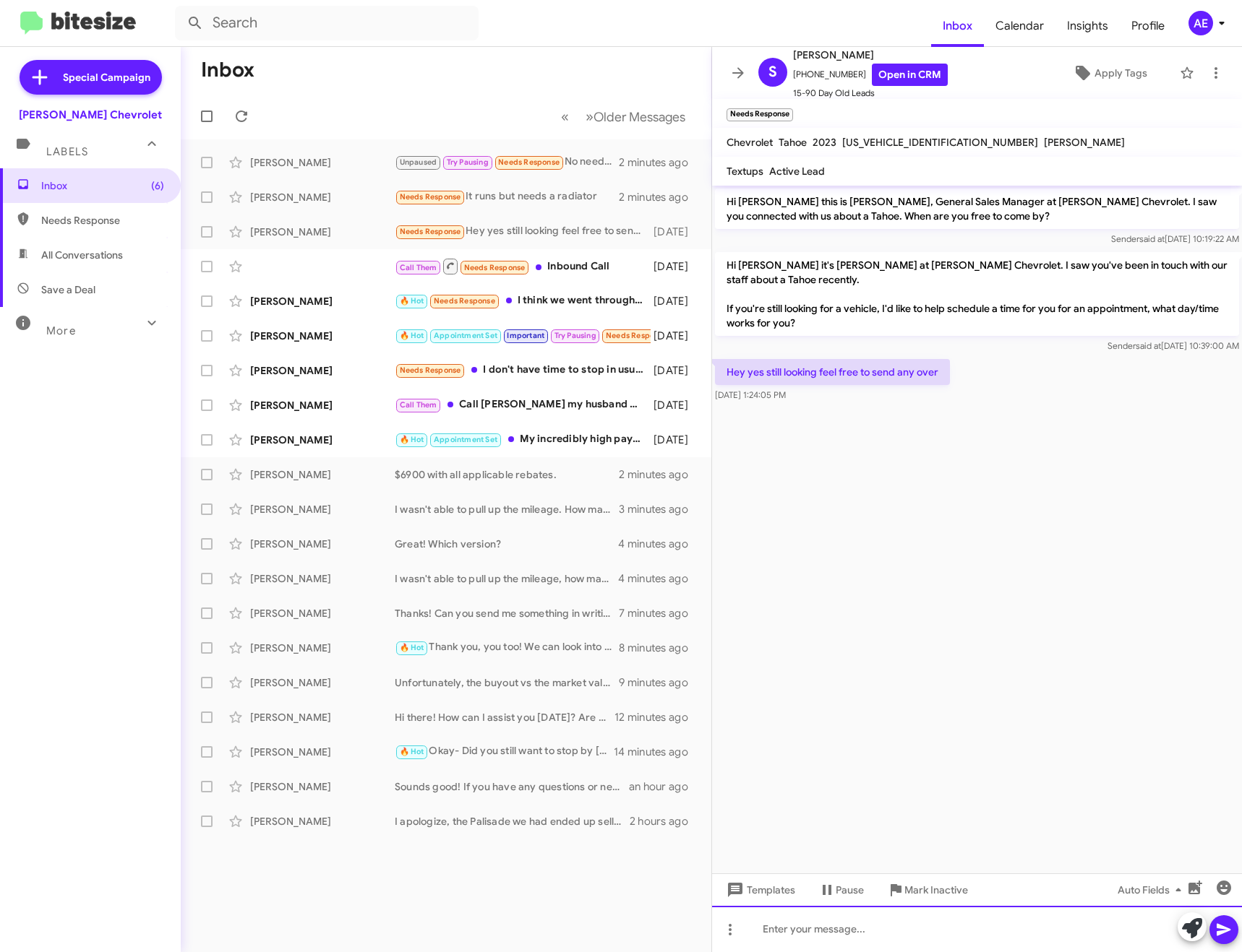
click at [851, 920] on div at bounding box center [977, 930] width 530 height 46
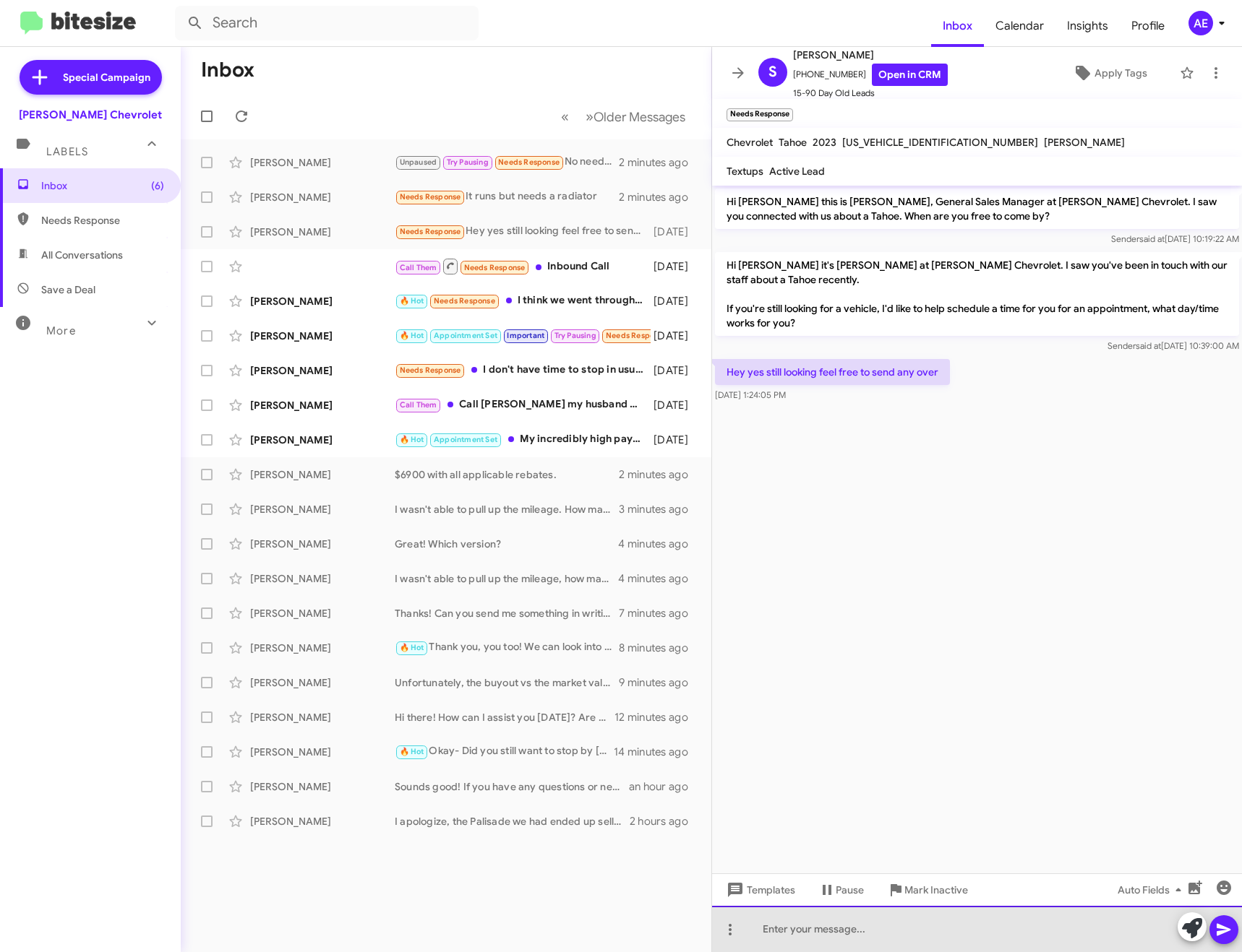
paste div
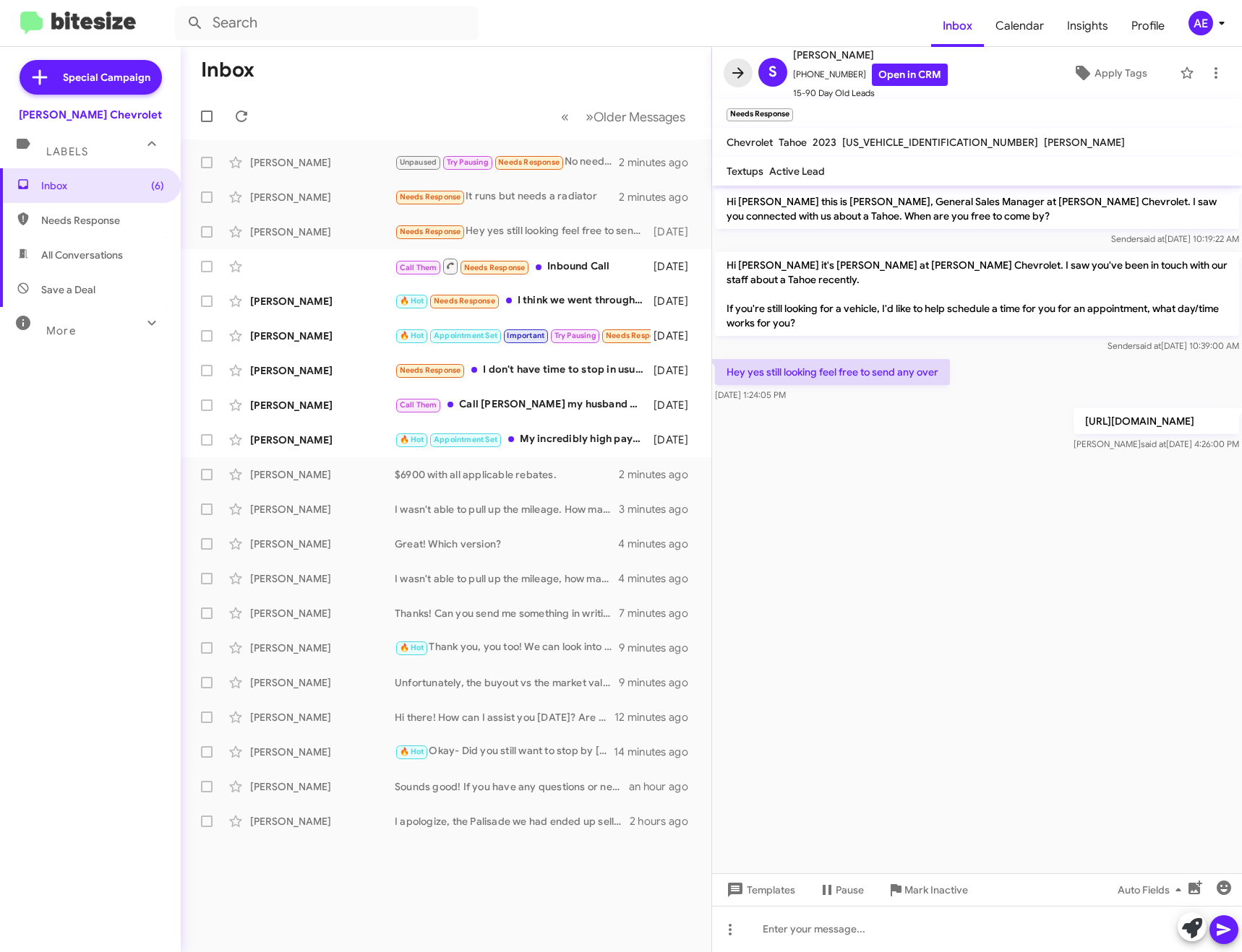
click at [742, 80] on icon at bounding box center [738, 72] width 18 height 18
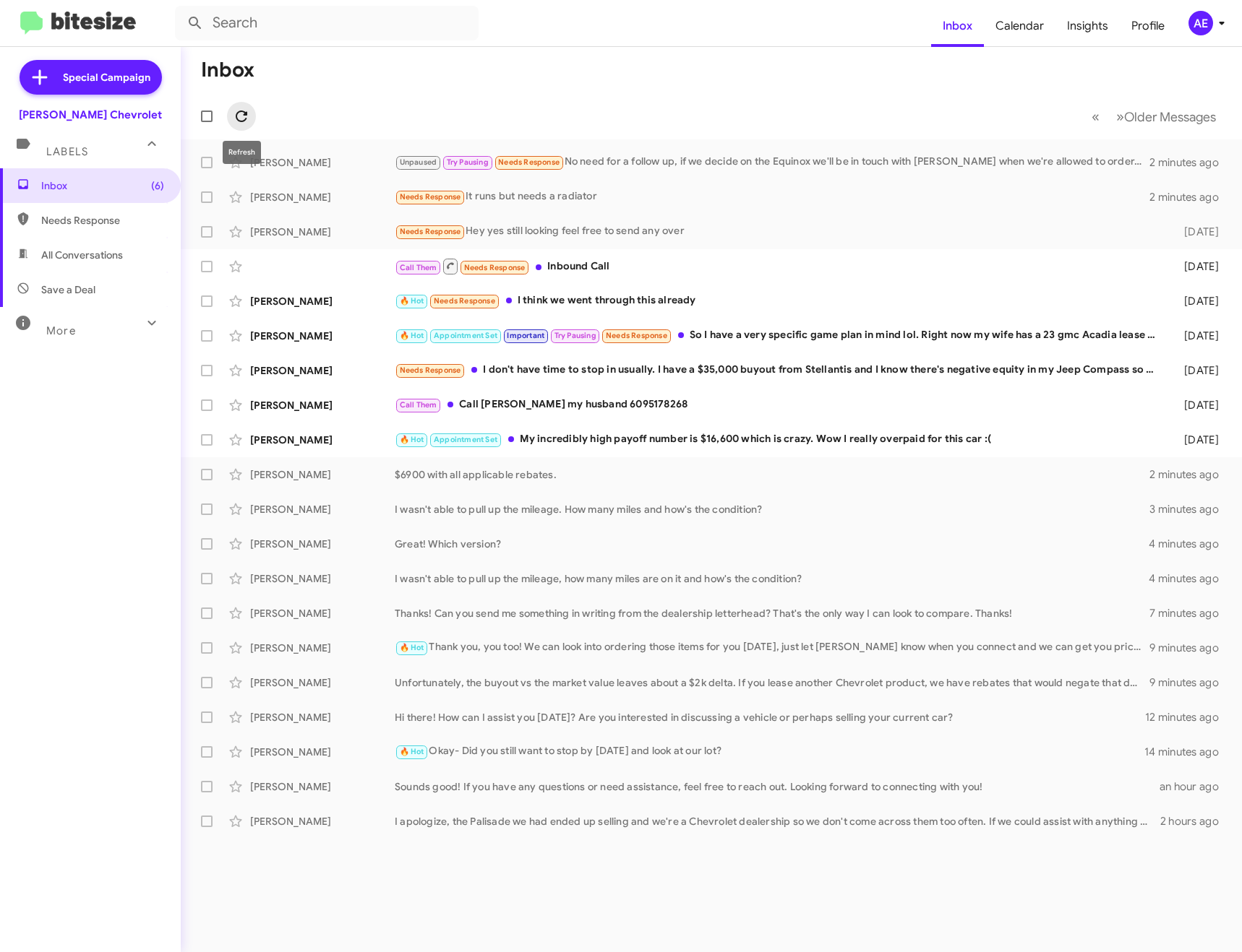
click at [253, 115] on span at bounding box center [241, 116] width 29 height 18
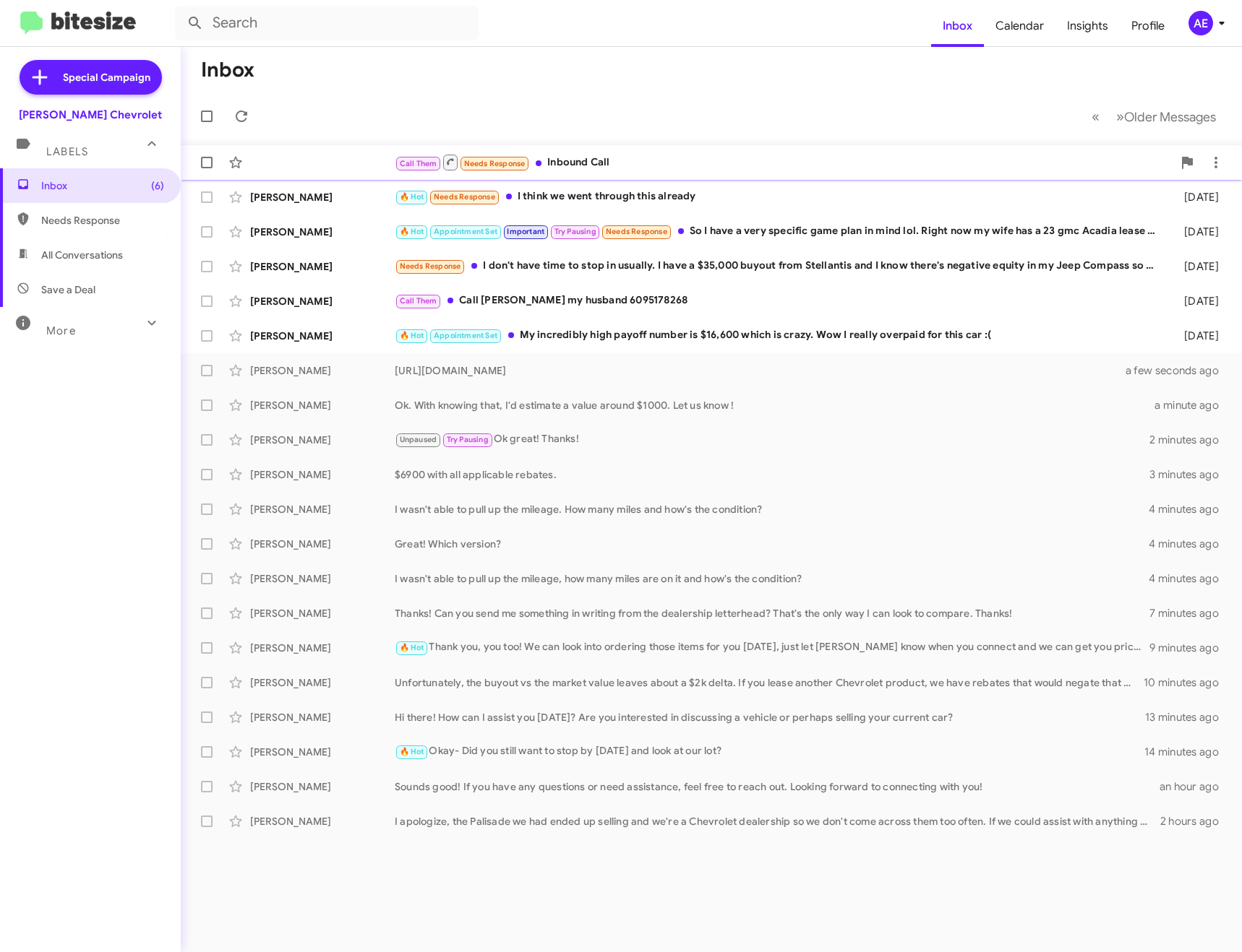
click at [610, 152] on div "Call Them Needs Response Inbound Call [DATE]" at bounding box center [711, 162] width 1038 height 29
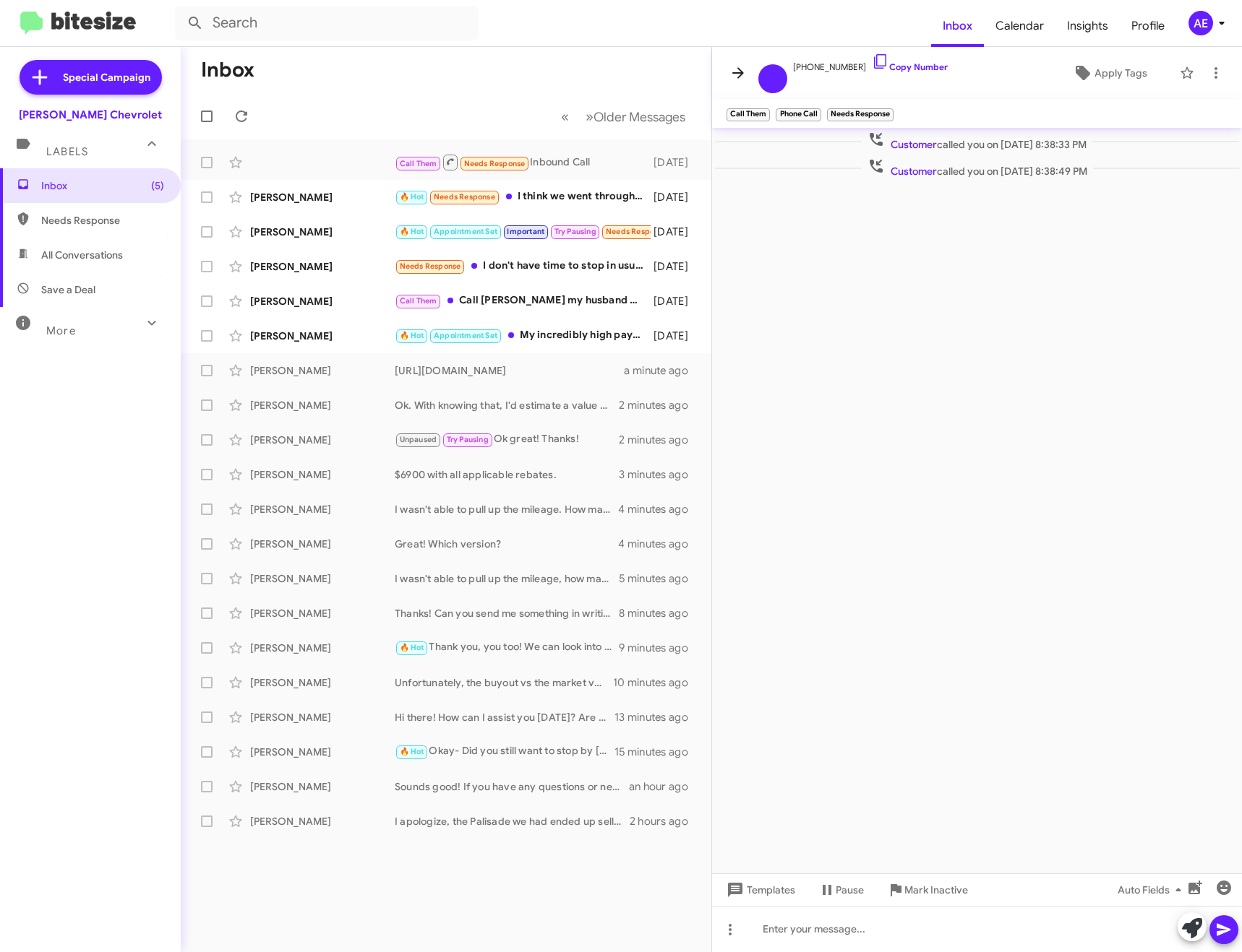
click at [737, 71] on icon at bounding box center [738, 72] width 18 height 18
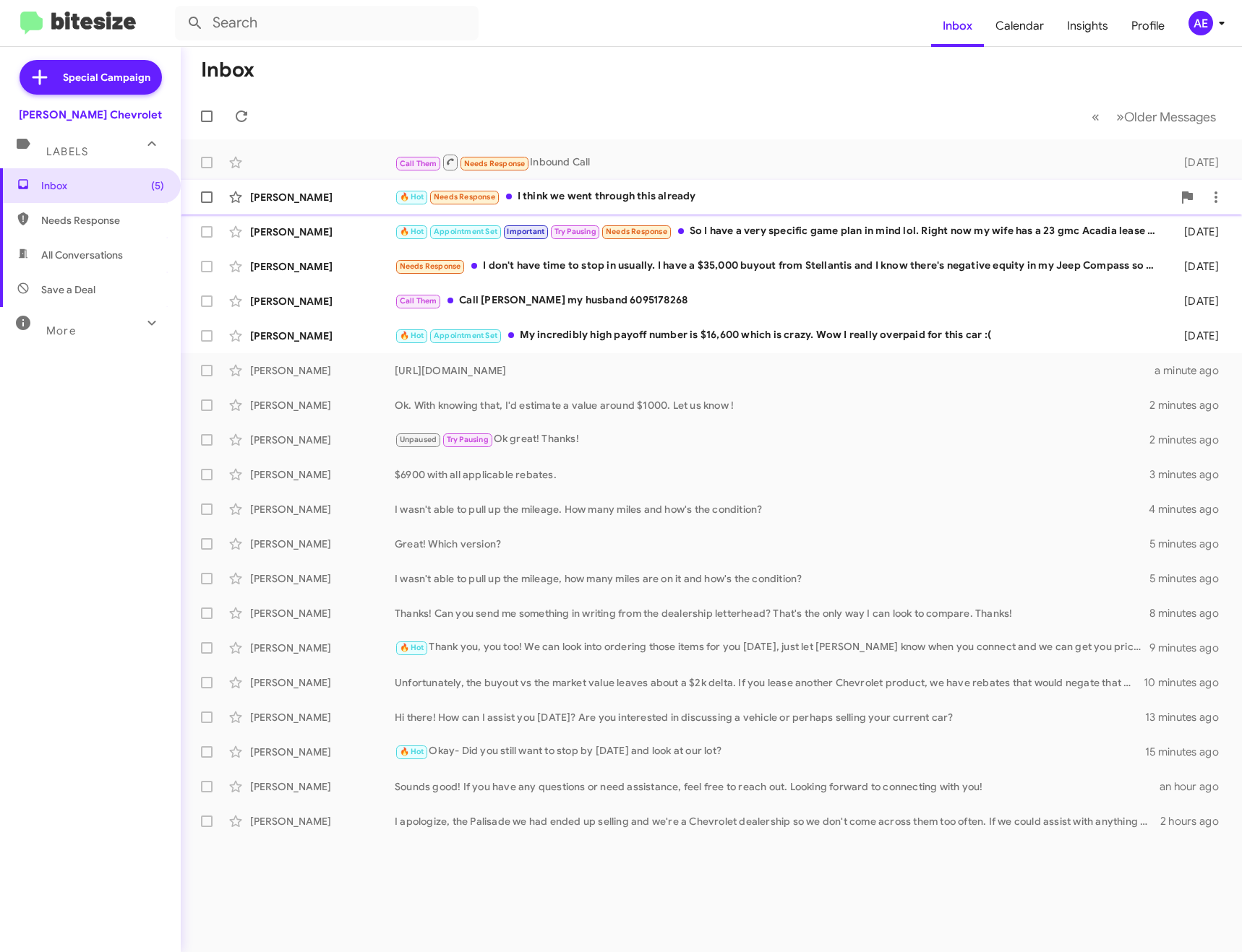
click at [603, 197] on div "🔥 Hot Needs Response I think we went through this already" at bounding box center [783, 197] width 778 height 17
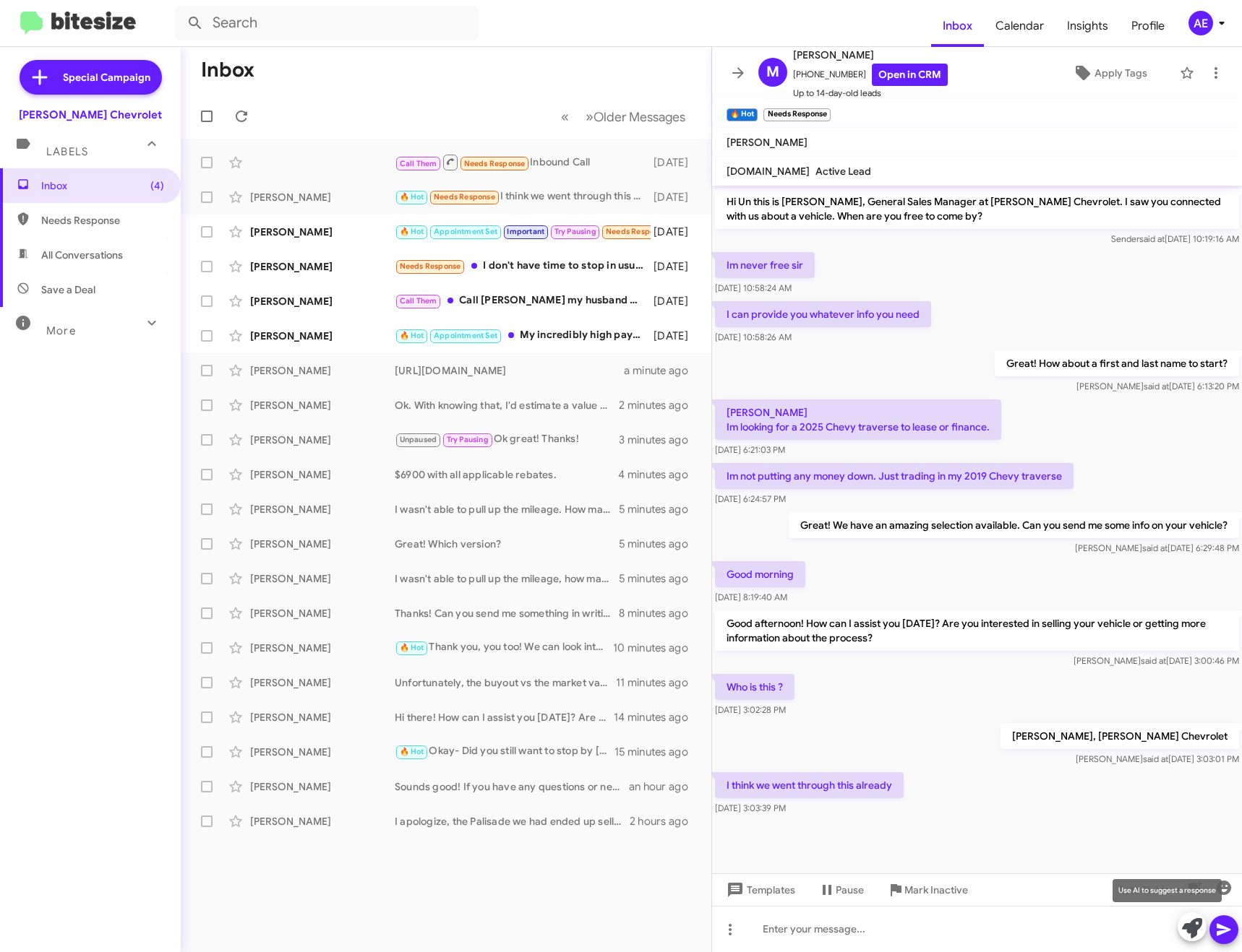
click at [1184, 928] on icon at bounding box center [1192, 929] width 20 height 20
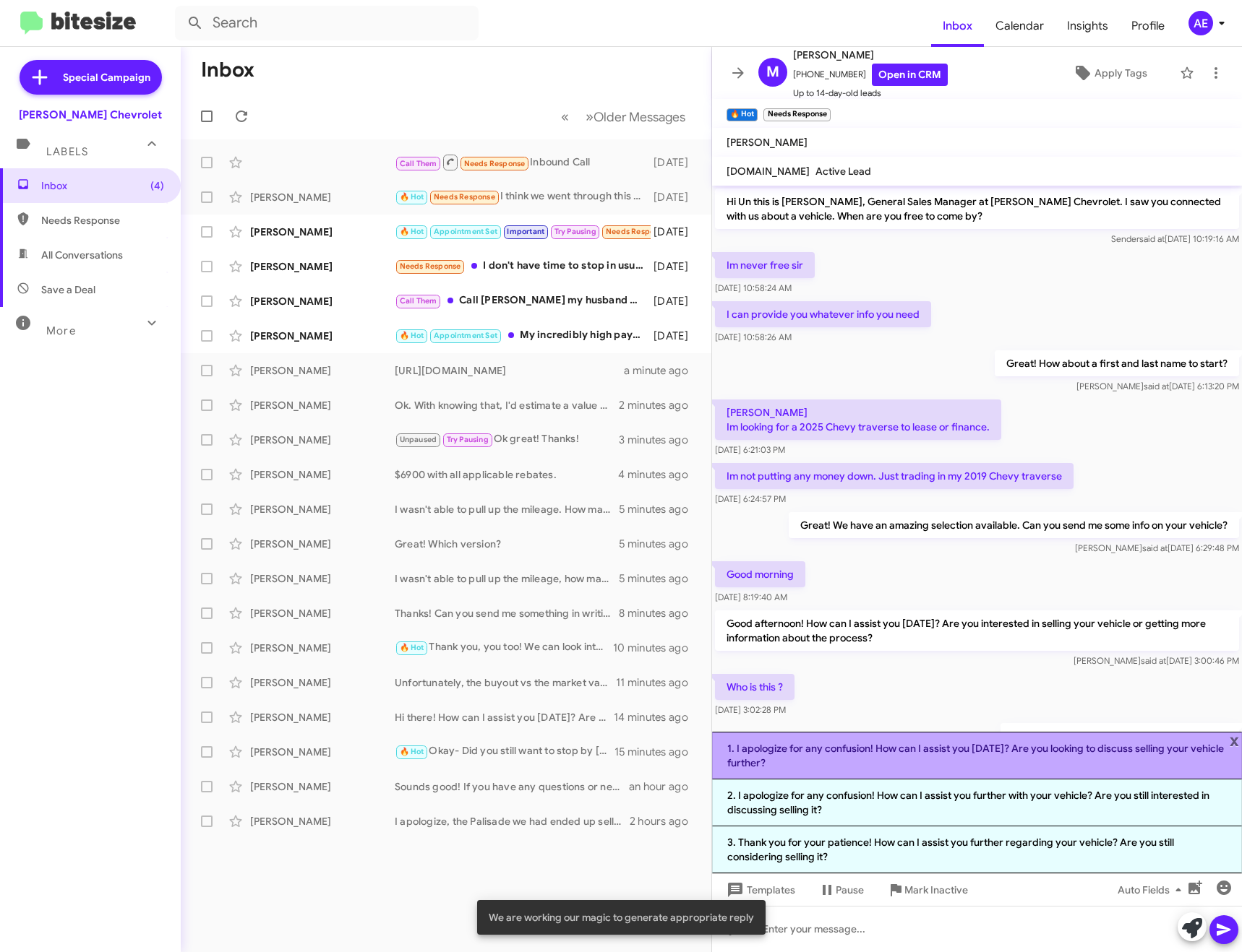
click at [1070, 745] on li "1. I apologize for any confusion! How can I assist you [DATE]? Are you looking …" at bounding box center [977, 755] width 530 height 47
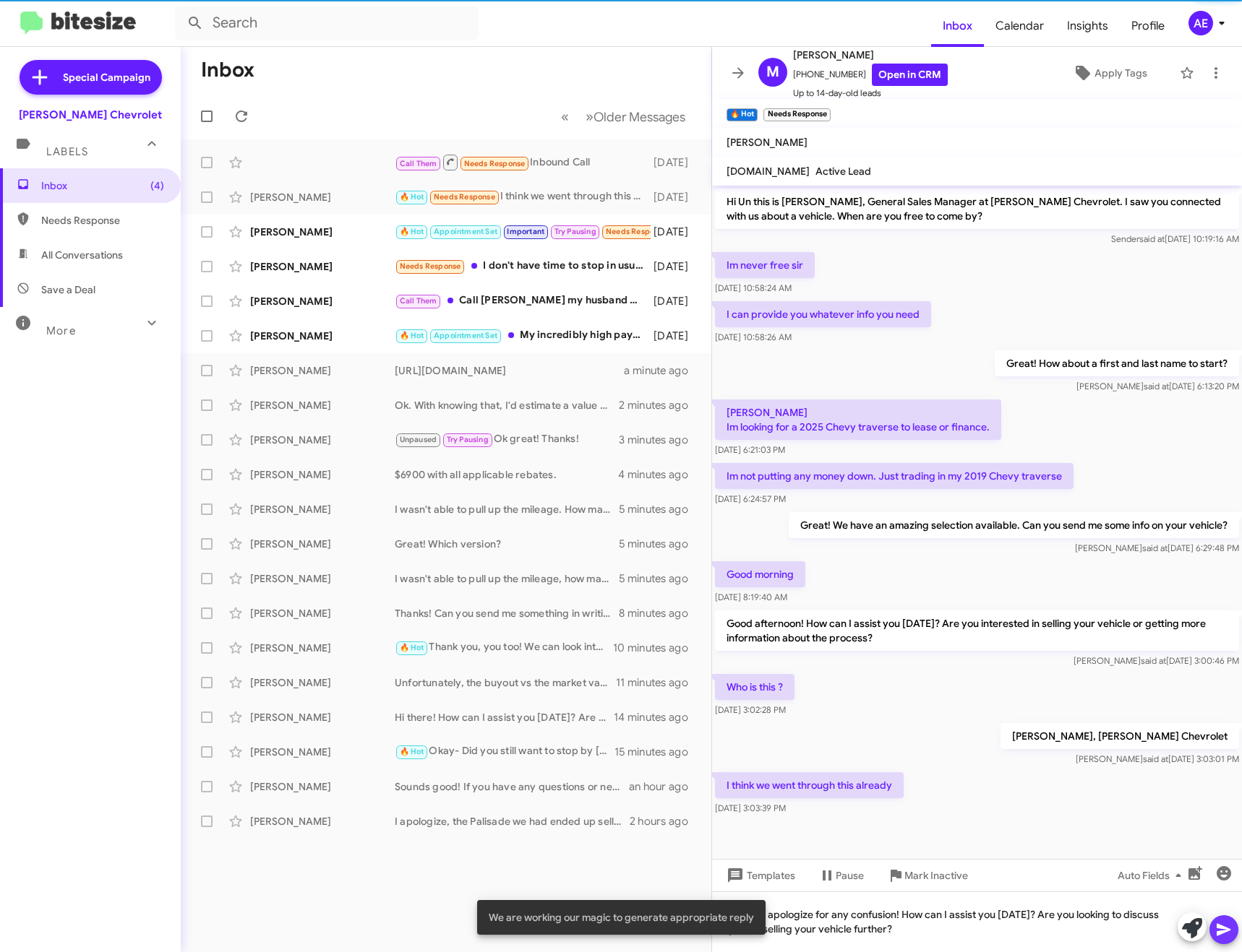
click at [1231, 934] on icon at bounding box center [1223, 930] width 18 height 18
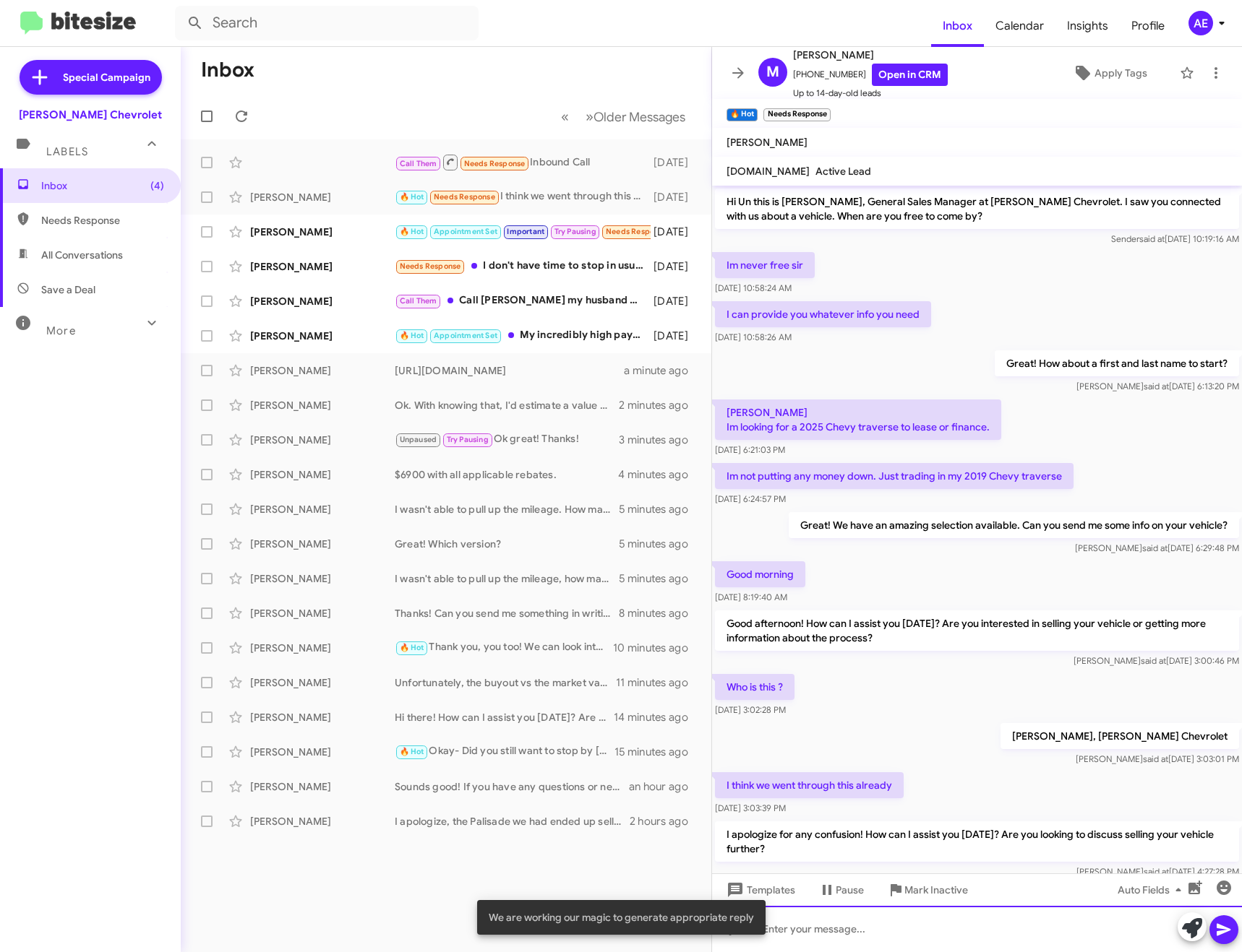
scroll to position [56, 0]
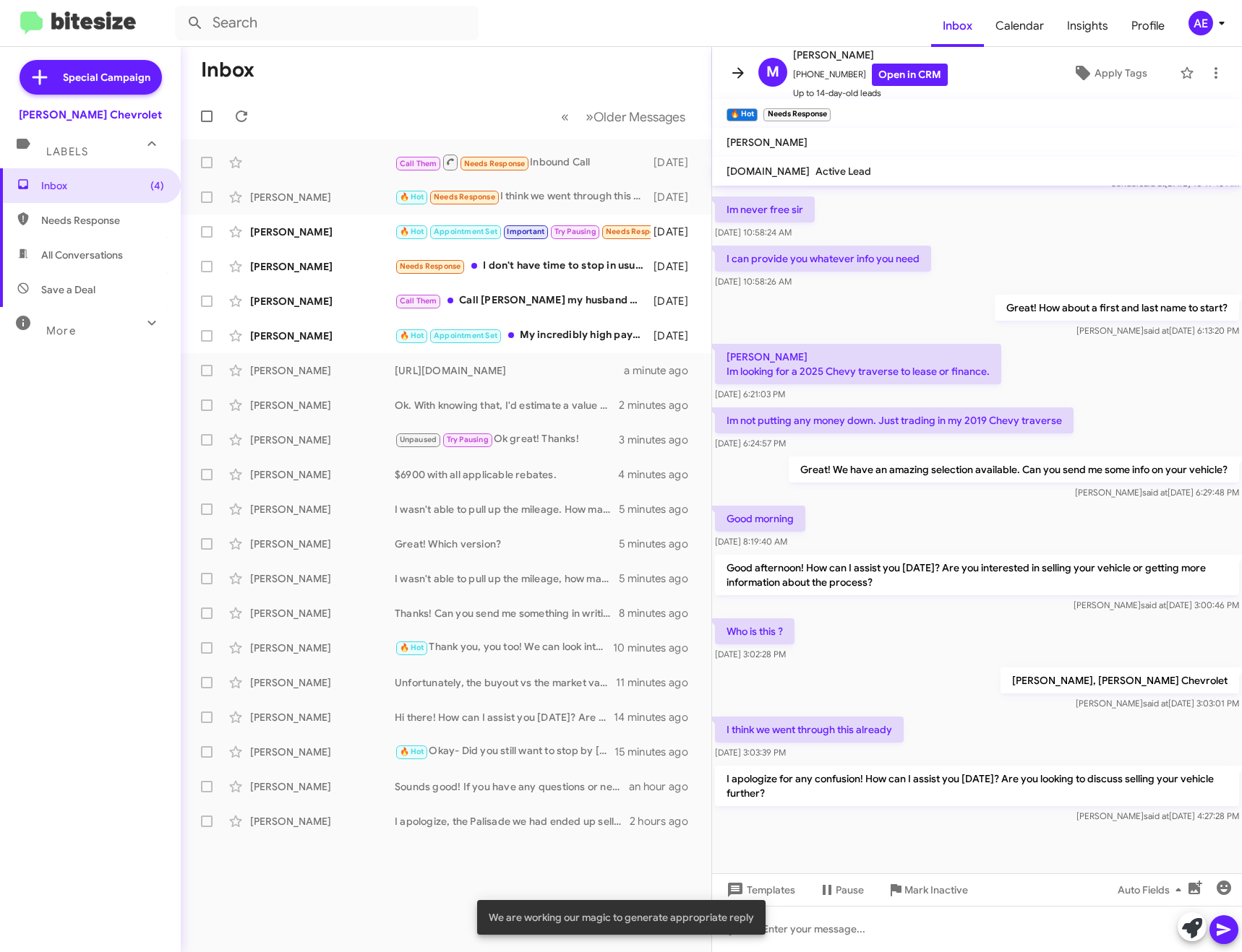
click at [749, 80] on span at bounding box center [738, 72] width 29 height 18
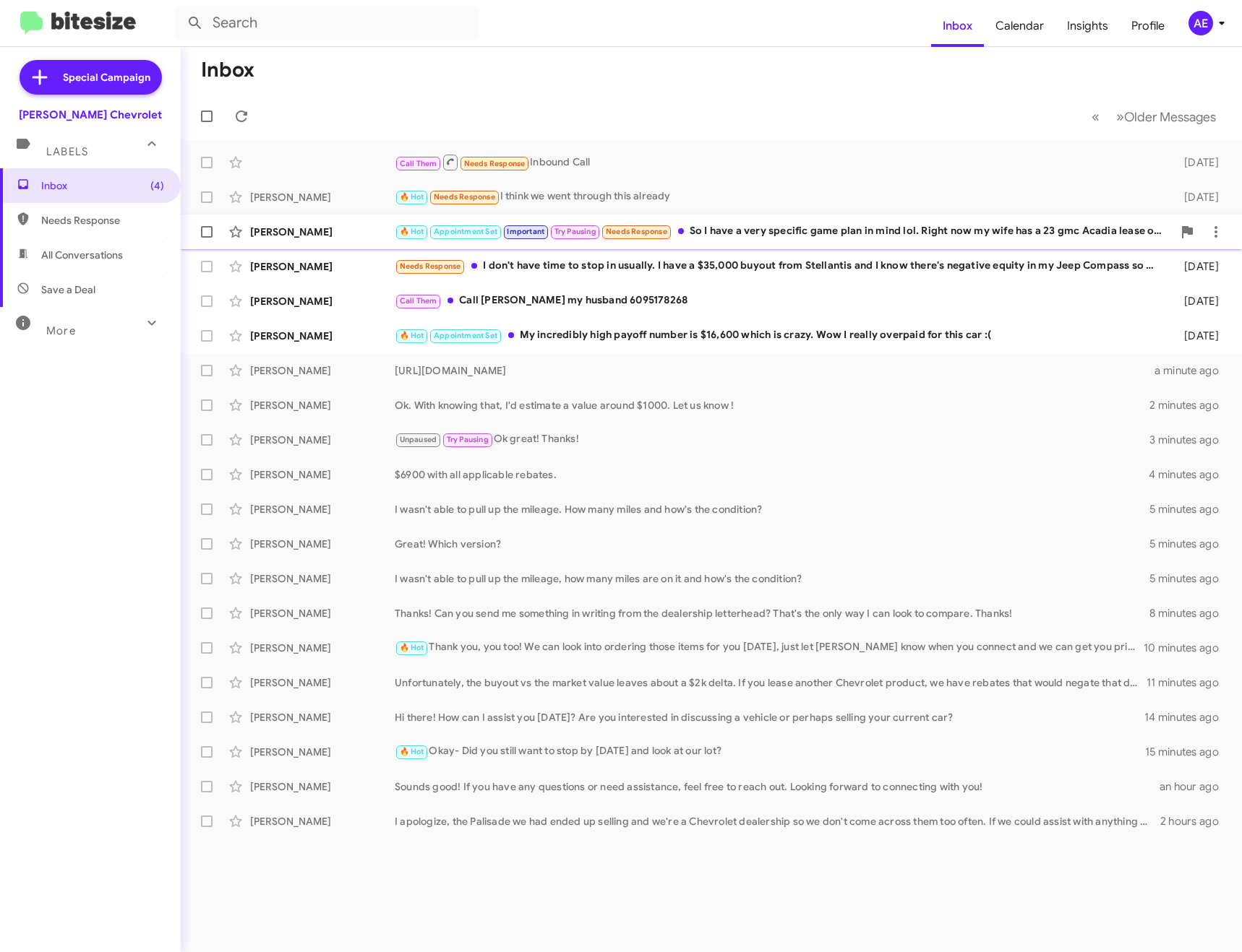
click at [765, 238] on div "🔥 Hot Appointment Set Important Try Pausing Needs Response So I have a very spe…" at bounding box center [783, 232] width 778 height 17
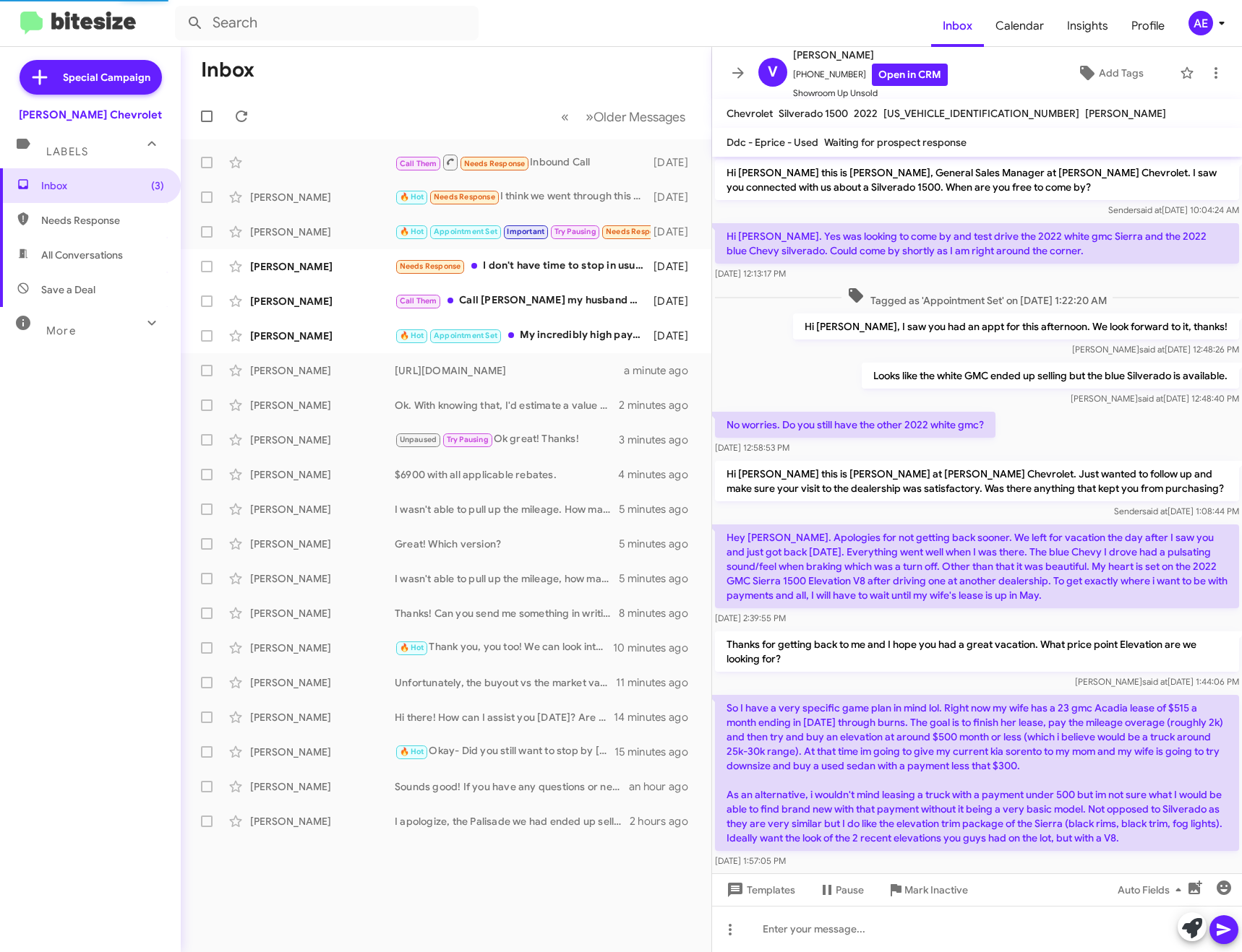
scroll to position [34, 0]
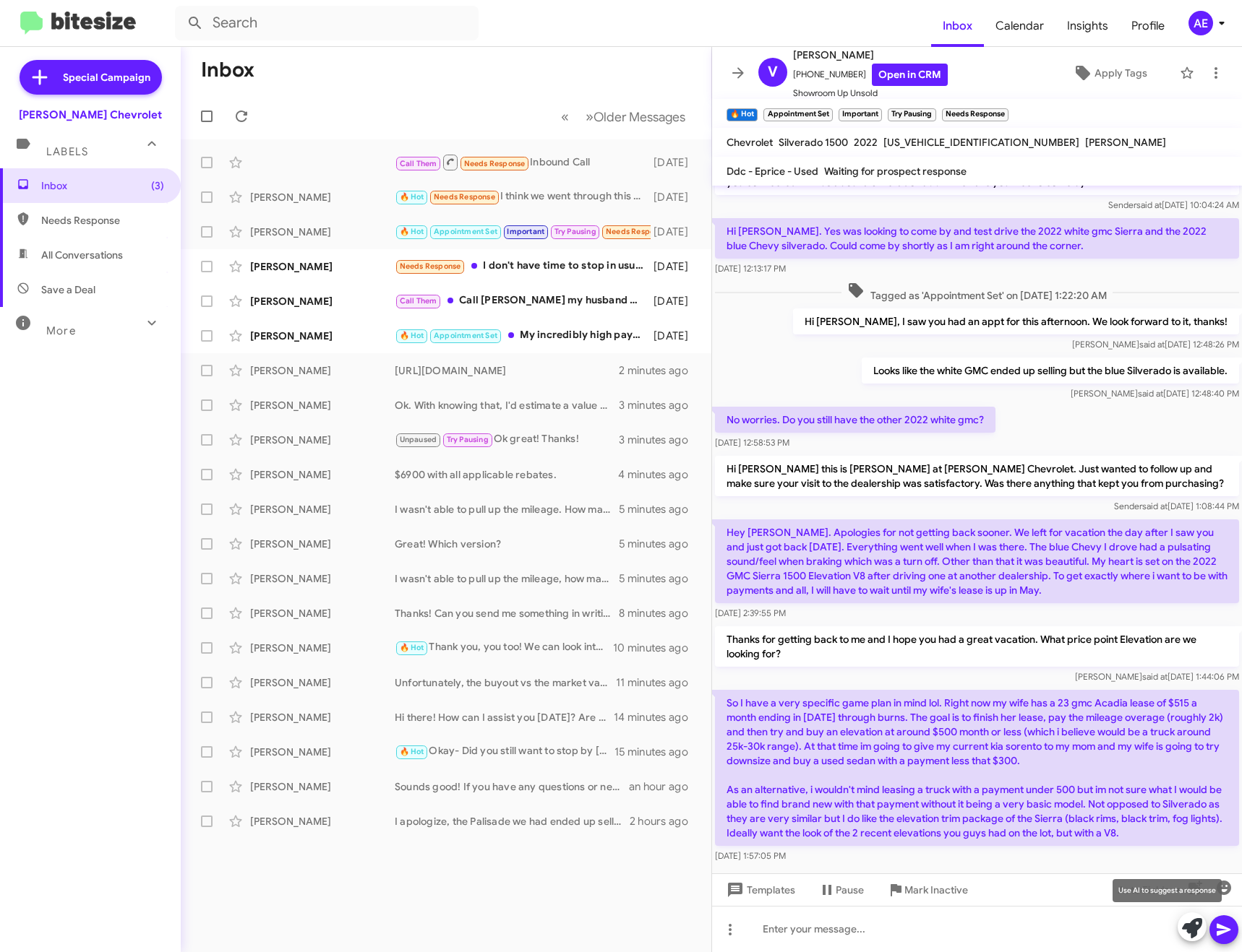
click at [1205, 930] on button at bounding box center [1192, 927] width 29 height 29
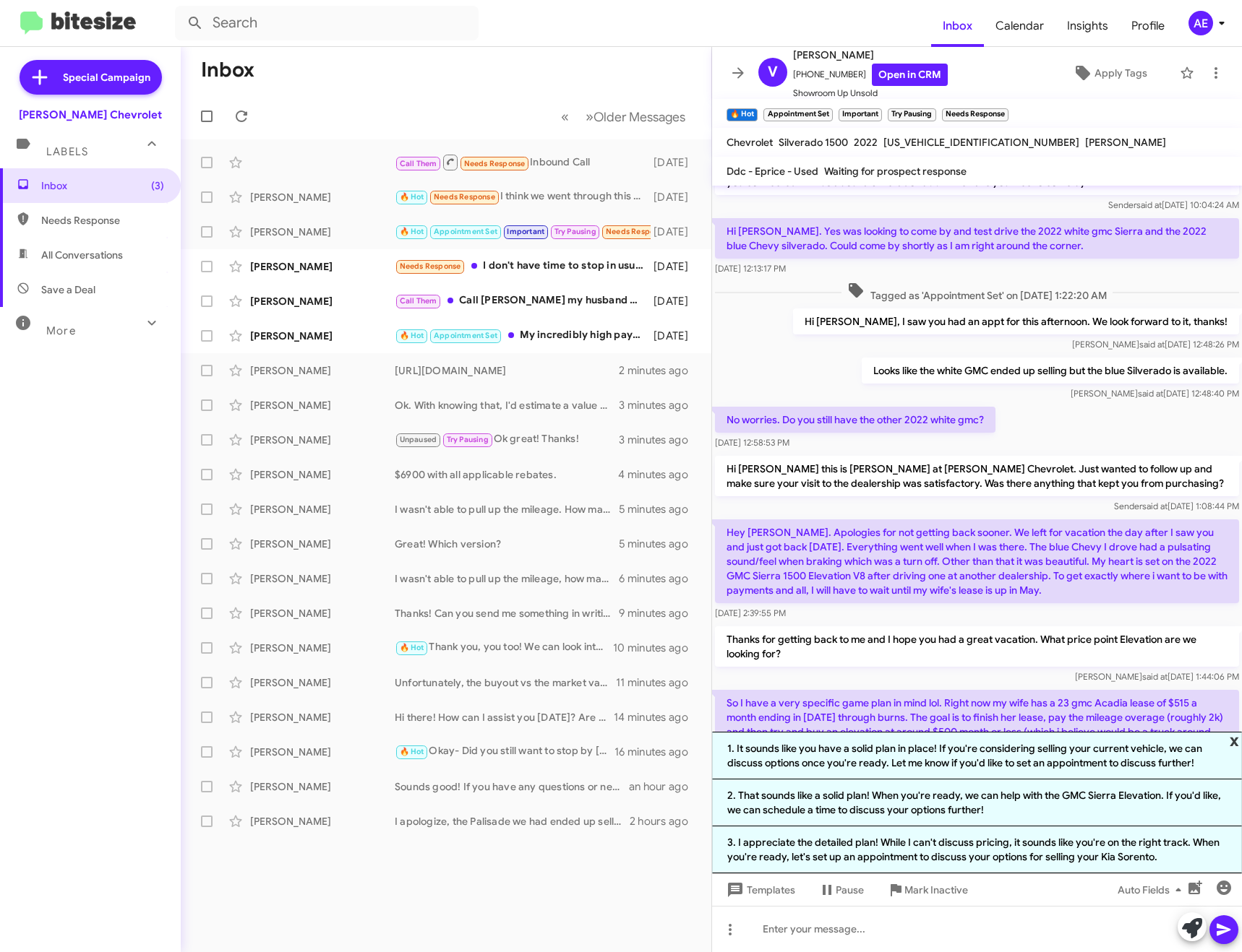
click at [1232, 737] on span "x" at bounding box center [1235, 740] width 9 height 18
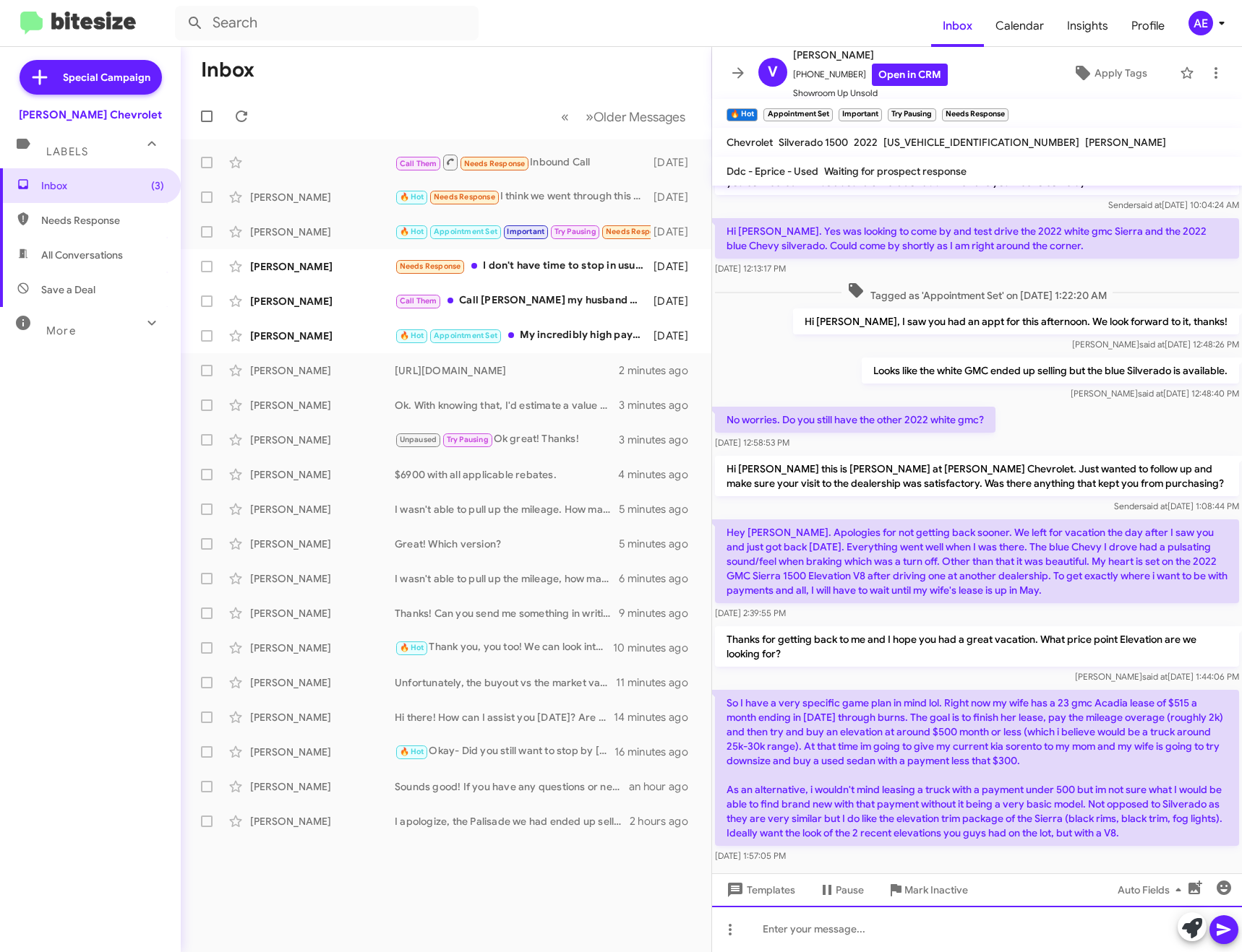
drag, startPoint x: 806, startPoint y: 924, endPoint x: 814, endPoint y: 907, distance: 18.8
click at [804, 924] on div at bounding box center [977, 930] width 530 height 46
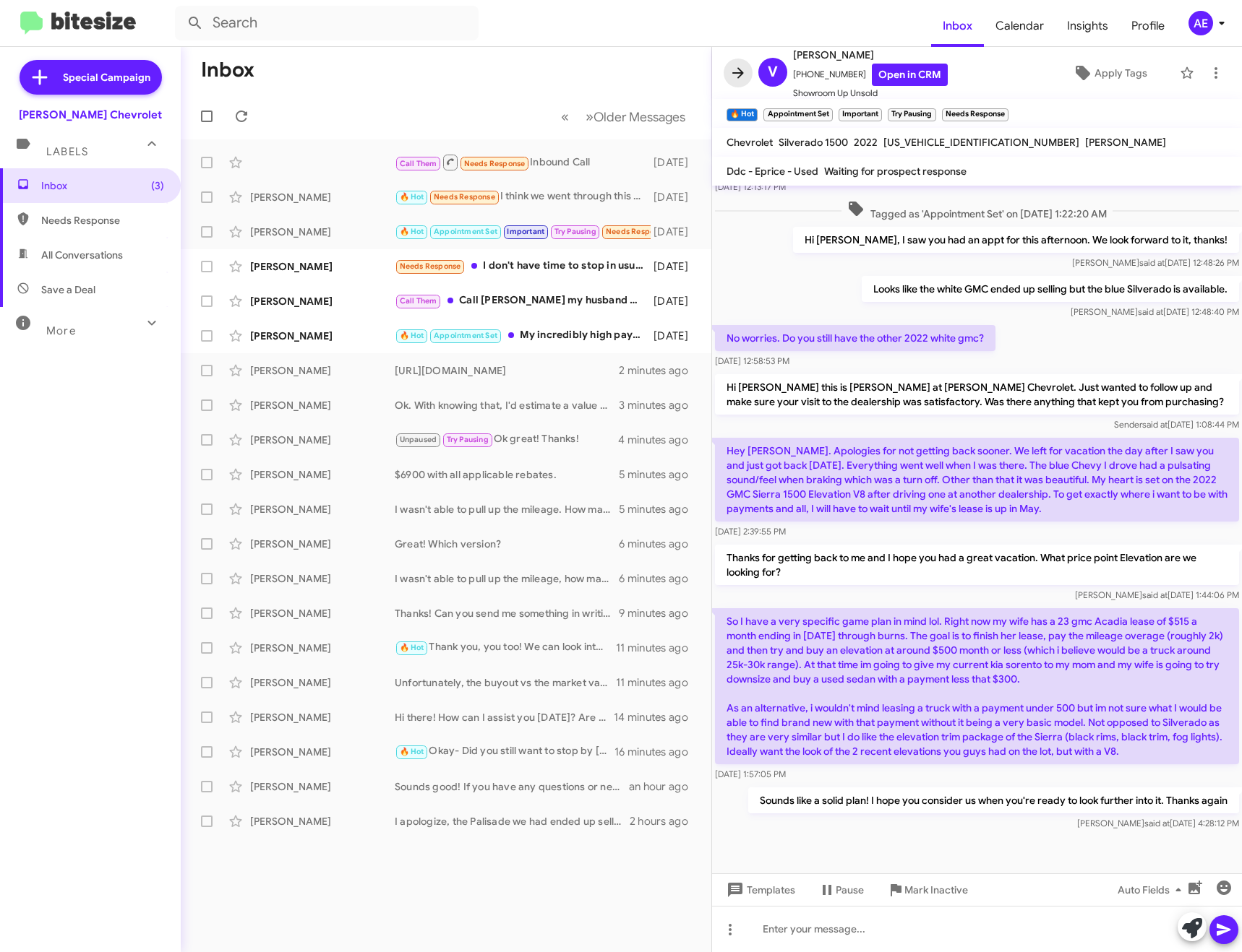
click at [747, 71] on span at bounding box center [738, 72] width 29 height 18
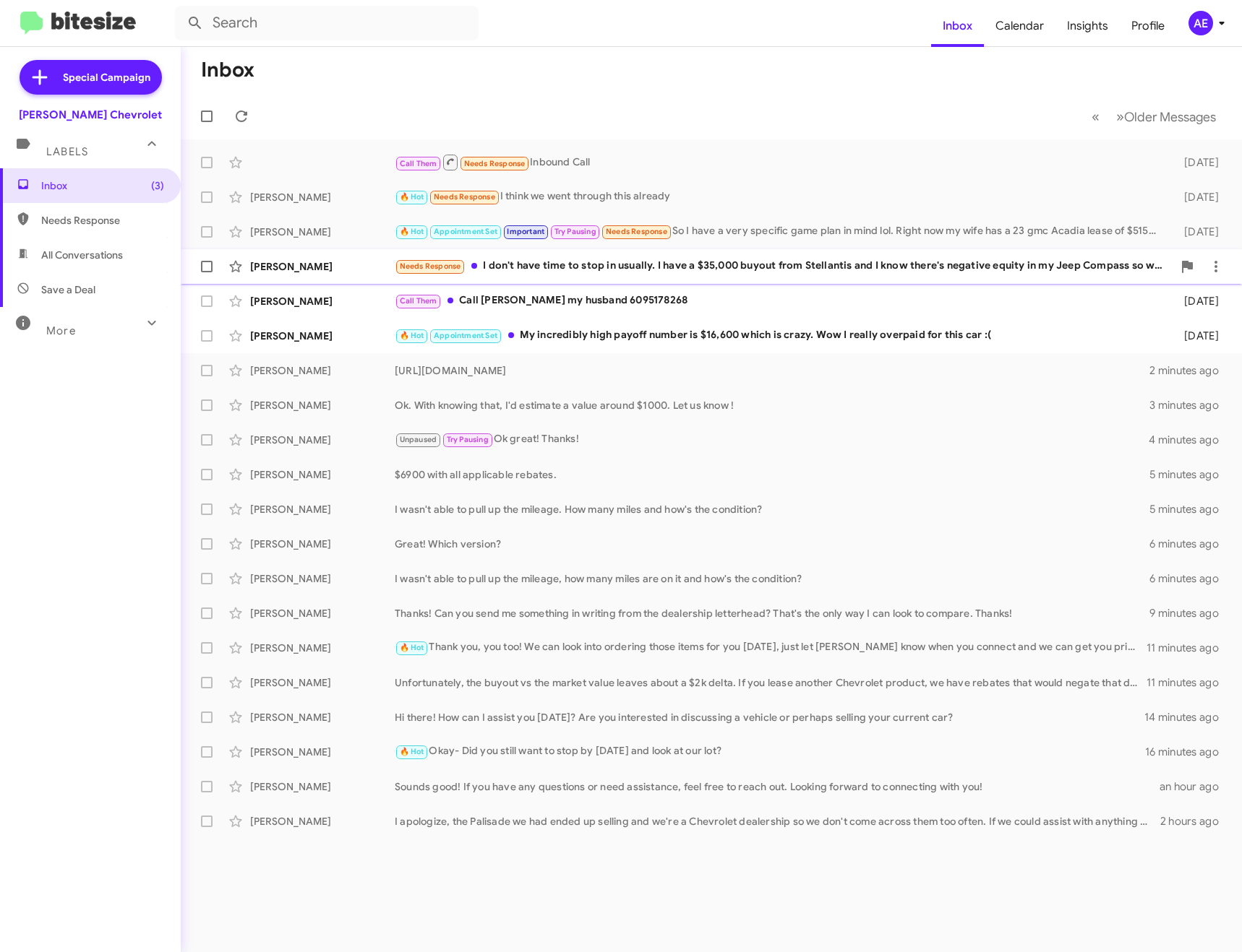
click at [729, 273] on div "Needs Response I don't have time to stop in usually. I have a $35,000 buyout fr…" at bounding box center [783, 266] width 778 height 17
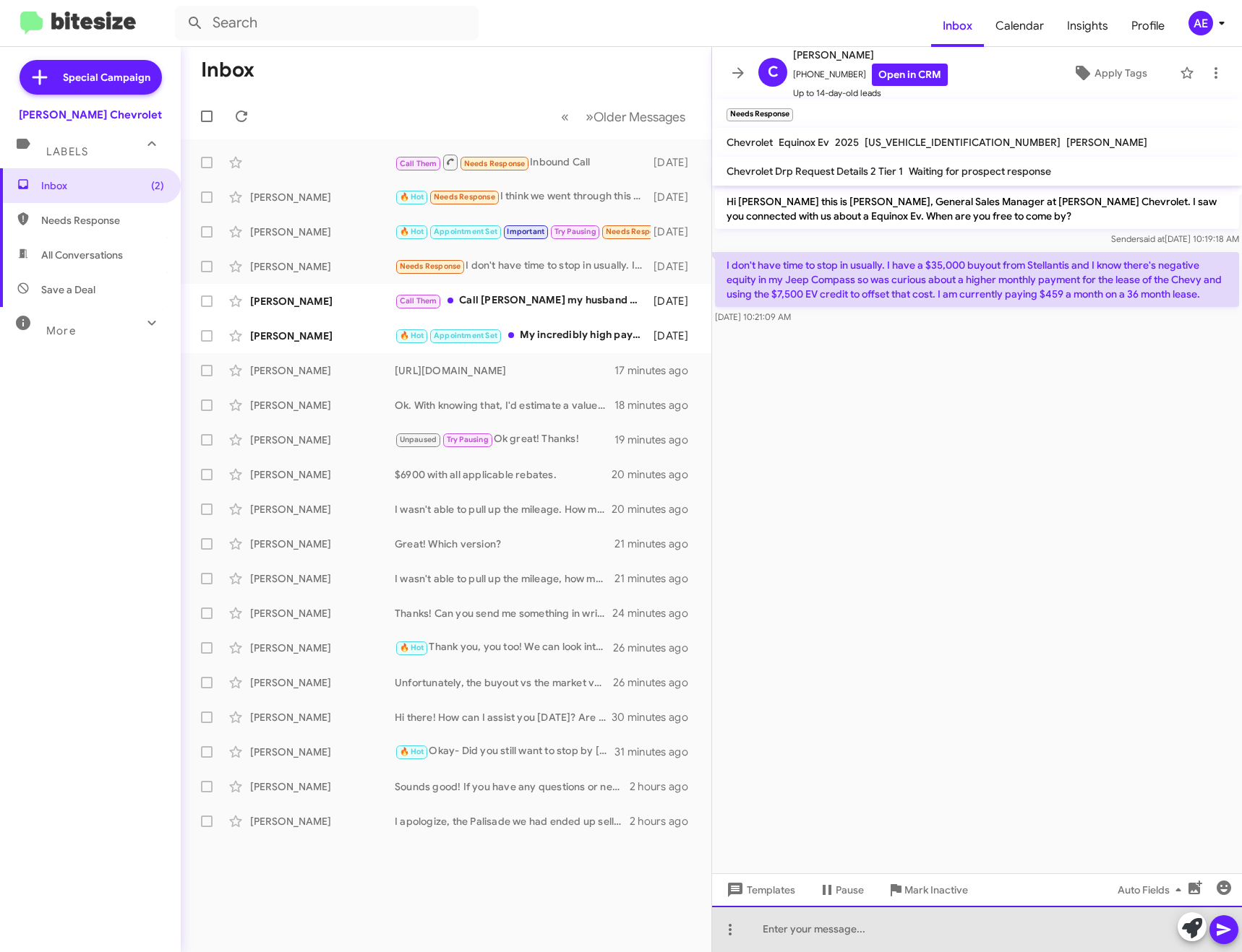
click at [877, 922] on div at bounding box center [977, 930] width 530 height 46
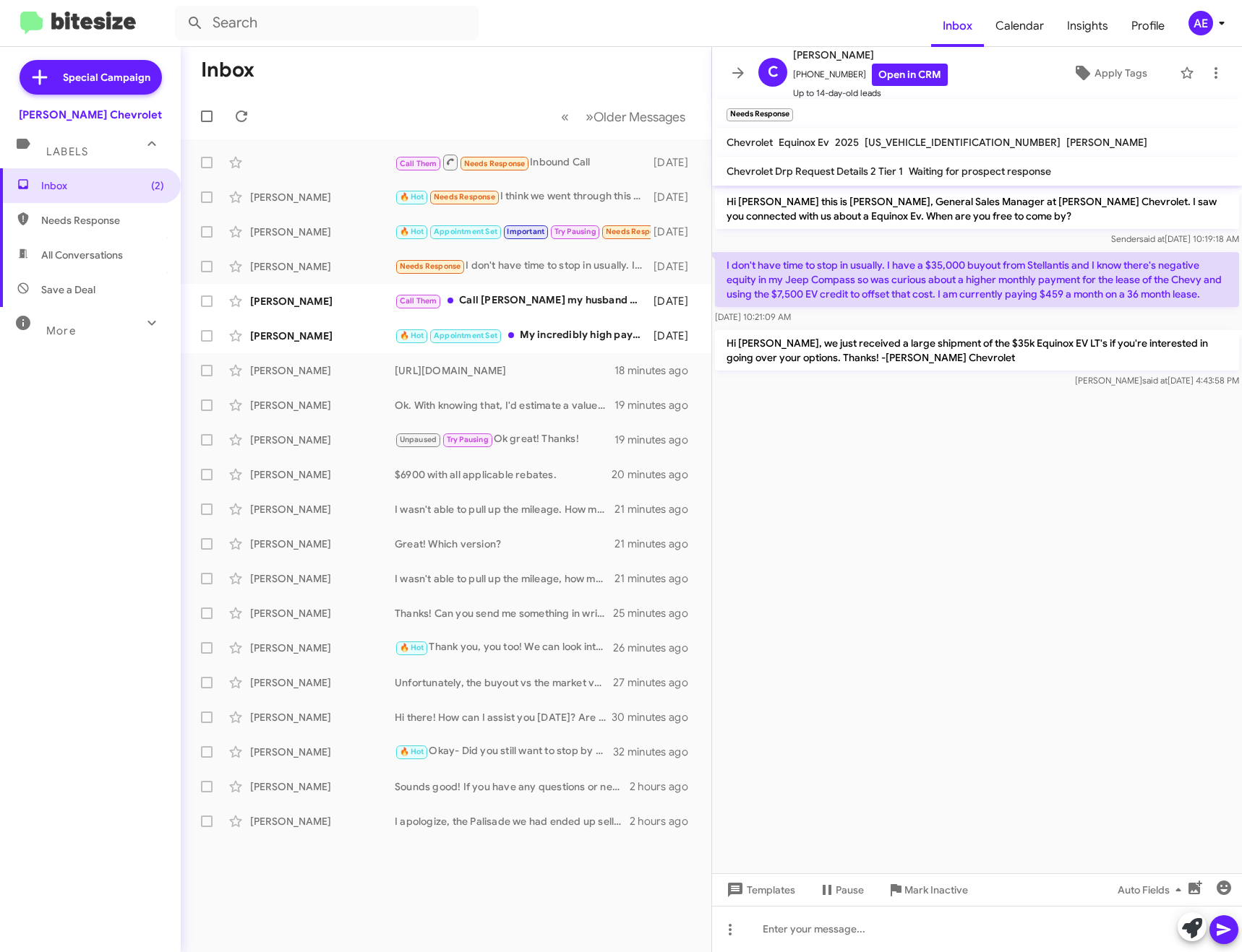
click at [746, 73] on span at bounding box center [738, 72] width 29 height 18
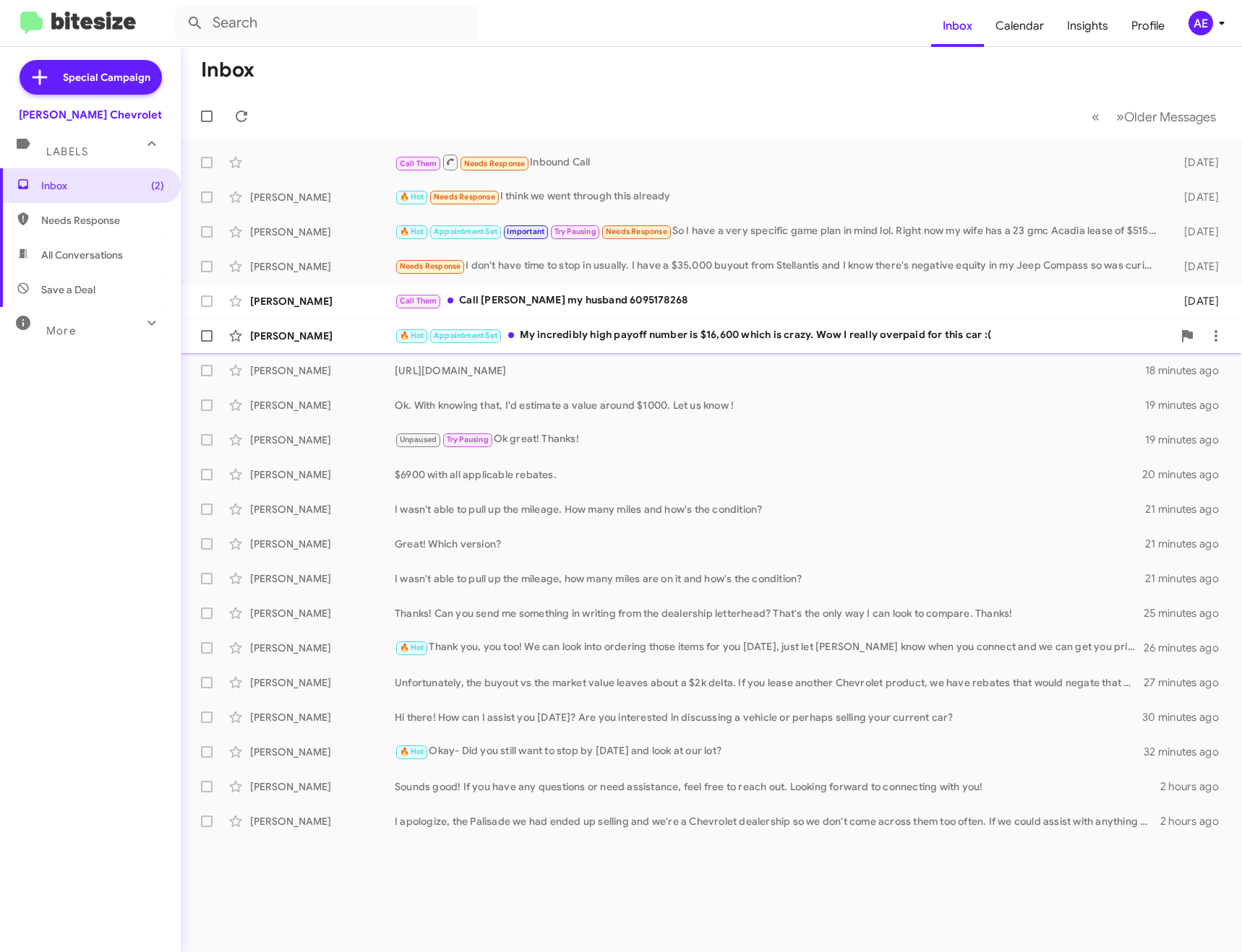
click at [594, 337] on div "🔥 Hot Appointment Set My incredibly high payoff number is $16,600 which is craz…" at bounding box center [783, 336] width 778 height 17
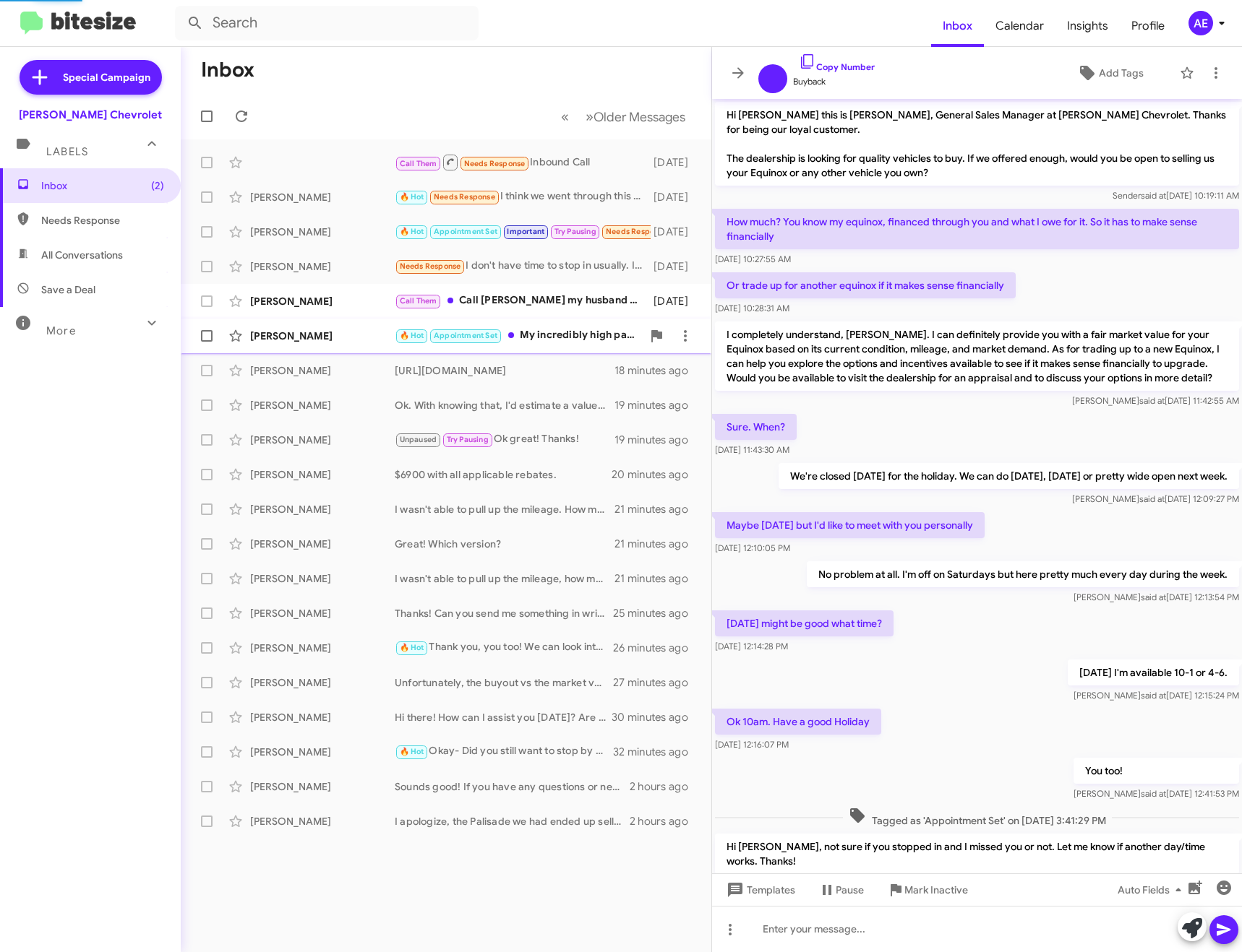
scroll to position [451, 0]
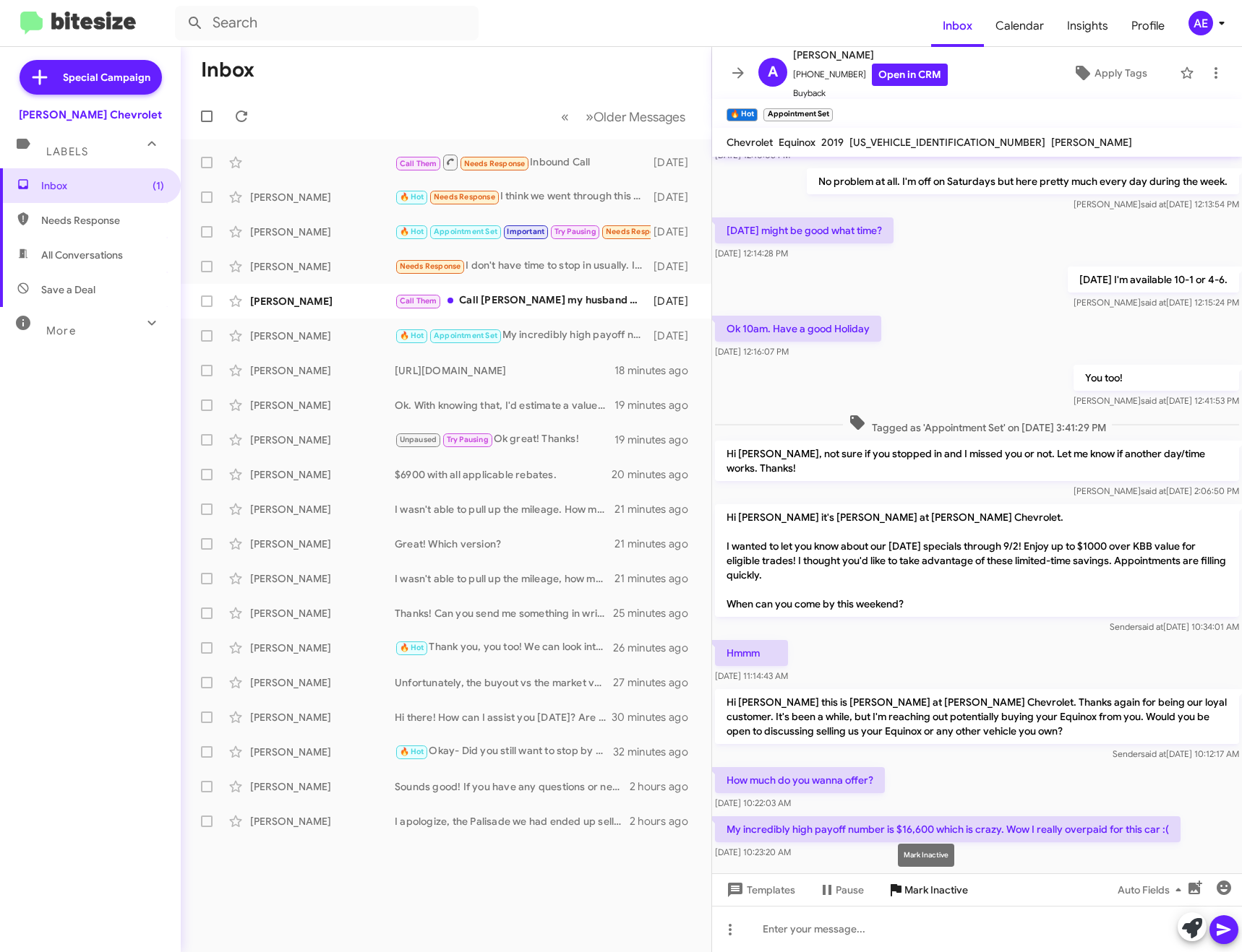
click at [945, 896] on span "Mark Inactive" at bounding box center [936, 890] width 64 height 26
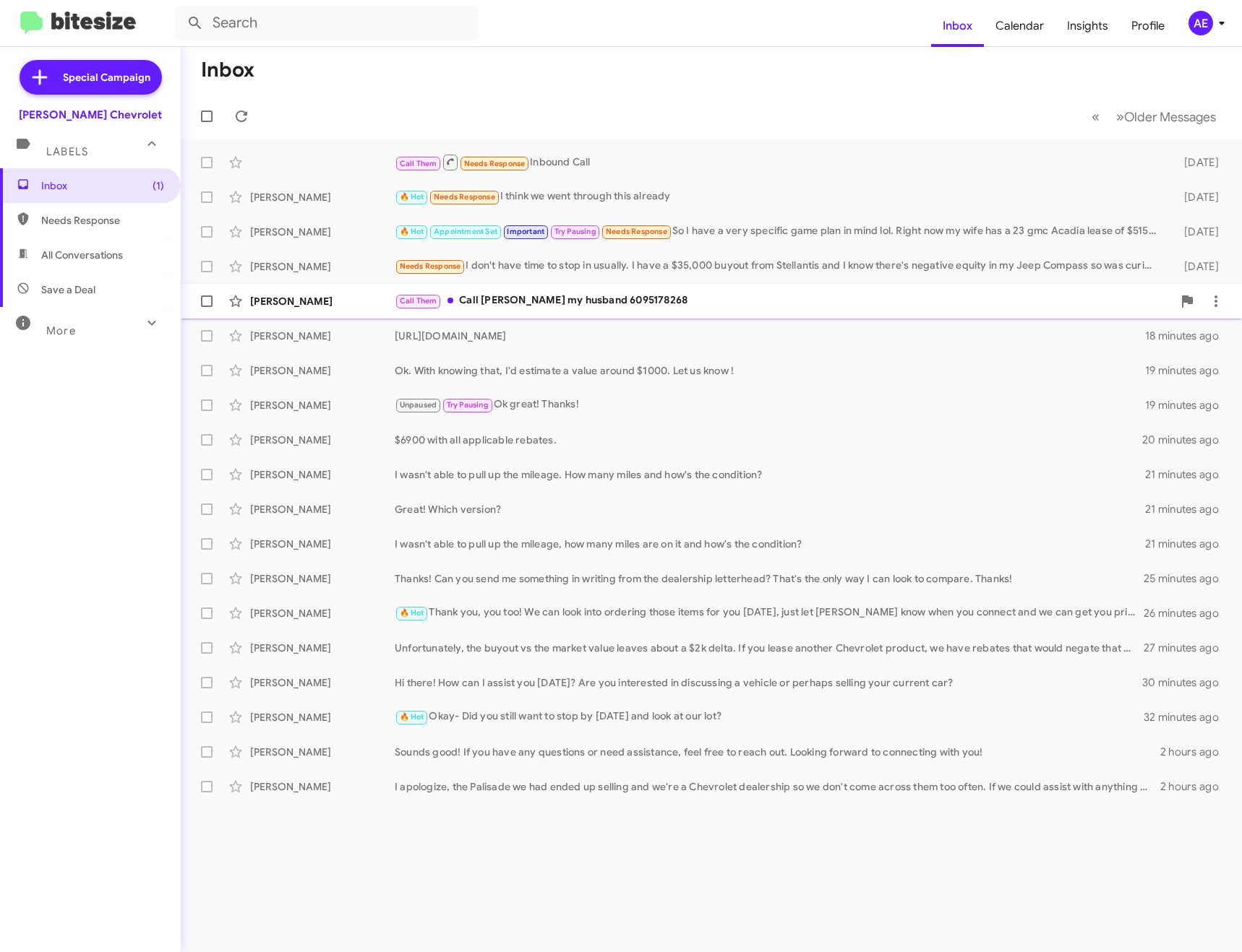
click at [639, 309] on div "Call Them Call [PERSON_NAME] my husband 6095178268" at bounding box center [783, 301] width 778 height 17
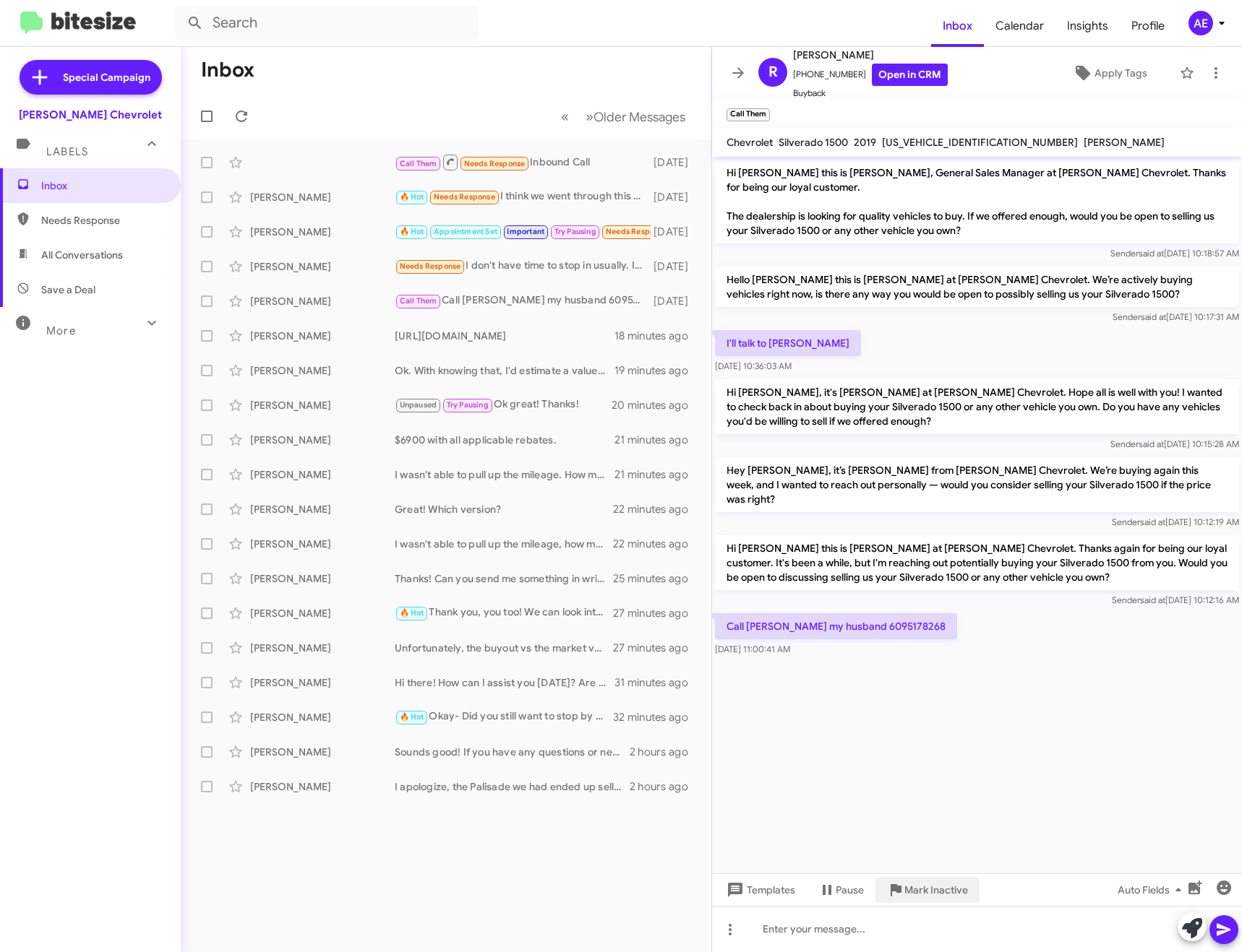
click at [925, 884] on span "Mark Inactive" at bounding box center [936, 890] width 64 height 26
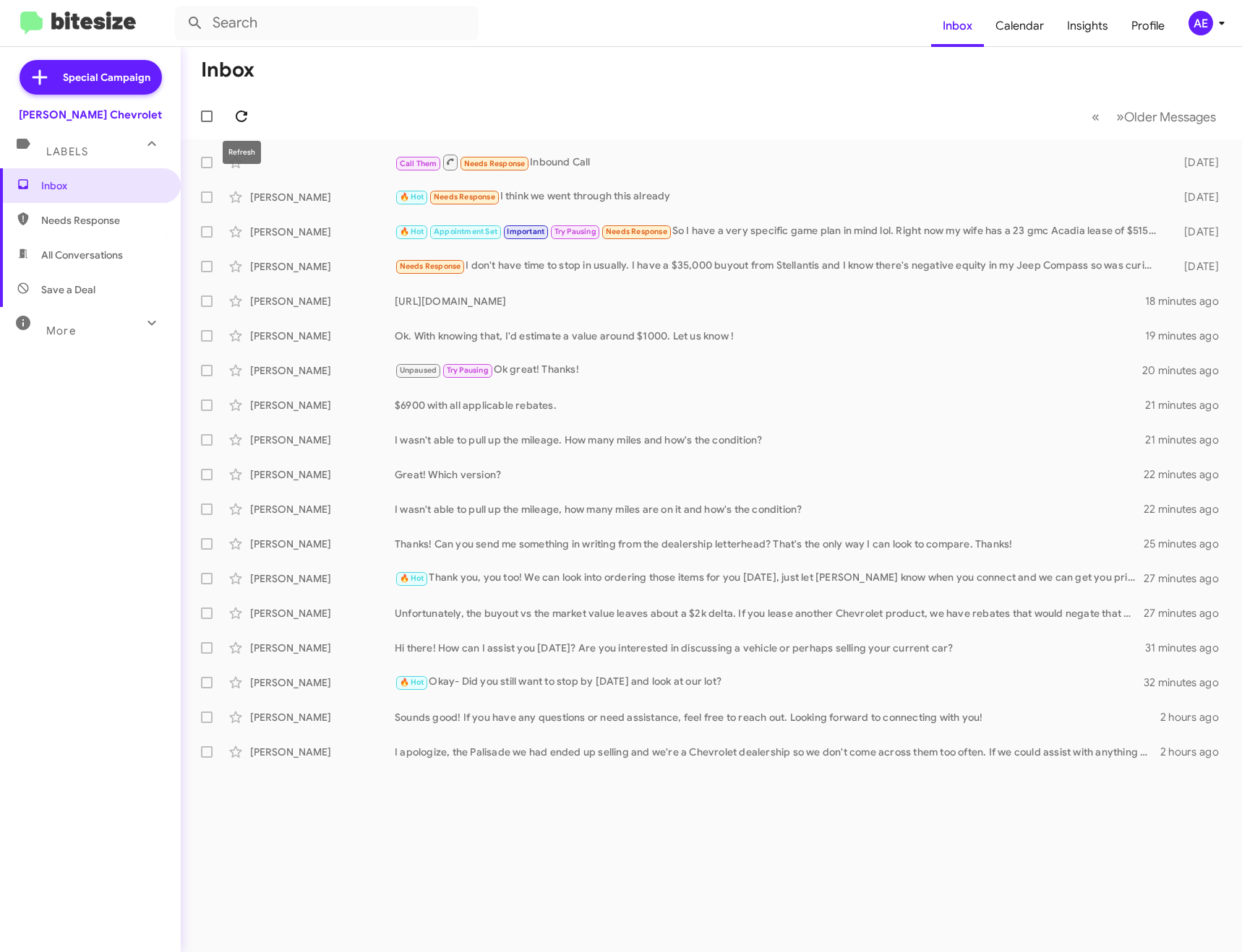
click at [240, 121] on icon at bounding box center [241, 116] width 11 height 11
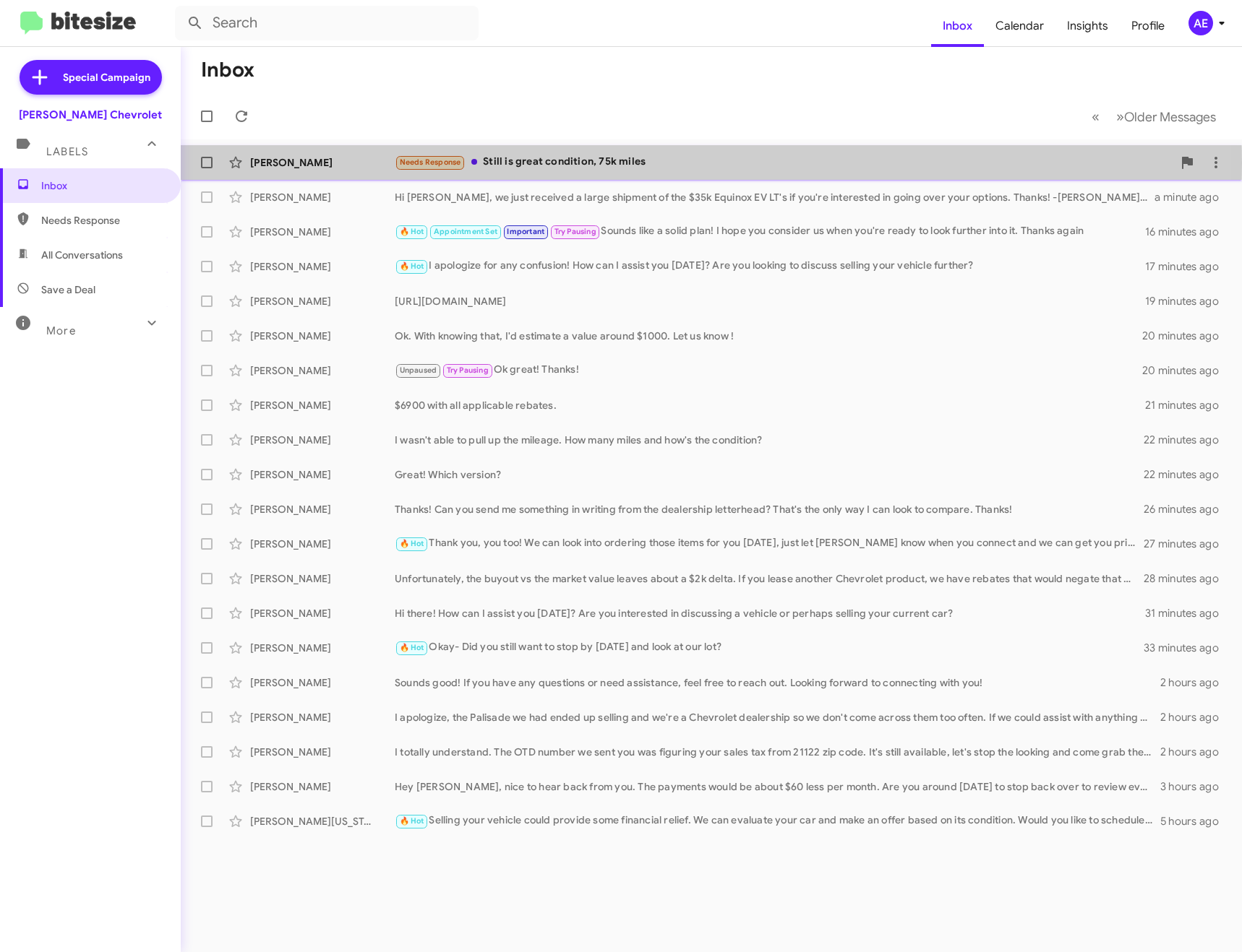
click at [593, 163] on div "Needs Response Still is great condition, 75k miles" at bounding box center [783, 162] width 778 height 17
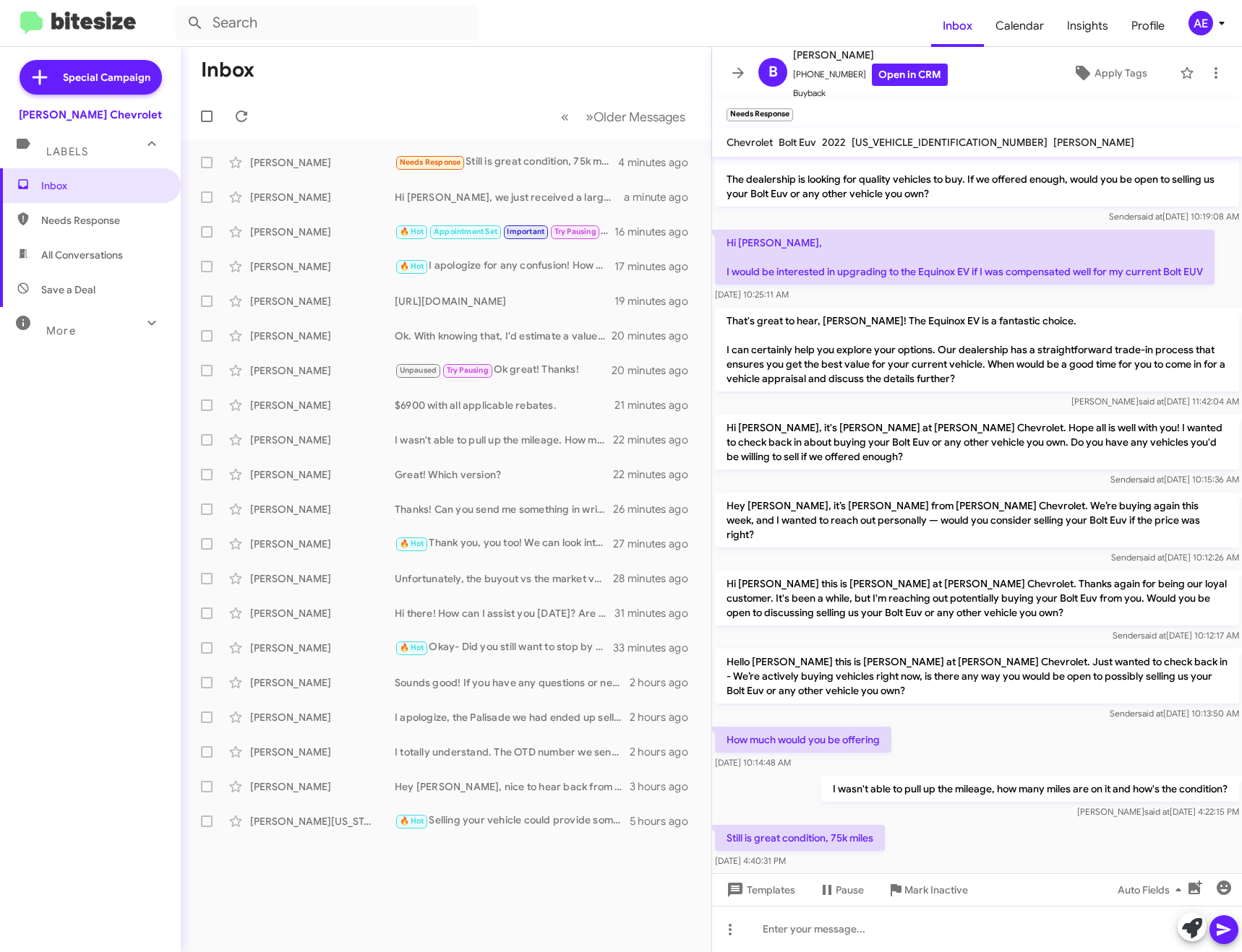
scroll to position [57, 0]
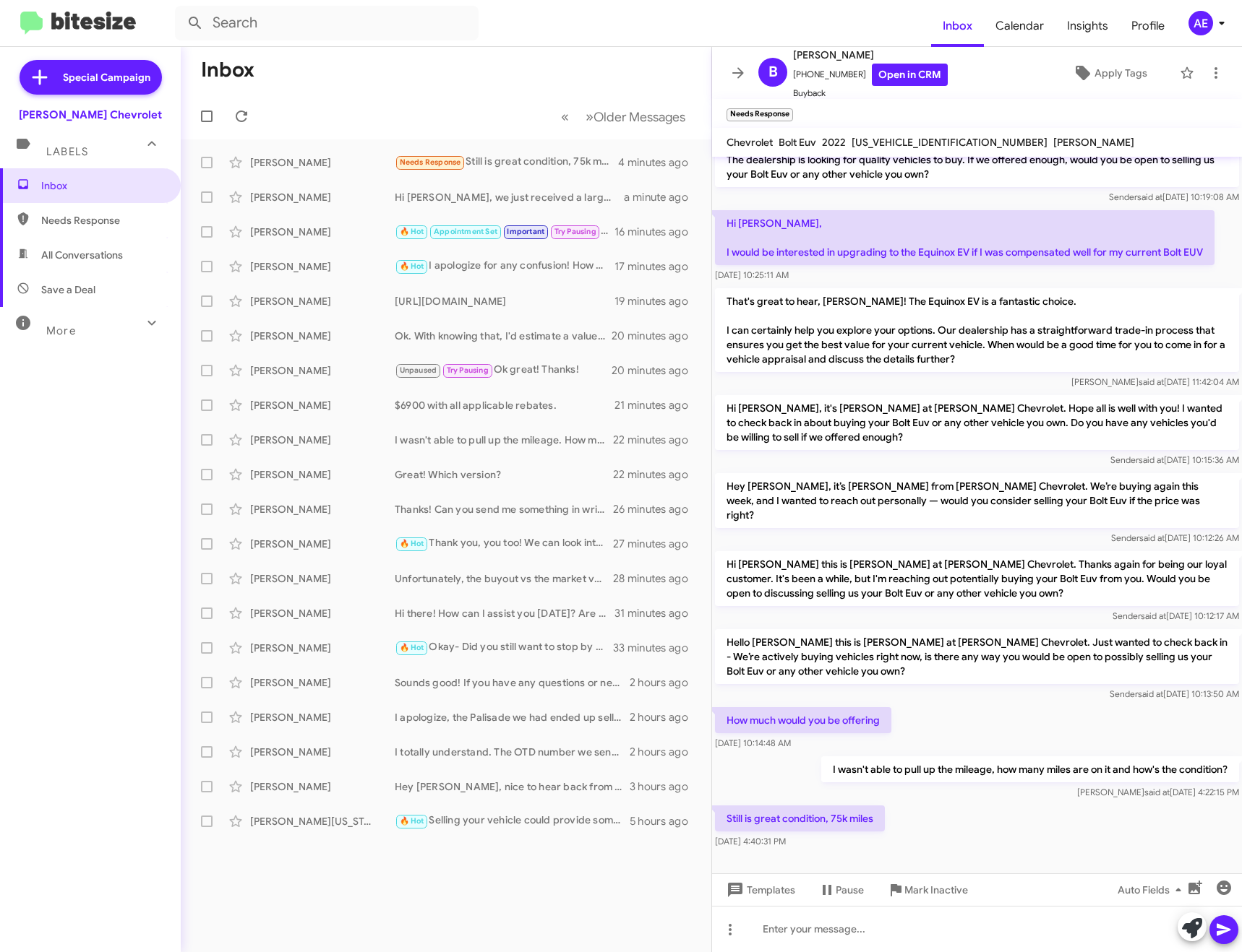
click at [890, 140] on span "[US_VEHICLE_IDENTIFICATION_NUMBER]" at bounding box center [949, 142] width 196 height 13
copy span "[US_VEHICLE_IDENTIFICATION_NUMBER]"
click at [891, 925] on div at bounding box center [977, 930] width 530 height 46
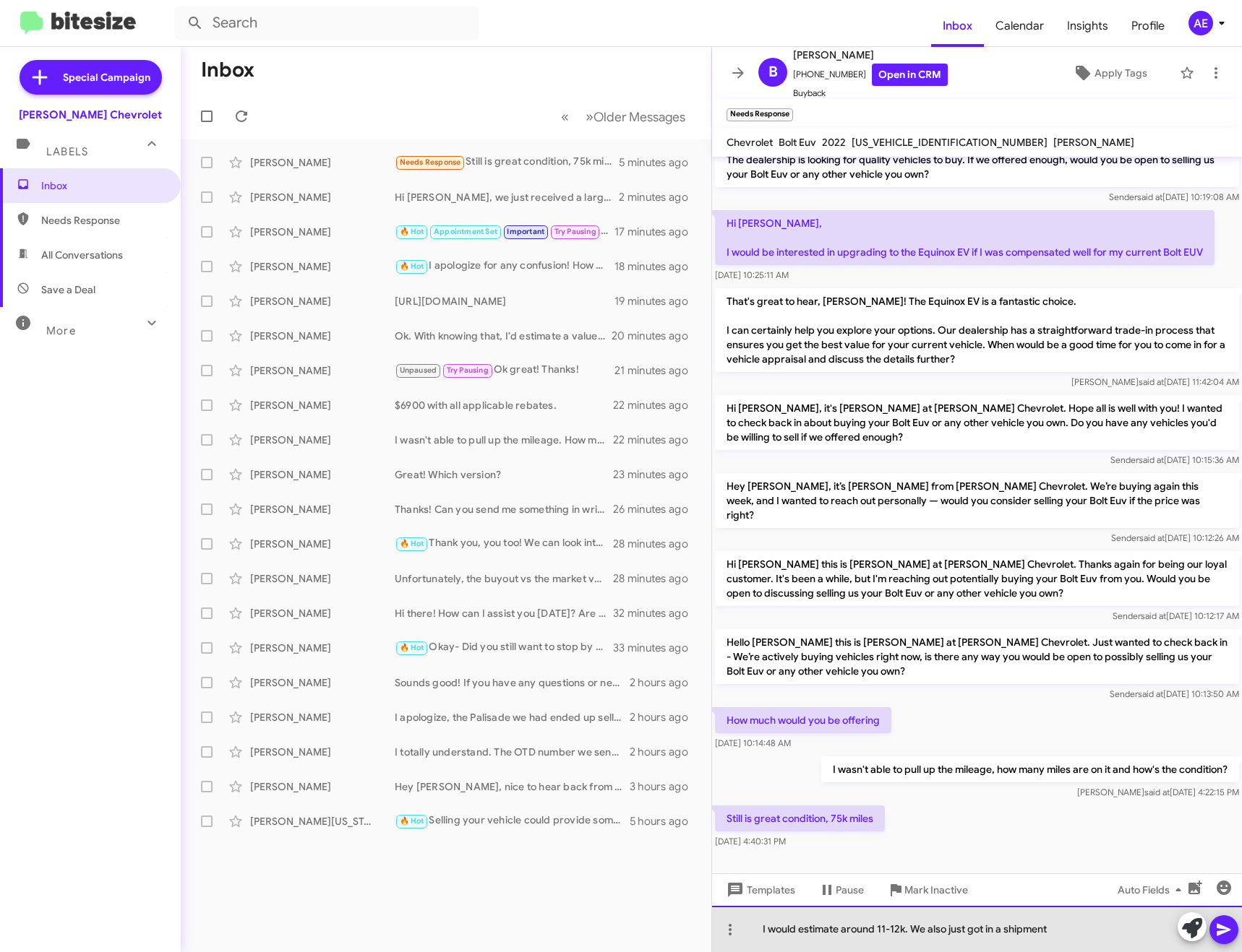
click at [886, 927] on div "I would estimate around 11-12k. We also just got in a shipment" at bounding box center [977, 930] width 530 height 46
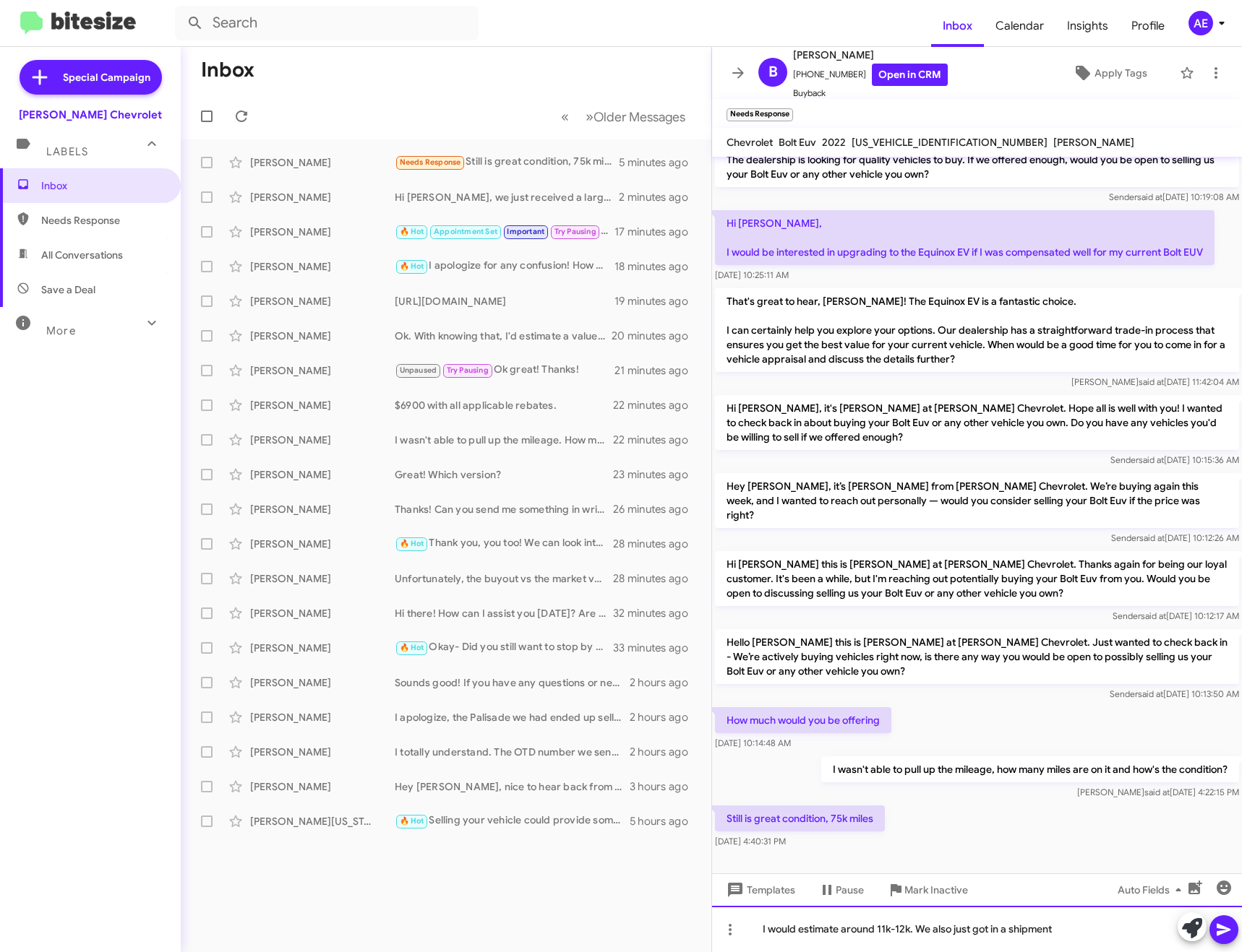
click at [1076, 931] on div "I would estimate around 11k-12k. We also just got in a shipment" at bounding box center [977, 930] width 530 height 46
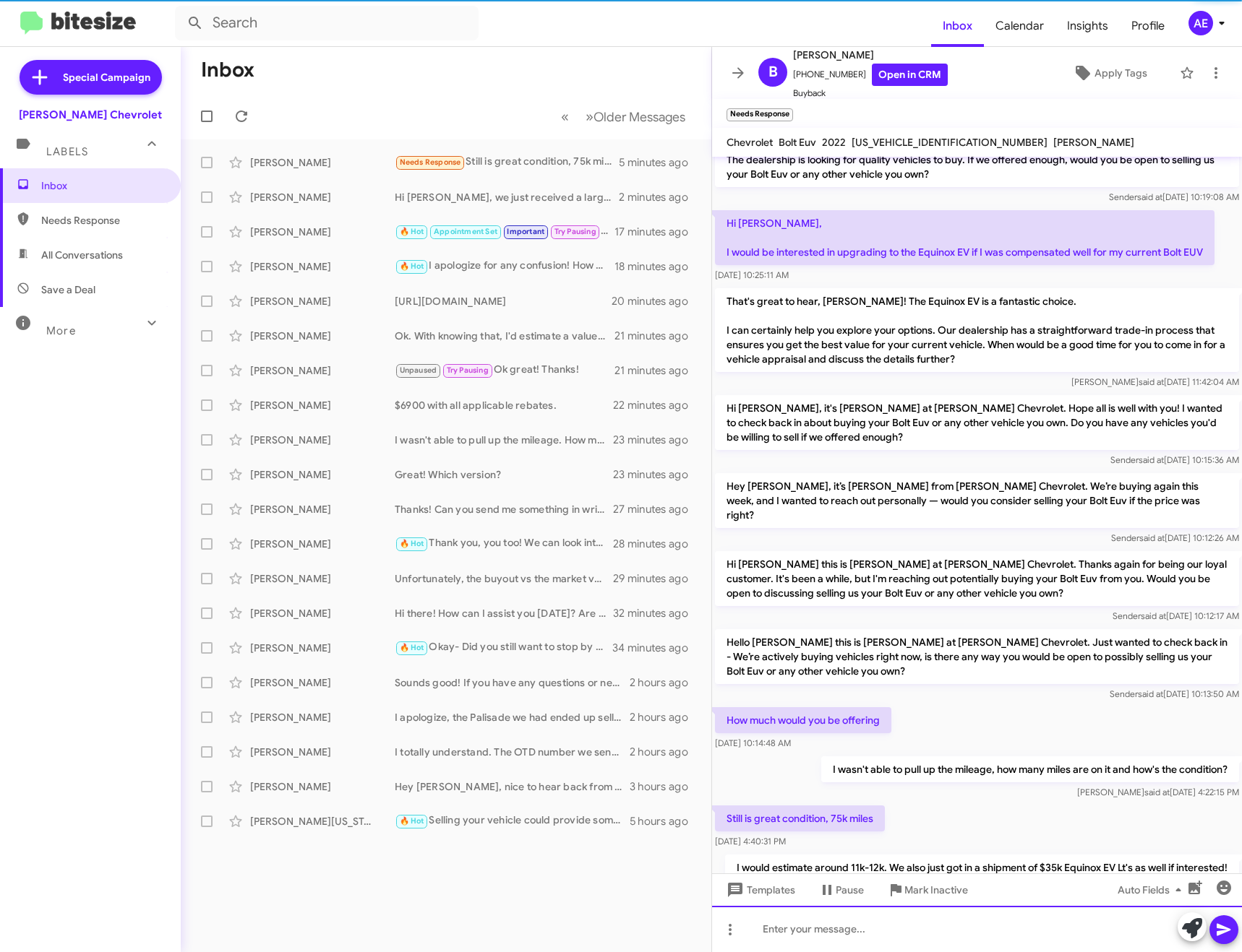
scroll to position [123, 0]
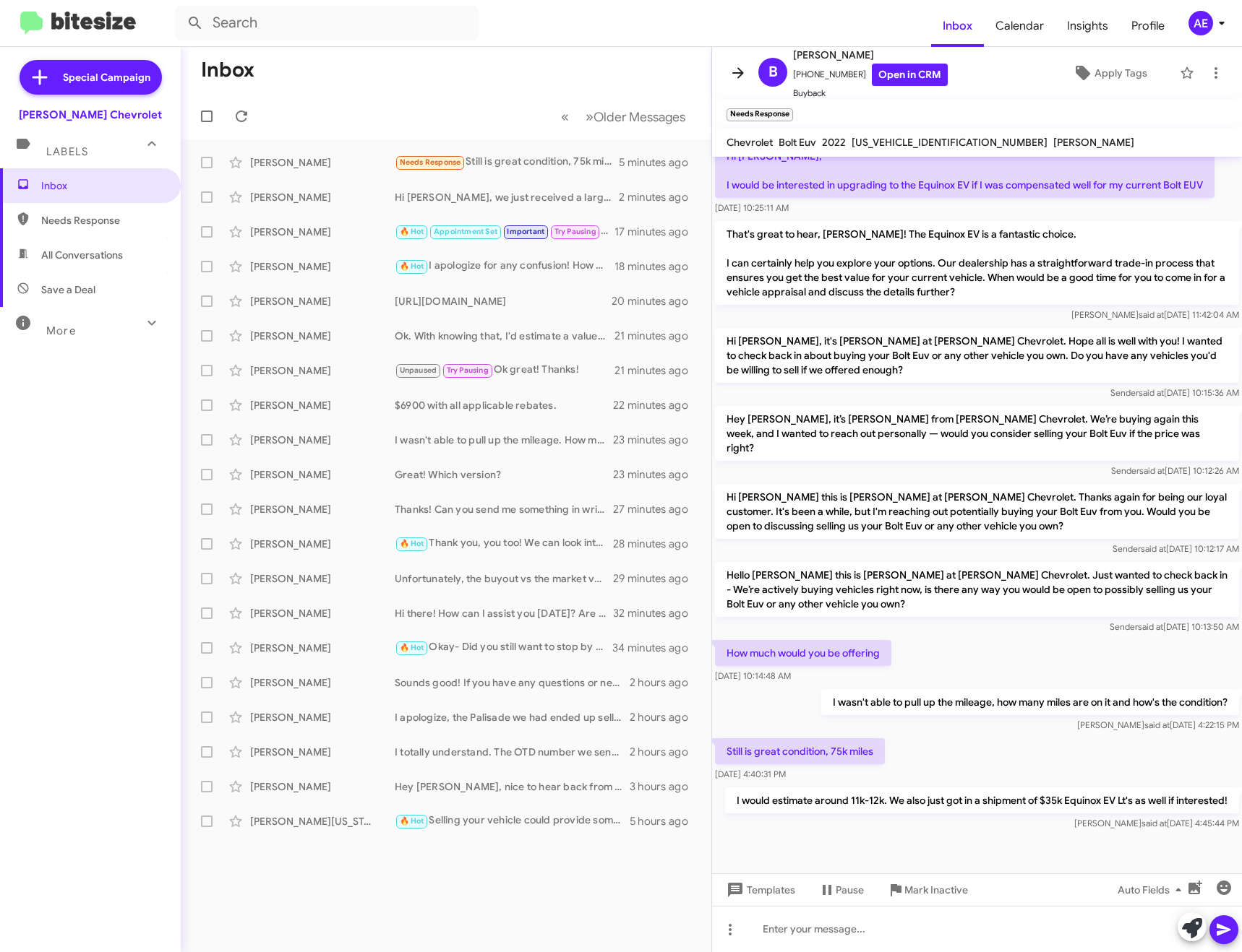
click at [737, 67] on icon at bounding box center [738, 72] width 18 height 18
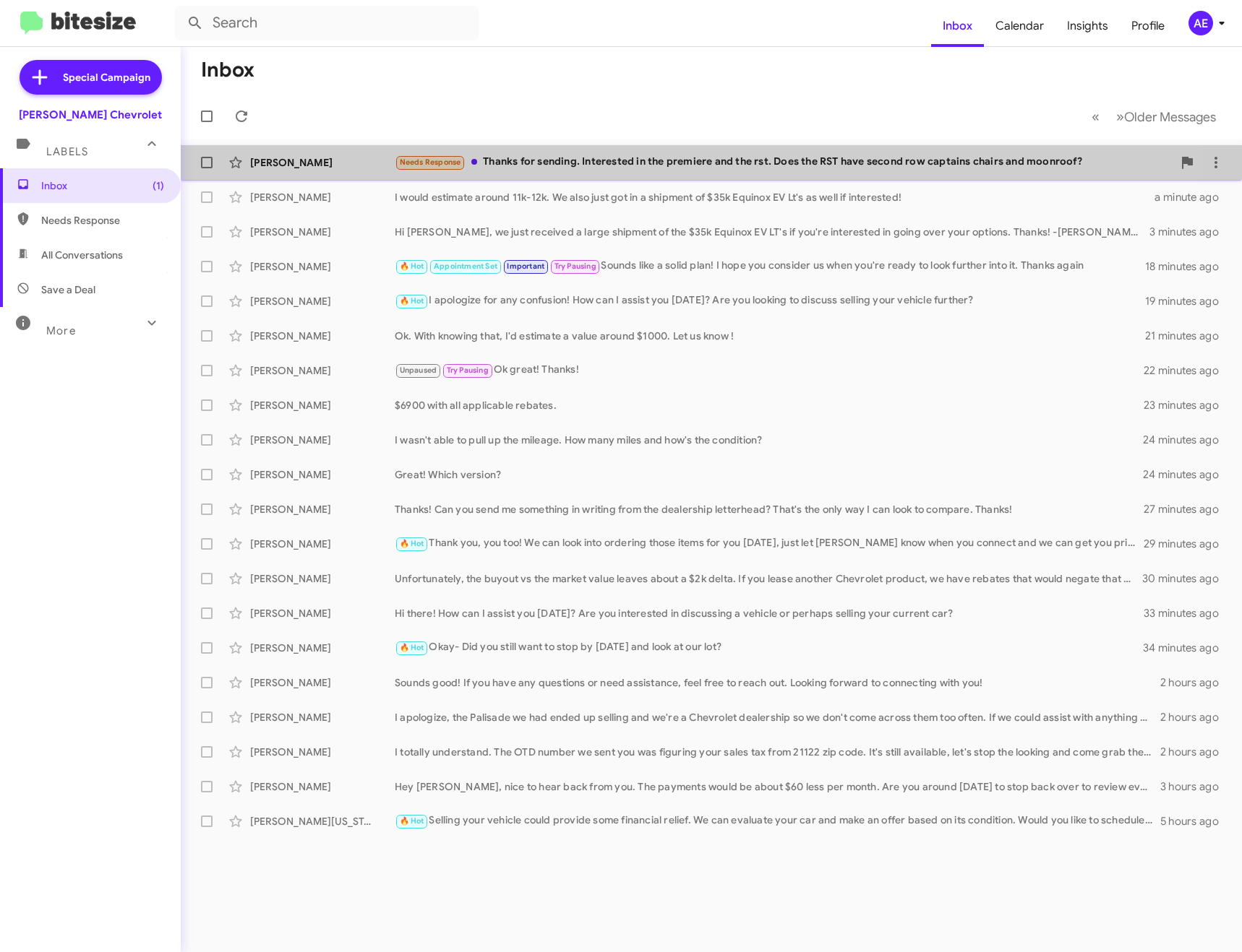
click at [579, 153] on div "[PERSON_NAME] Needs Response Thanks for sending. Interested in the premiere and…" at bounding box center [711, 162] width 1038 height 29
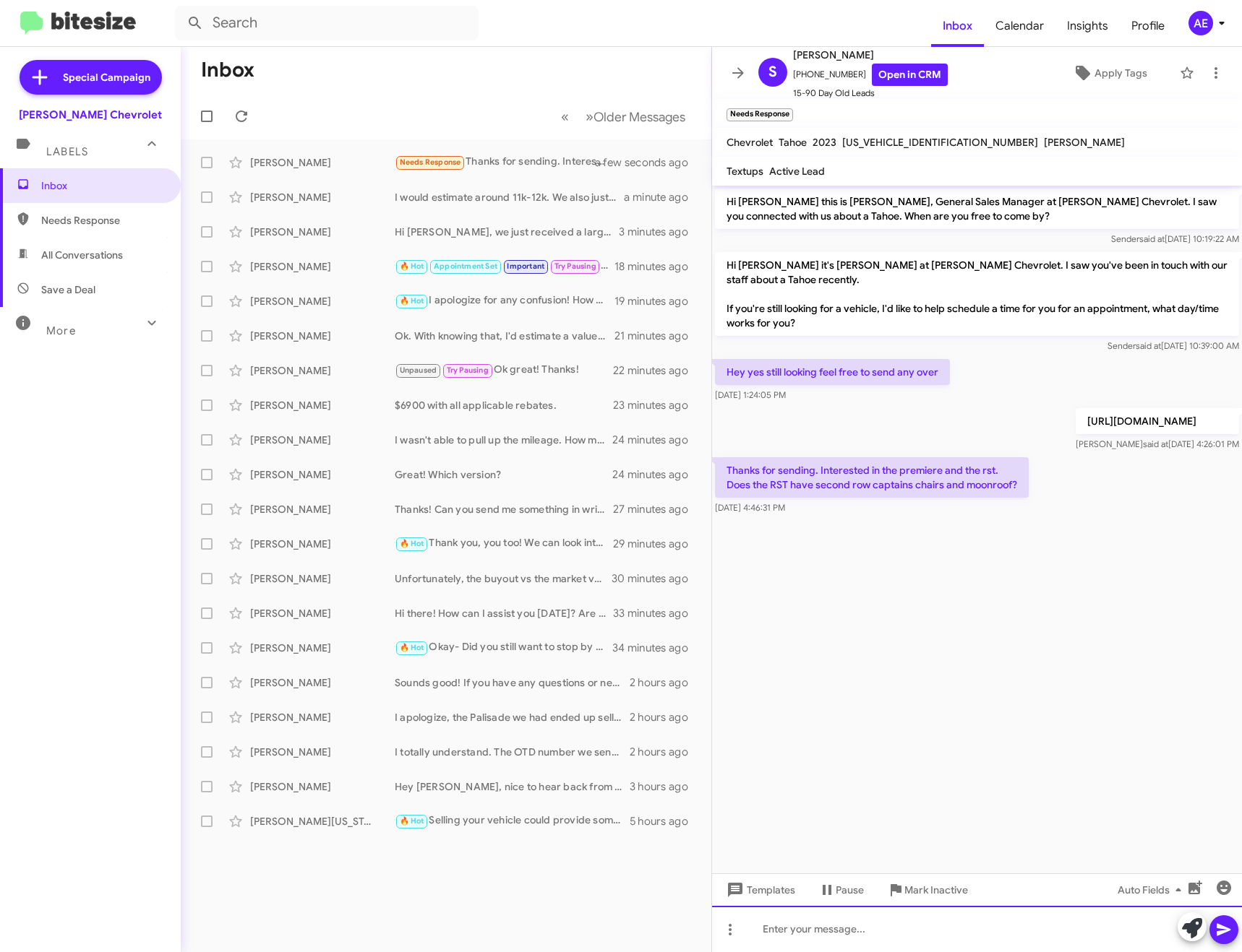
click at [816, 924] on div at bounding box center [977, 930] width 530 height 46
click at [744, 71] on icon at bounding box center [738, 72] width 18 height 18
